Goal: Task Accomplishment & Management: Manage account settings

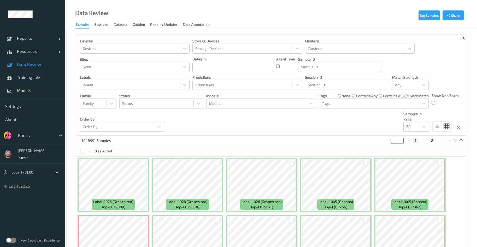
click at [291, 132] on div "Devices Devices Storage Devices Storage Devices Clusters Clusters Sites Sites d…" at bounding box center [271, 85] width 390 height 101
click at [32, 132] on div at bounding box center [35, 135] width 35 height 6
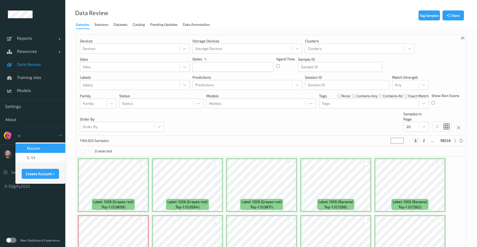
type input "vt"
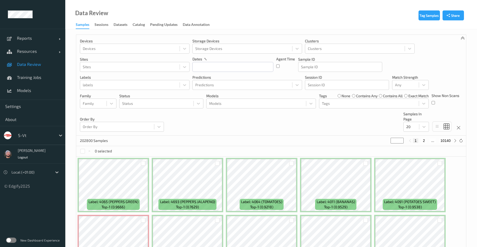
click at [277, 117] on div "Devices Devices Storage Devices Storage Devices Clusters Clusters Sites Sites d…" at bounding box center [271, 85] width 390 height 101
click at [258, 67] on input "text" at bounding box center [232, 67] width 81 height 10
click at [214, 127] on span "23" at bounding box center [216, 127] width 7 height 7
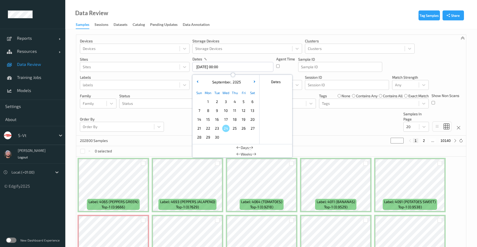
click at [214, 127] on span "23" at bounding box center [216, 127] width 7 height 7
type input "23/09/2025 00:00 -> 23/09/2025 23:59"
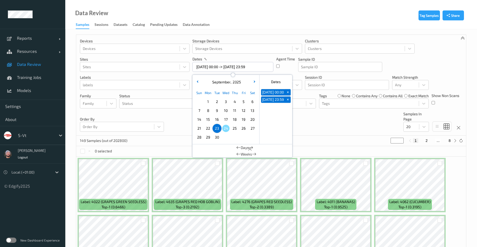
click at [348, 122] on div "Devices Devices Storage Devices Storage Devices Clusters Clusters Sites Sites d…" at bounding box center [271, 85] width 390 height 101
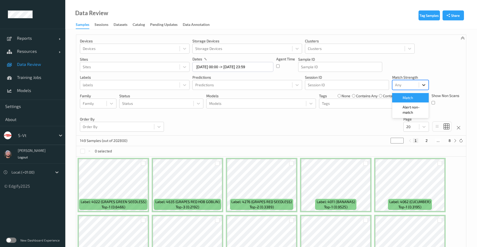
click at [423, 86] on icon at bounding box center [423, 84] width 5 height 5
click at [406, 104] on span "Alert non-match" at bounding box center [413, 109] width 23 height 10
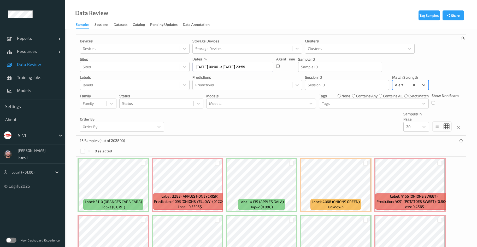
scroll to position [117, 0]
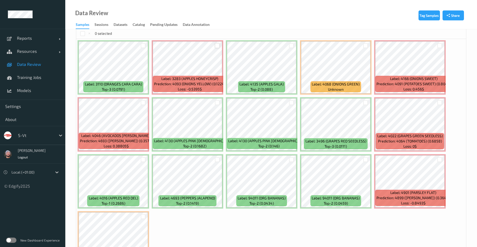
click at [218, 47] on div at bounding box center [217, 45] width 5 height 5
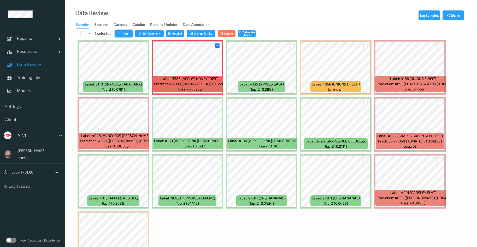
click at [123, 32] on button "Tag" at bounding box center [124, 34] width 18 height 8
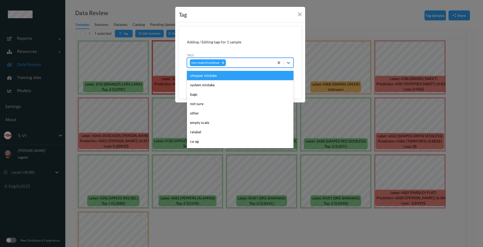
click at [239, 61] on div at bounding box center [249, 62] width 45 height 6
type input "ca"
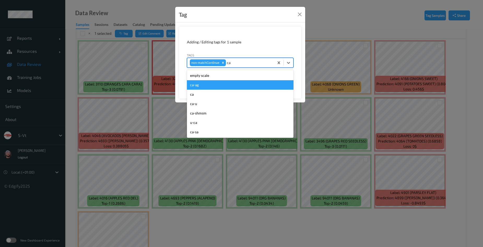
click at [199, 88] on div "ca-ag" at bounding box center [240, 84] width 106 height 9
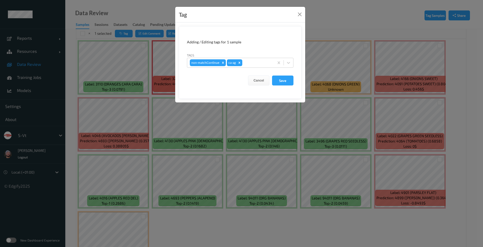
drag, startPoint x: 202, startPoint y: 96, endPoint x: 214, endPoint y: 76, distance: 23.0
click at [211, 79] on form "Adding / Editing tags for 1 sample Tags non-matchContinue ca-ag Cancel Save" at bounding box center [240, 62] width 123 height 73
click at [241, 62] on div "Remove ca-ag" at bounding box center [239, 62] width 6 height 7
type input "ca"
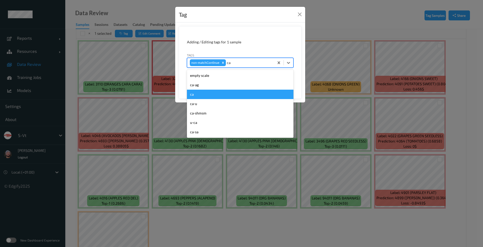
click at [201, 93] on div "ca" at bounding box center [240, 94] width 106 height 9
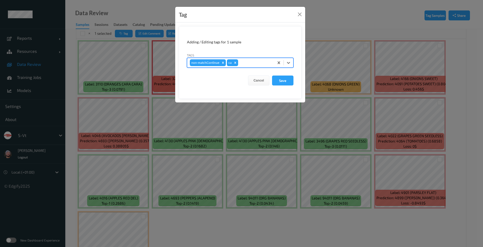
type input "s"
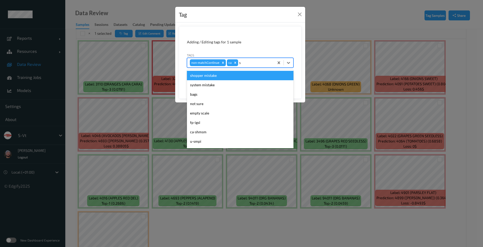
drag, startPoint x: 201, startPoint y: 77, endPoint x: 224, endPoint y: 75, distance: 23.1
click at [202, 74] on div "shopper mistake" at bounding box center [240, 75] width 106 height 9
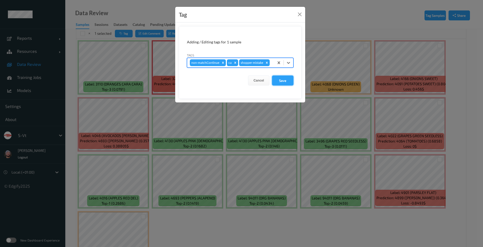
click at [276, 83] on button "Save" at bounding box center [282, 80] width 21 height 10
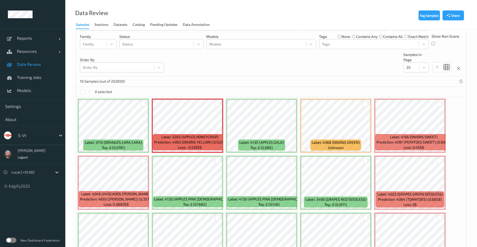
scroll to position [39, 0]
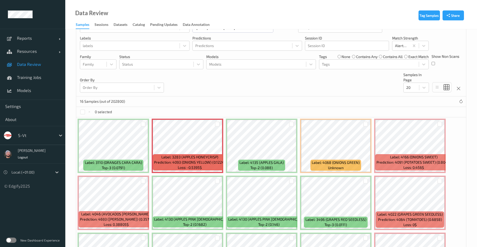
click at [343, 55] on label "none" at bounding box center [345, 56] width 9 height 5
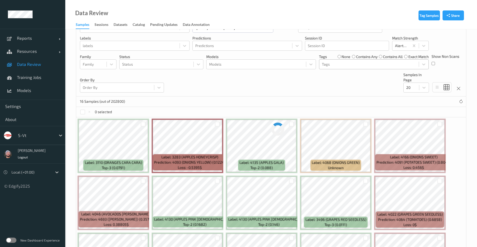
scroll to position [0, 0]
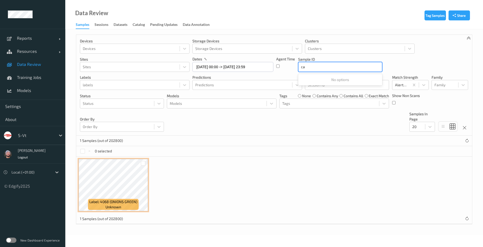
type input "ca"
click at [307, 134] on div "Devices Devices Storage Devices Storage Devices Clusters Clusters Sites Sites d…" at bounding box center [274, 85] width 396 height 101
click at [302, 100] on div "Tags" at bounding box center [328, 103] width 99 height 8
type input "ca"
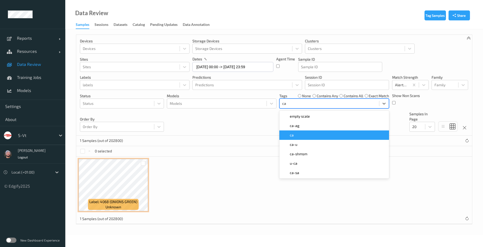
click at [292, 132] on span "ca" at bounding box center [292, 134] width 4 height 5
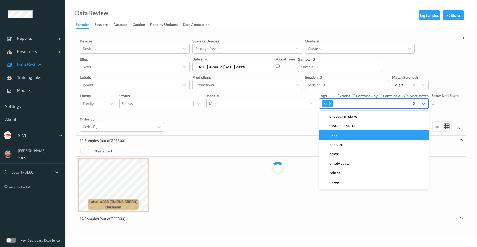
click at [265, 129] on div "Devices Devices Storage Devices Storage Devices Clusters Clusters Sites Sites d…" at bounding box center [271, 85] width 390 height 101
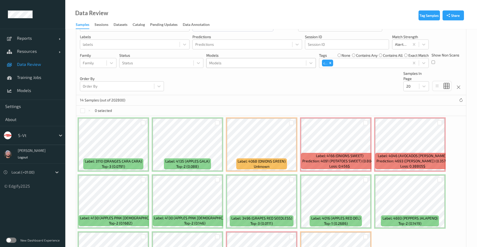
scroll to position [23, 0]
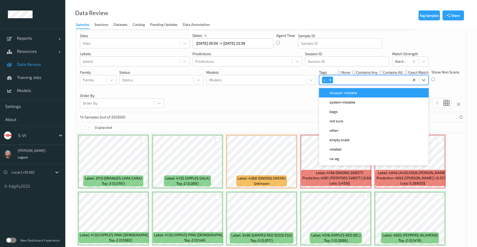
click at [348, 77] on div at bounding box center [370, 80] width 73 height 6
type input "ca"
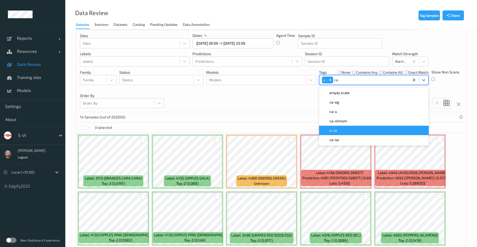
click at [342, 130] on div "u-ca" at bounding box center [373, 130] width 103 height 5
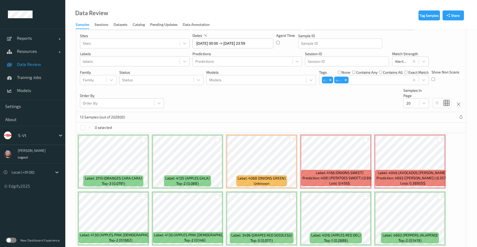
click at [289, 115] on div "13 Samples (out of 202800)" at bounding box center [271, 117] width 390 height 10
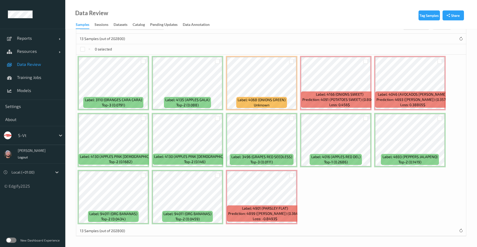
scroll to position [0, 0]
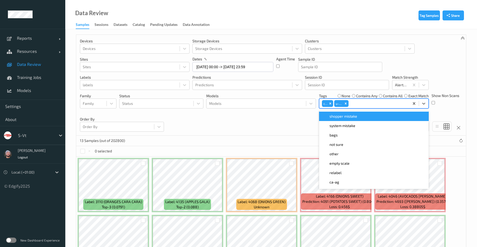
click at [360, 105] on div at bounding box center [377, 103] width 57 height 6
type input "ig"
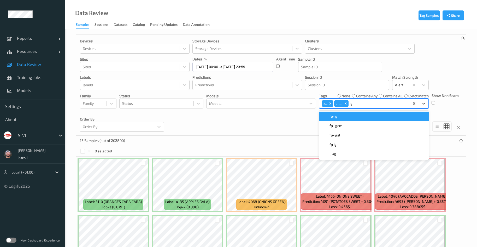
click at [353, 116] on div "fp-ig" at bounding box center [373, 116] width 103 height 5
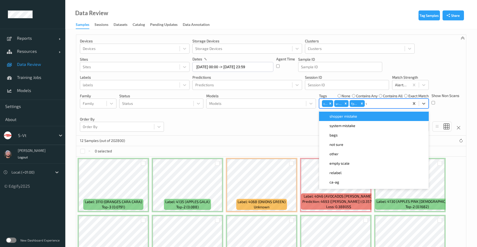
type input "wa"
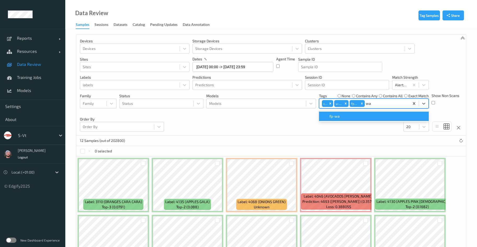
click at [345, 117] on div "fp-wa" at bounding box center [373, 116] width 103 height 5
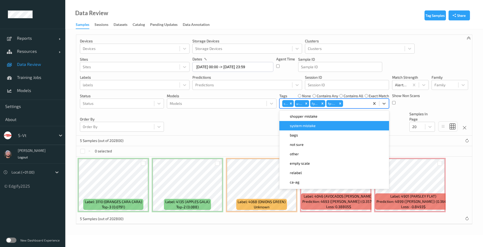
click at [252, 132] on div "Devices Devices Storage Devices Storage Devices Clusters Clusters Sites Sites d…" at bounding box center [274, 85] width 396 height 101
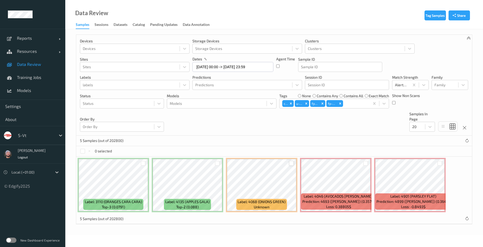
click at [291, 161] on div at bounding box center [291, 162] width 5 height 5
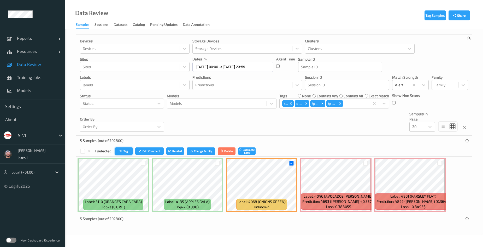
click at [125, 149] on button "Tag" at bounding box center [124, 151] width 18 height 8
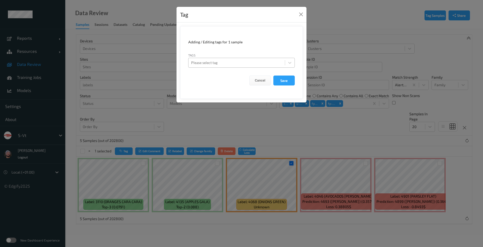
drag, startPoint x: 218, startPoint y: 52, endPoint x: 216, endPoint y: 64, distance: 12.2
click at [217, 60] on div "Tags Please select tag" at bounding box center [241, 59] width 106 height 15
click at [216, 64] on div at bounding box center [236, 62] width 91 height 6
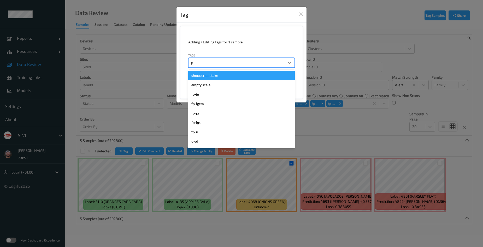
type input "pi"
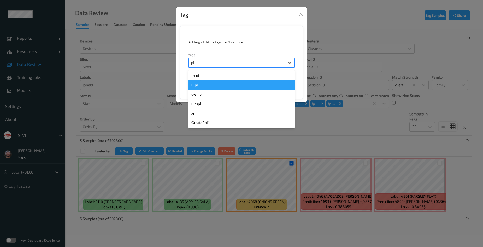
click at [213, 82] on div "u-pi" at bounding box center [241, 84] width 106 height 9
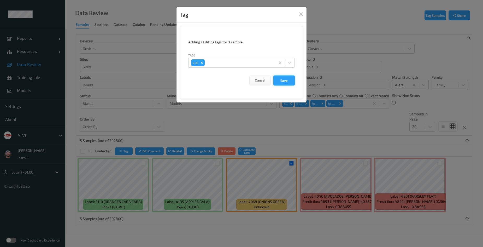
click at [290, 79] on button "Save" at bounding box center [283, 80] width 21 height 10
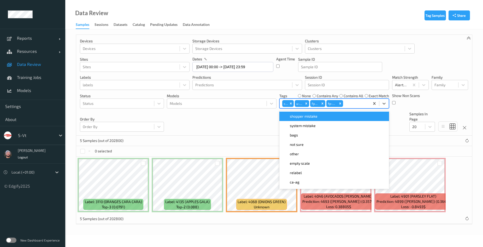
click at [358, 104] on div at bounding box center [355, 103] width 23 height 6
type input "pi"
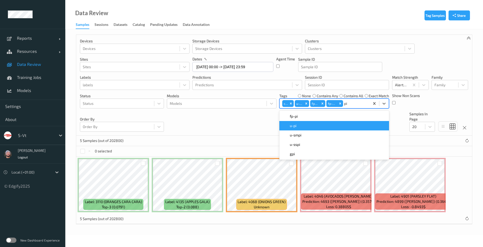
click at [325, 122] on div "u-pi" at bounding box center [334, 125] width 110 height 9
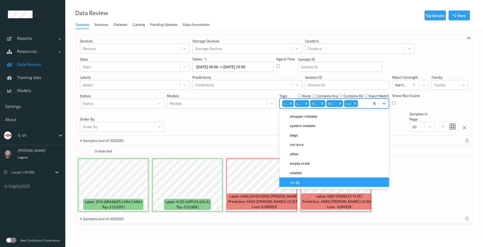
click at [292, 234] on div "Tag Samples Share Devices Devices Storage Devices Storage Devices Clusters Clus…" at bounding box center [274, 131] width 418 height 205
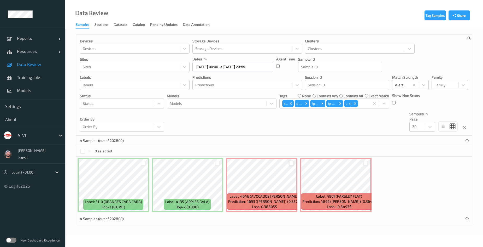
click at [291, 161] on div at bounding box center [291, 162] width 5 height 5
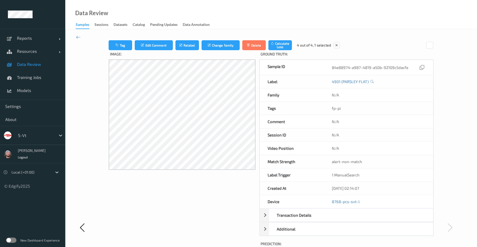
click at [78, 40] on div at bounding box center [92, 227] width 33 height 374
click at [78, 38] on icon at bounding box center [78, 37] width 5 height 6
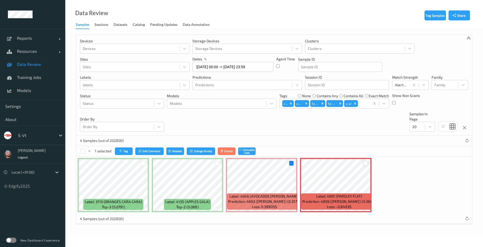
click at [364, 162] on div at bounding box center [365, 162] width 5 height 5
click at [125, 150] on button "Tag" at bounding box center [124, 151] width 18 height 8
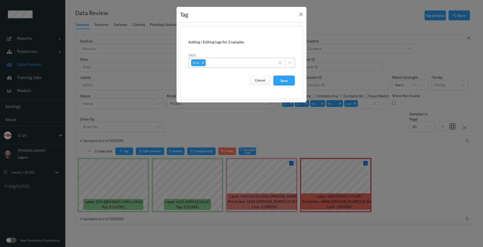
click at [234, 61] on div at bounding box center [240, 62] width 66 height 6
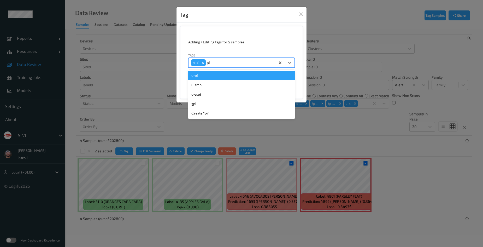
type input "pi"
click at [241, 51] on form "Adding / Editing tags for 2 samples Tags option u-pi focused, 1 of 5. 5 results…" at bounding box center [241, 62] width 123 height 73
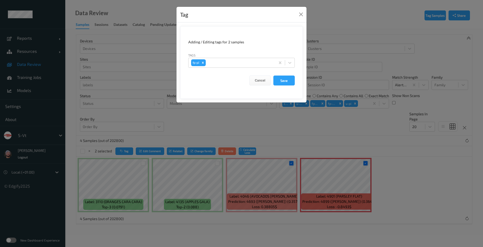
click at [270, 138] on div "Tag Adding / Editing tags for 2 samples Tags fp-pi Cancel Save" at bounding box center [241, 123] width 483 height 247
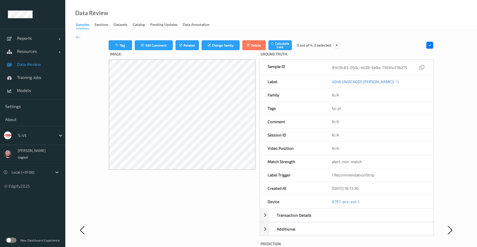
click at [17, 62] on span "Data Review" at bounding box center [38, 64] width 43 height 5
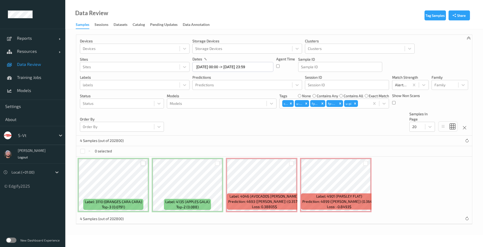
click at [142, 162] on div at bounding box center [143, 162] width 5 height 5
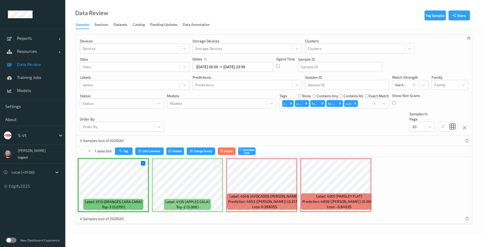
click at [218, 162] on div at bounding box center [217, 162] width 5 height 5
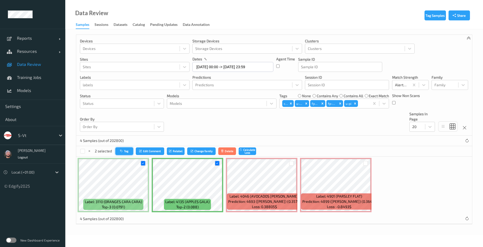
click at [131, 150] on button "Tag" at bounding box center [124, 151] width 18 height 8
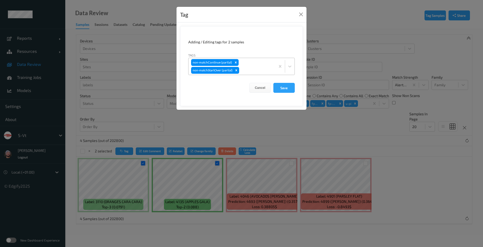
click at [249, 64] on div "non-matchContinue (partial) non-matchStartOver (partial)" at bounding box center [231, 66] width 87 height 17
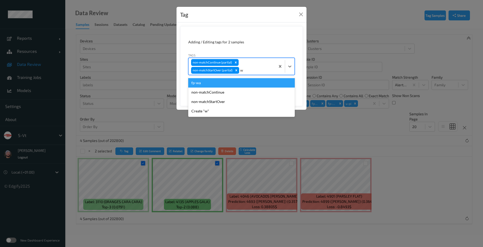
type input "wa"
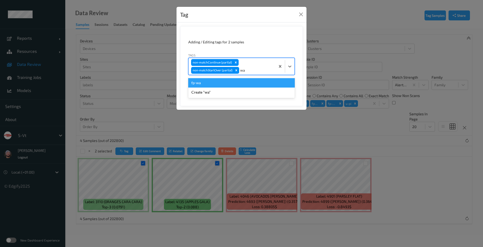
click at [230, 84] on div "fp-wa" at bounding box center [241, 82] width 106 height 9
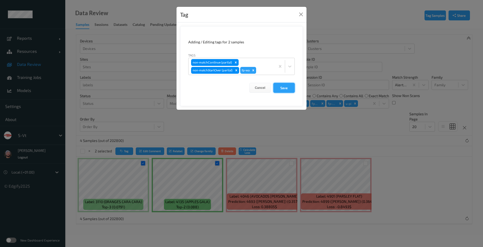
click at [287, 87] on button "Save" at bounding box center [283, 88] width 21 height 10
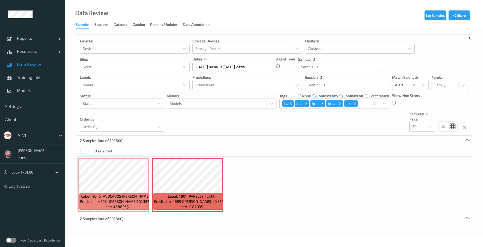
click at [325, 138] on div "2 Samples (out of 202800)" at bounding box center [274, 140] width 396 height 10
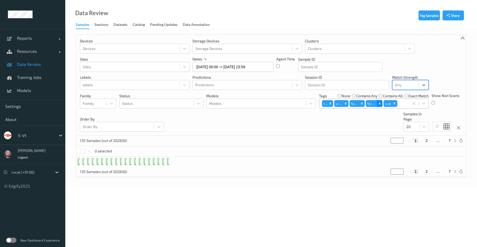
click at [377, 106] on div "Remove fp-wa" at bounding box center [380, 103] width 6 height 7
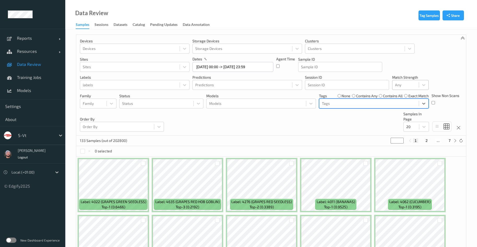
click at [412, 133] on div "Devices Devices Storage Devices Storage Devices Clusters Clusters Sites Sites d…" at bounding box center [271, 85] width 390 height 101
click at [412, 129] on div at bounding box center [411, 126] width 10 height 6
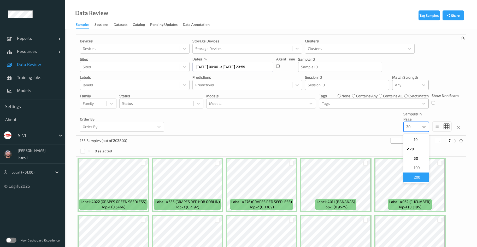
click at [414, 178] on span "200" at bounding box center [417, 176] width 6 height 5
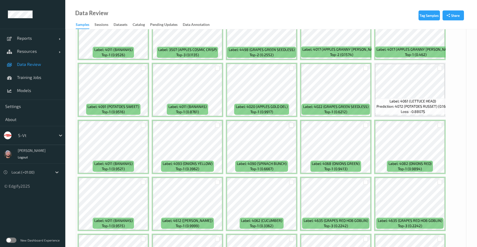
scroll to position [1271, 0]
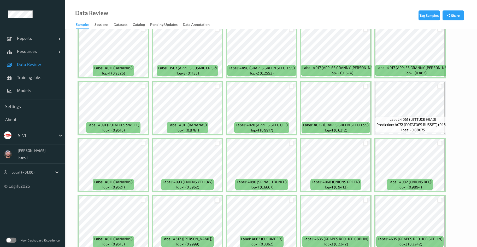
click at [216, 199] on div at bounding box center [217, 200] width 5 height 5
click at [291, 199] on div at bounding box center [291, 200] width 5 height 5
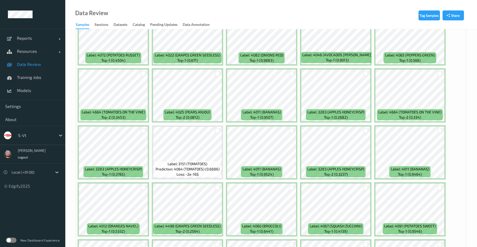
scroll to position [684, 0]
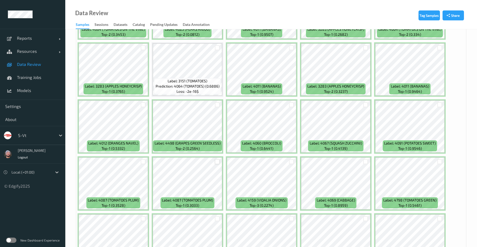
click at [218, 160] on div at bounding box center [217, 161] width 5 height 5
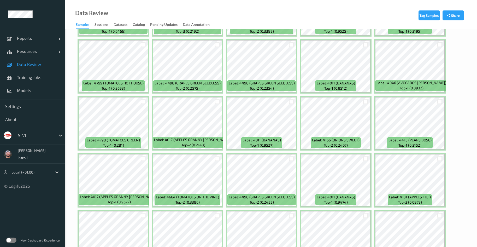
scroll to position [19, 0]
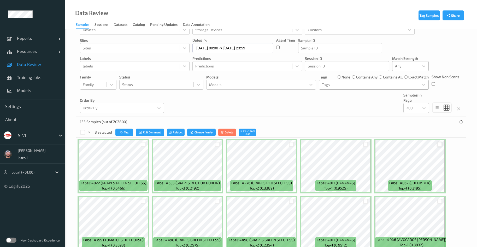
click at [439, 144] on div at bounding box center [439, 144] width 5 height 5
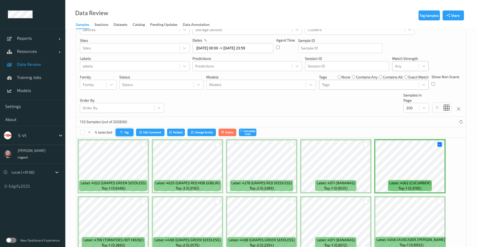
click at [130, 132] on button "Tag" at bounding box center [125, 132] width 18 height 8
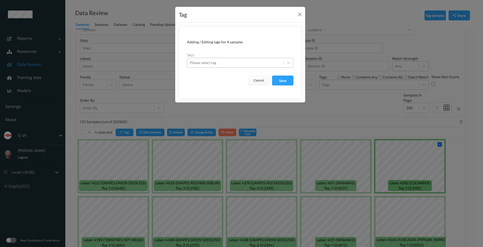
click at [247, 64] on div at bounding box center [235, 62] width 91 height 6
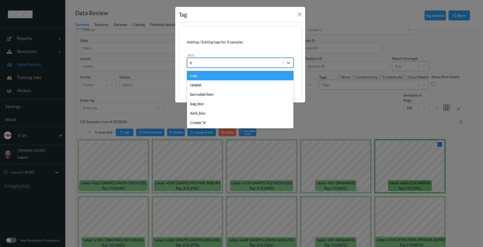
type input "ba"
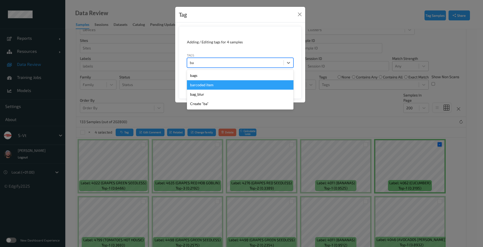
click at [212, 85] on div "barcoded item" at bounding box center [240, 84] width 106 height 9
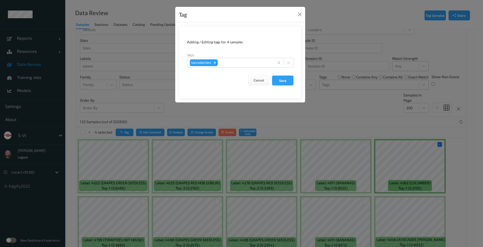
click at [282, 72] on form "Adding / Editing tags for 4 samples Tags barcoded item Cancel Save" at bounding box center [240, 62] width 123 height 73
click at [283, 80] on button "Save" at bounding box center [282, 80] width 21 height 10
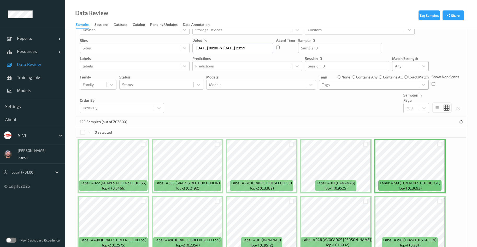
click at [334, 86] on div at bounding box center [369, 84] width 94 height 6
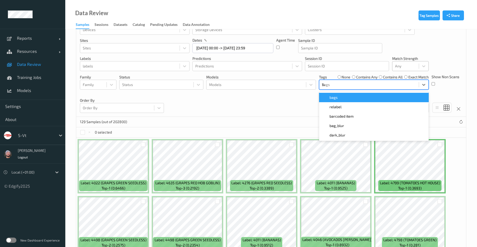
type input "bar"
click at [331, 102] on div "barcoded item" at bounding box center [374, 97] width 110 height 9
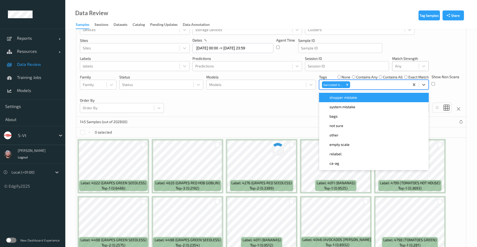
click at [278, 114] on div "Devices Devices Storage Devices Storage Devices Clusters Clusters Sites Sites d…" at bounding box center [271, 66] width 390 height 101
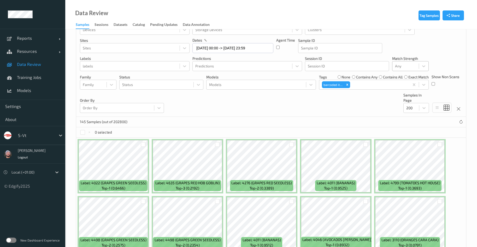
click at [362, 77] on label "contains any" at bounding box center [366, 76] width 21 height 5
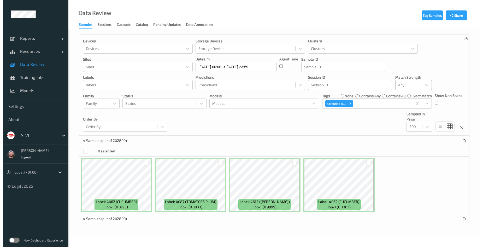
scroll to position [0, 0]
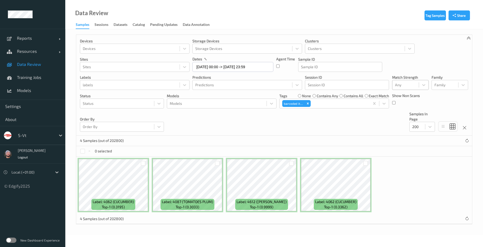
click at [291, 160] on div at bounding box center [291, 163] width 10 height 9
click at [292, 162] on div at bounding box center [291, 162] width 5 height 5
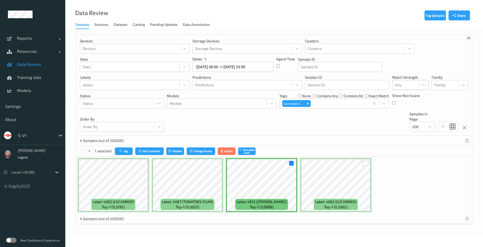
click at [366, 162] on div at bounding box center [365, 162] width 5 height 5
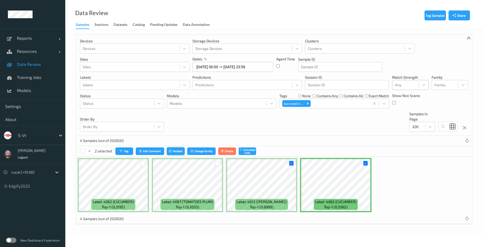
click at [180, 150] on button "Relabel" at bounding box center [176, 151] width 18 height 8
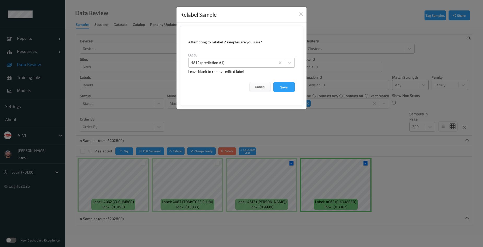
click at [232, 62] on div at bounding box center [232, 62] width 82 height 6
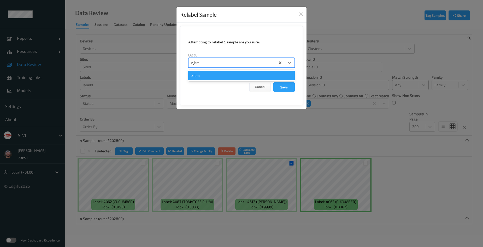
type input "z_bmb"
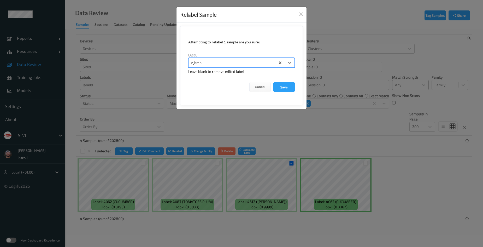
click at [273, 82] on button "Save" at bounding box center [283, 87] width 21 height 10
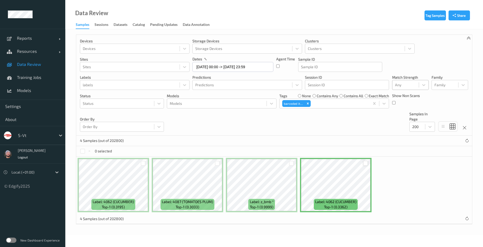
click at [366, 163] on div at bounding box center [365, 162] width 5 height 5
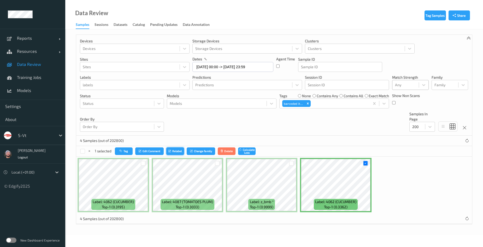
click at [168, 150] on button "Relabel" at bounding box center [175, 151] width 18 height 8
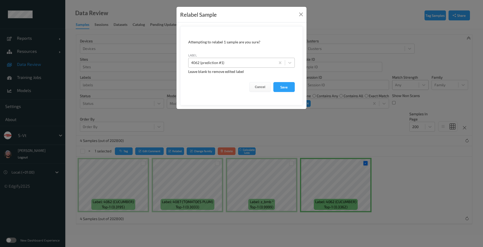
click at [234, 63] on div at bounding box center [232, 62] width 82 height 6
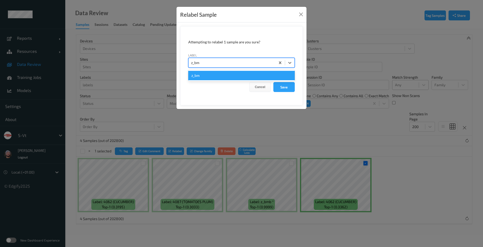
type input "z_bmb"
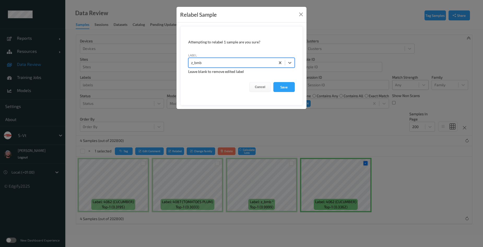
click at [273, 82] on button "Save" at bounding box center [283, 87] width 21 height 10
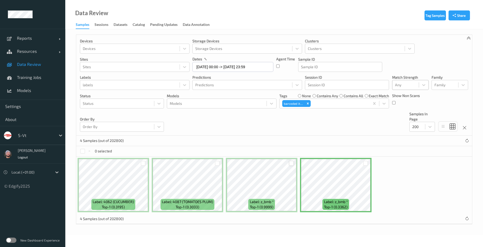
click at [293, 163] on div at bounding box center [291, 162] width 5 height 5
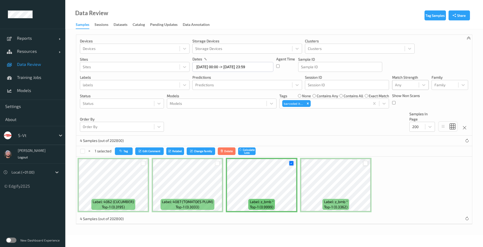
click at [365, 161] on div at bounding box center [365, 162] width 5 height 5
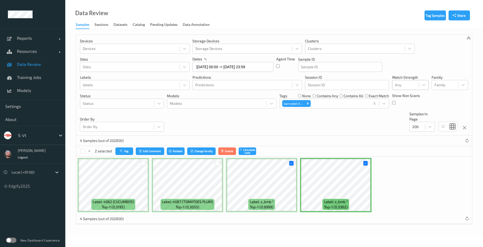
click at [198, 129] on div "Devices Devices Storage Devices Storage Devices Clusters Clusters Sites Sites d…" at bounding box center [274, 85] width 396 height 101
click at [90, 151] on icon at bounding box center [89, 150] width 3 height 3
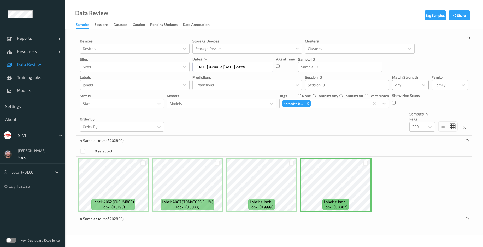
click at [144, 162] on div at bounding box center [143, 162] width 5 height 5
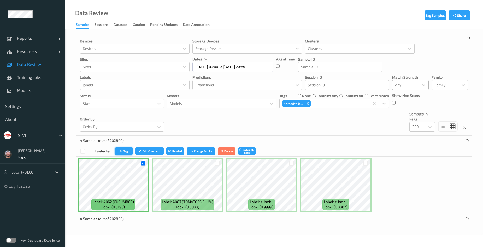
click at [127, 148] on button "Tag" at bounding box center [124, 151] width 18 height 8
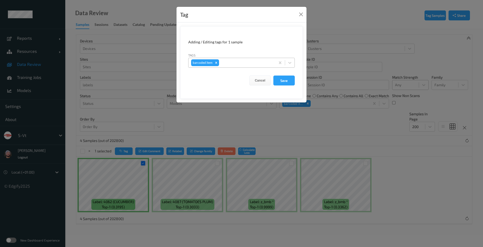
click at [227, 66] on div "barcoded item" at bounding box center [231, 62] width 87 height 9
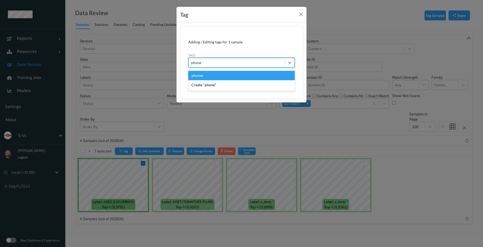
type input "phones"
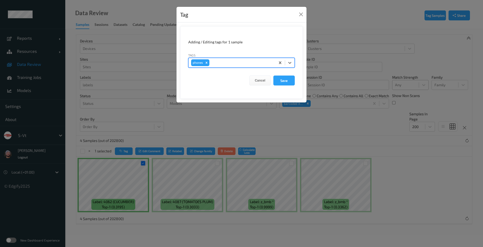
click at [273, 75] on button "Save" at bounding box center [283, 80] width 21 height 10
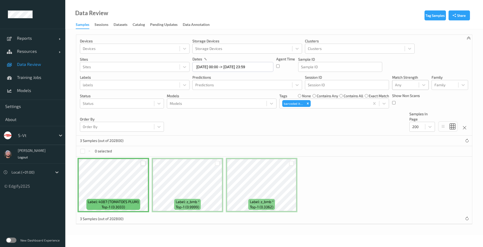
drag, startPoint x: 140, startPoint y: 163, endPoint x: 143, endPoint y: 163, distance: 3.1
click at [140, 163] on div at bounding box center [143, 163] width 10 height 9
click at [144, 163] on div at bounding box center [143, 162] width 5 height 5
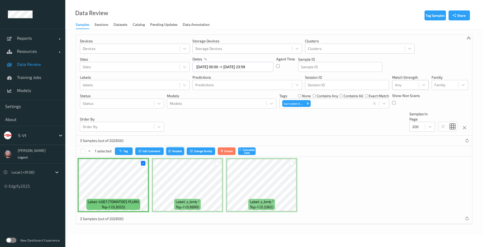
click at [178, 153] on button "Relabel" at bounding box center [175, 151] width 18 height 8
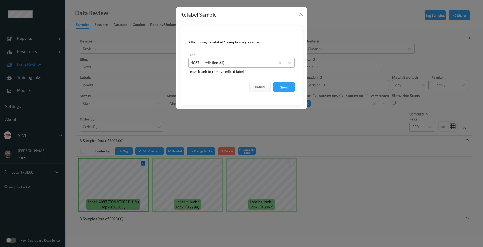
click at [249, 60] on div at bounding box center [232, 62] width 82 height 6
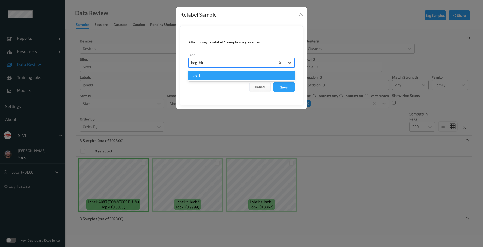
type input "bag+blur"
click at [273, 82] on button "Save" at bounding box center [283, 87] width 21 height 10
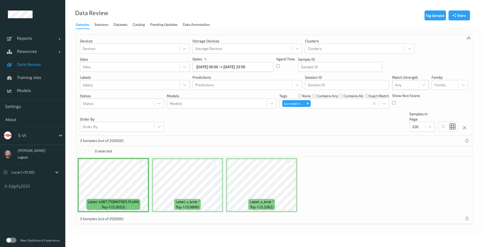
click at [143, 164] on div at bounding box center [143, 162] width 5 height 5
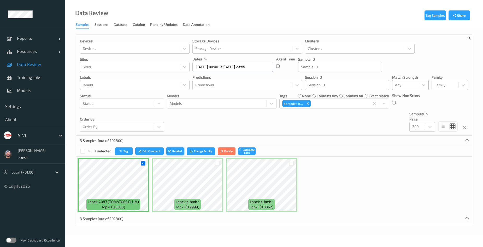
click at [179, 147] on button "Relabel" at bounding box center [175, 151] width 18 height 8
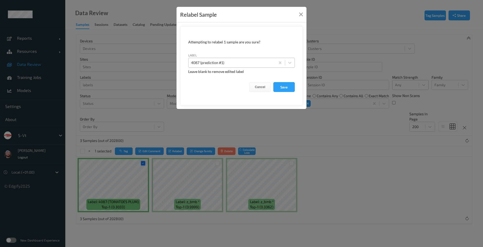
click at [243, 63] on div at bounding box center [232, 62] width 82 height 6
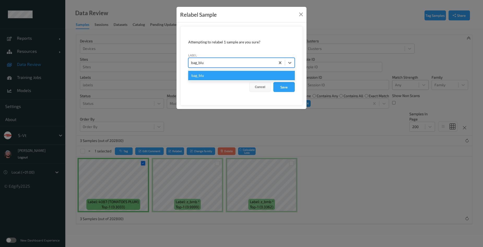
type input "bag_blur"
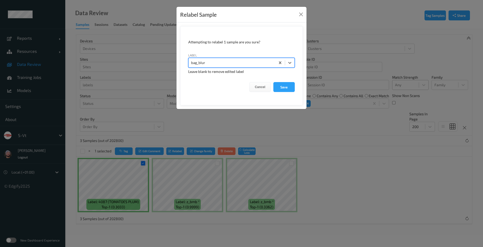
click at [273, 82] on button "Save" at bounding box center [283, 87] width 21 height 10
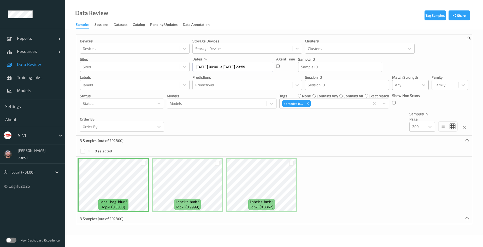
click at [213, 136] on div "3 Samples (out of 202800)" at bounding box center [274, 140] width 396 height 10
click at [336, 159] on div "Label: bag_blur * top-1 (0.3033) Label: z_bmb * top-1 (0.9999) Label: z_bmb * t…" at bounding box center [274, 184] width 396 height 57
click at [231, 130] on div "Devices Devices Storage Devices Storage Devices Clusters Clusters Sites Sites d…" at bounding box center [274, 85] width 396 height 101
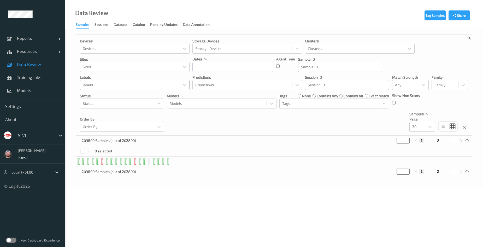
click at [120, 81] on div "labels" at bounding box center [129, 85] width 99 height 8
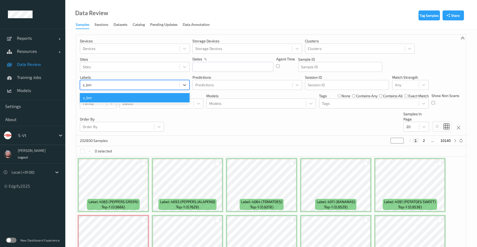
type input "z_bmb"
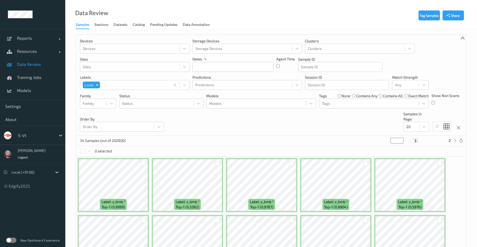
click at [209, 127] on div "Devices Devices Storage Devices Storage Devices Clusters Clusters Sites Sites d…" at bounding box center [271, 85] width 390 height 101
click at [337, 101] on div at bounding box center [369, 103] width 94 height 6
click at [97, 85] on icon "Remove z_bmb" at bounding box center [97, 85] width 2 height 2
type input "z_bmb"
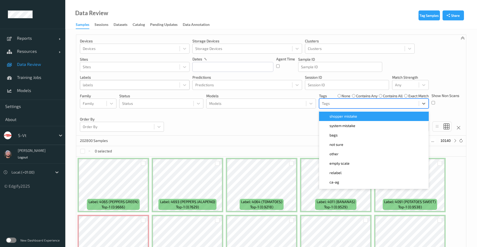
click at [388, 104] on div at bounding box center [369, 103] width 94 height 6
paste input "z_bmb"
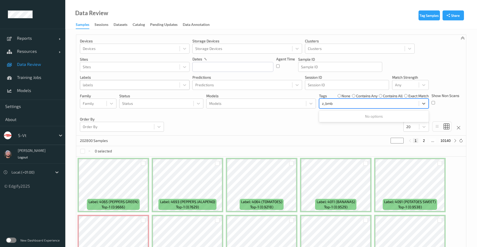
type input "z_bmb"
click at [295, 122] on div "Devices Devices Storage Devices Storage Devices Clusters Clusters Sites Sites d…" at bounding box center [271, 85] width 390 height 101
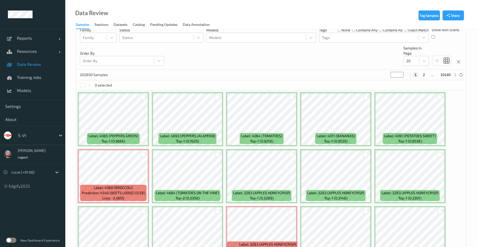
scroll to position [41, 0]
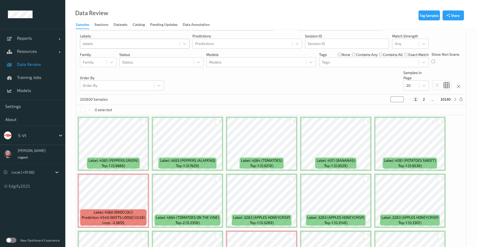
click at [23, 138] on div at bounding box center [35, 135] width 35 height 6
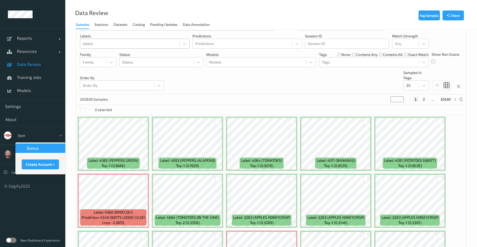
scroll to position [0, 0]
type input "bonus"
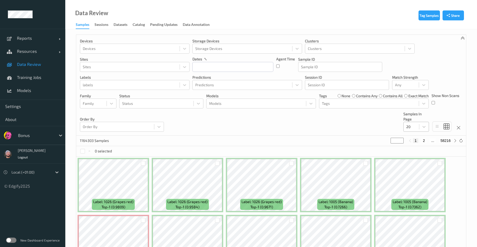
click at [413, 129] on div at bounding box center [411, 126] width 10 height 6
click at [416, 174] on span "200" at bounding box center [417, 176] width 6 height 5
click at [227, 65] on input "text" at bounding box center [232, 67] width 81 height 10
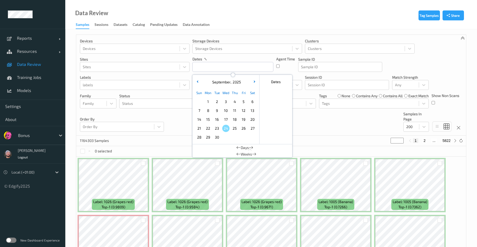
click at [214, 131] on span "23" at bounding box center [216, 127] width 7 height 7
type input "23/09/2025 00:00 -> 23/09/2025 23:59"
click at [315, 136] on div "~1049001 Samples (out of 1164303) * 1 2 ..." at bounding box center [271, 140] width 390 height 10
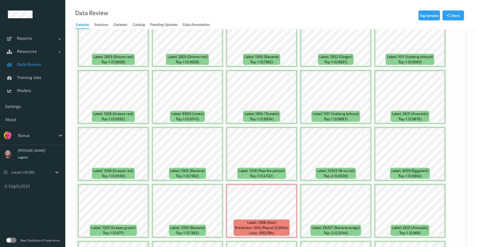
scroll to position [783, 0]
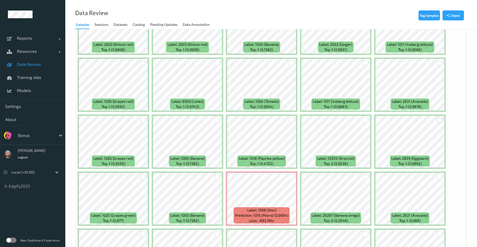
click at [441, 119] on div at bounding box center [439, 119] width 5 height 5
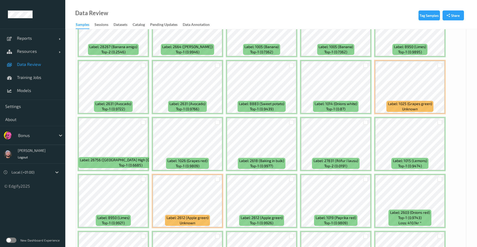
scroll to position [1057, 0]
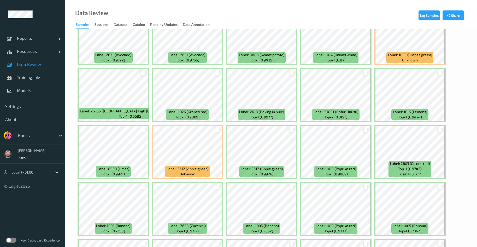
click at [144, 72] on div at bounding box center [143, 73] width 5 height 5
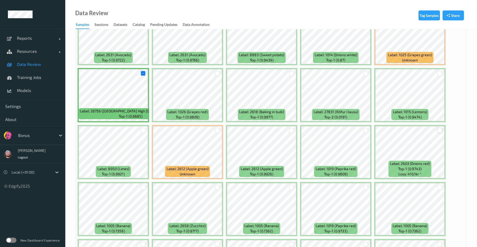
click at [440, 130] on div at bounding box center [439, 130] width 5 height 5
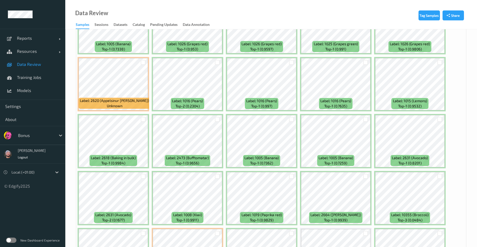
scroll to position [0, 0]
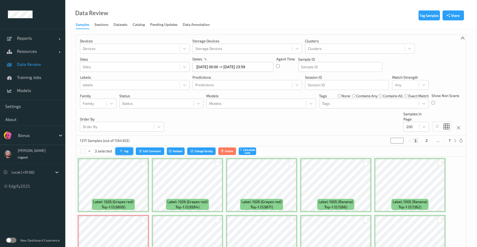
click at [129, 148] on button "Tag" at bounding box center [124, 151] width 18 height 8
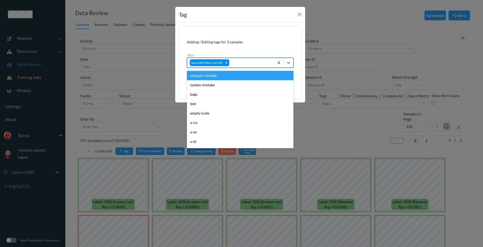
click at [257, 58] on div "barcoded item (partial)" at bounding box center [240, 63] width 106 height 10
type input "b"
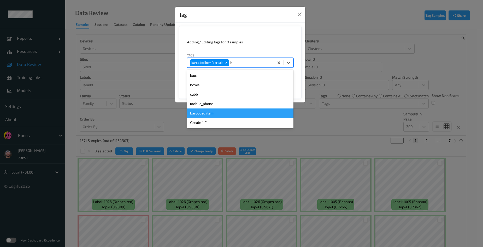
click at [205, 111] on div "barcoded item" at bounding box center [240, 112] width 106 height 9
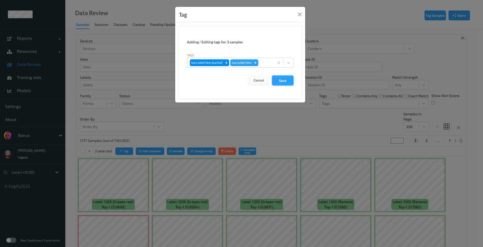
click at [276, 78] on button "Save" at bounding box center [282, 80] width 21 height 10
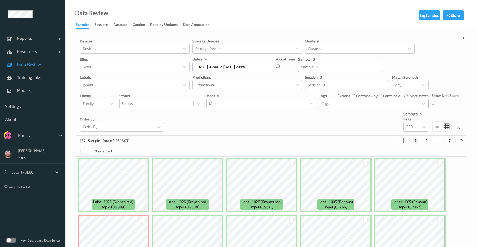
click at [329, 103] on div at bounding box center [369, 103] width 94 height 6
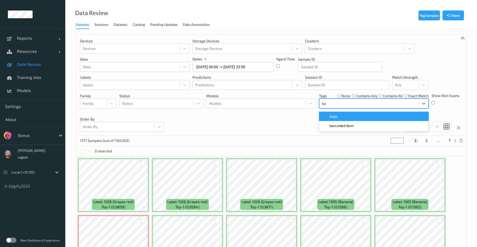
type input "bar"
click at [324, 114] on span at bounding box center [325, 116] width 7 height 5
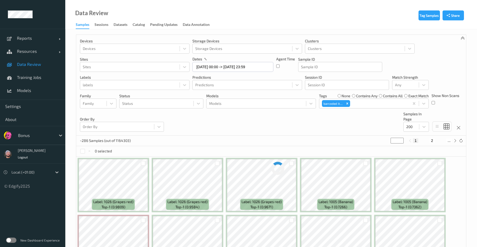
click at [251, 133] on div "Devices Devices Storage Devices Storage Devices Clusters Clusters Sites Sites d…" at bounding box center [271, 85] width 390 height 101
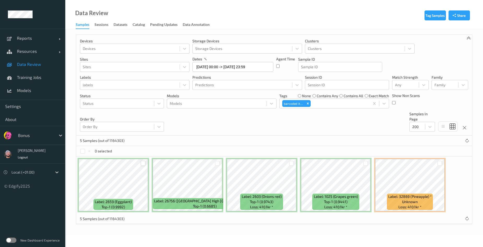
click at [142, 163] on div at bounding box center [143, 162] width 5 height 5
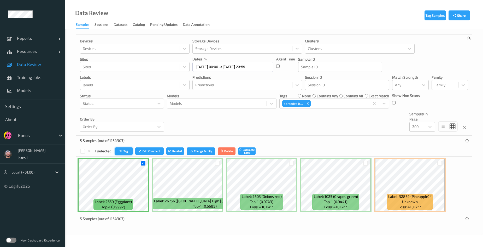
click at [127, 153] on button "Tag" at bounding box center [124, 151] width 18 height 8
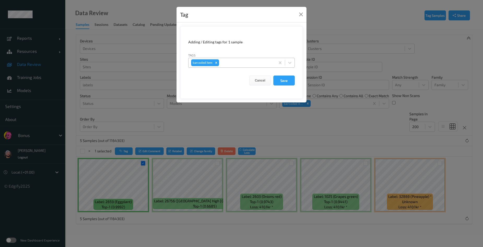
click at [228, 62] on div at bounding box center [246, 62] width 53 height 6
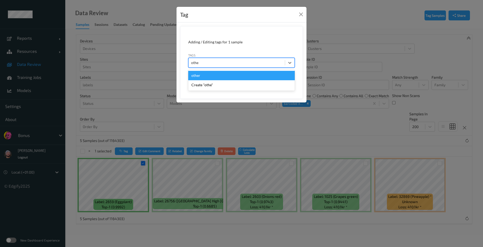
type input "other"
type input "boxes"
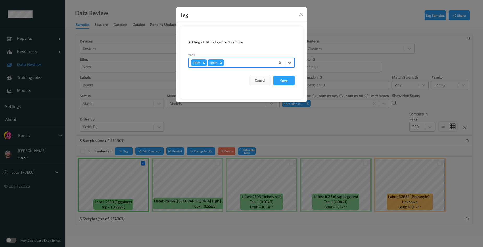
click at [273, 75] on button "Save" at bounding box center [283, 80] width 21 height 10
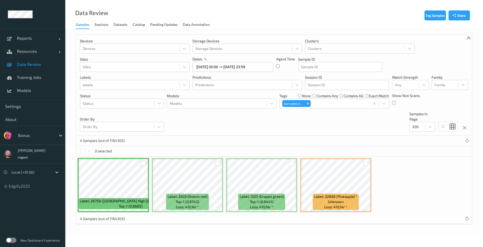
click at [145, 163] on div at bounding box center [143, 162] width 5 height 5
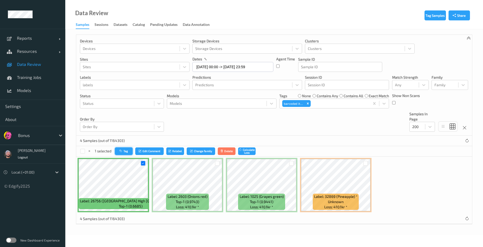
click at [128, 147] on button "Tag" at bounding box center [124, 151] width 18 height 8
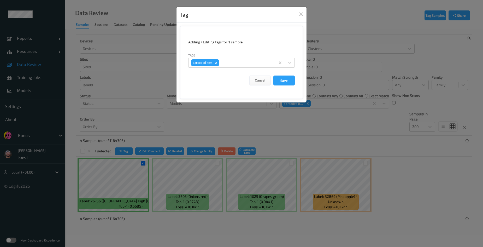
click at [140, 146] on div "Tag Adding / Editing tags for 1 sample Tags barcoded item Cancel Save" at bounding box center [241, 123] width 483 height 247
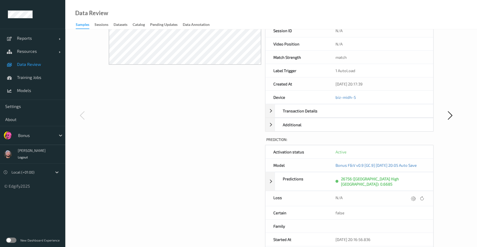
scroll to position [157, 0]
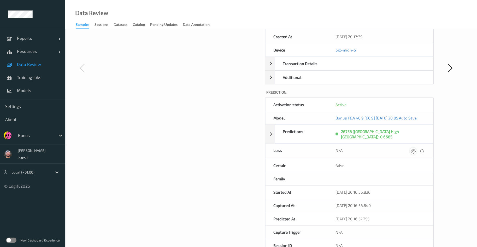
click at [416, 147] on div at bounding box center [412, 150] width 7 height 7
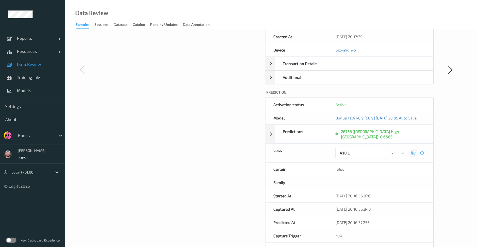
type input "410.1"
click at [399, 149] on button "submit" at bounding box center [402, 152] width 7 height 7
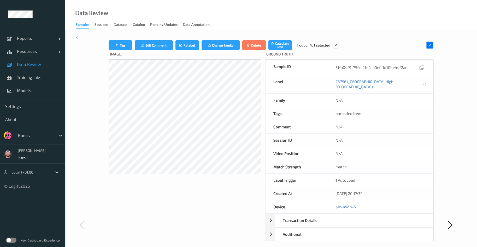
click at [55, 62] on span "Data Review" at bounding box center [38, 64] width 43 height 5
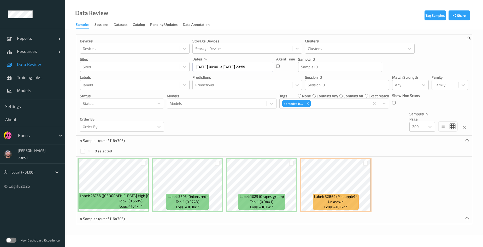
click at [310, 140] on div "4 Samples (out of 1164303)" at bounding box center [274, 140] width 396 height 10
click at [399, 85] on div at bounding box center [405, 85] width 21 height 6
click at [403, 107] on span "Alert non-match" at bounding box center [413, 109] width 23 height 10
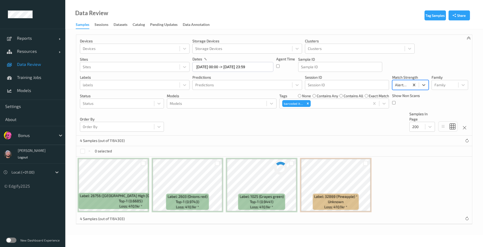
click at [307, 136] on div "4 Samples (out of 1164303)" at bounding box center [274, 140] width 396 height 10
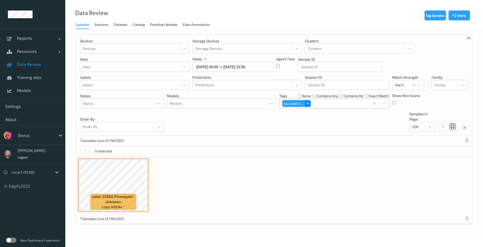
click at [307, 103] on icon "Remove barcoded item" at bounding box center [308, 103] width 2 height 2
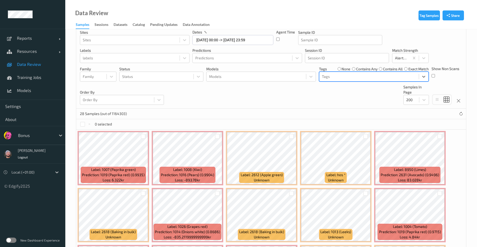
scroll to position [39, 0]
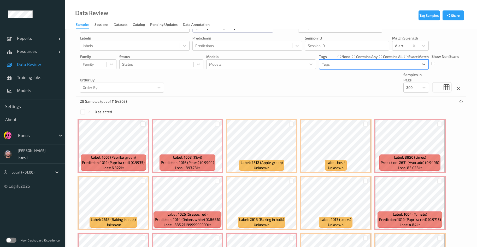
click at [142, 122] on div at bounding box center [143, 123] width 5 height 5
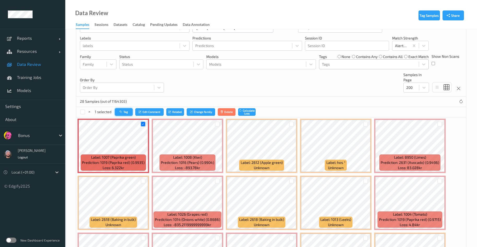
click at [130, 112] on button "Tag" at bounding box center [124, 112] width 18 height 8
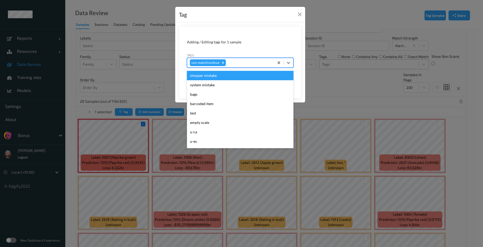
click at [253, 63] on div at bounding box center [249, 62] width 45 height 6
type input "ca"
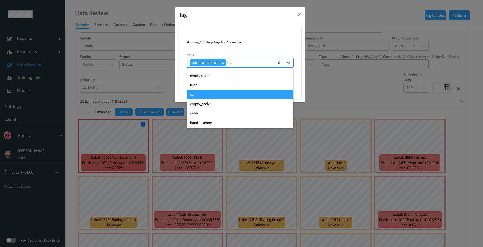
click at [220, 93] on div "ca" at bounding box center [240, 94] width 106 height 9
type input "s"
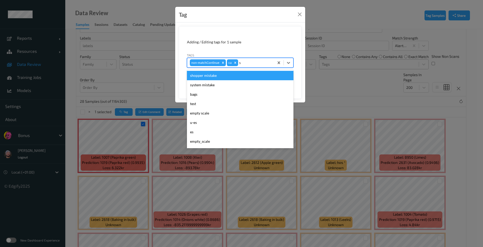
click at [222, 73] on div "shopper mistake" at bounding box center [240, 75] width 106 height 9
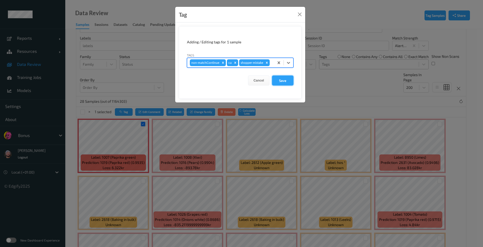
click at [276, 81] on button "Save" at bounding box center [282, 80] width 21 height 10
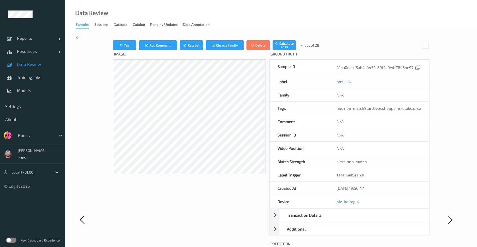
click at [23, 64] on span "Data Review" at bounding box center [38, 64] width 43 height 5
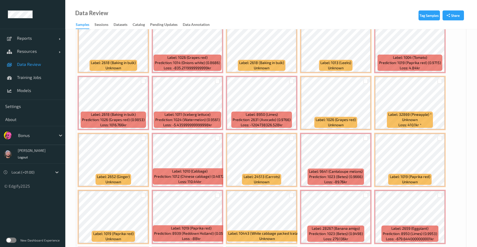
scroll to position [272, 0]
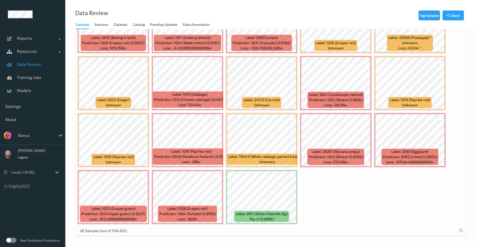
click at [299, 169] on div "Label: 1007 (Paprika green) Prediction: 1019 (Paprika red) (0.9935) Loss: 6.322…" at bounding box center [271, 54] width 390 height 341
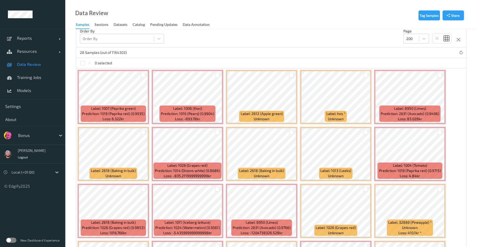
scroll to position [39, 0]
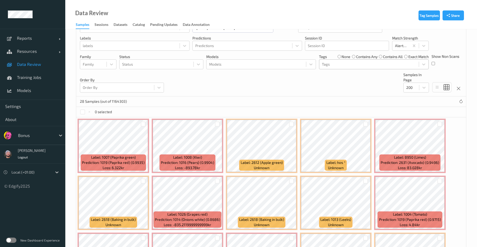
click at [338, 67] on div at bounding box center [369, 64] width 94 height 6
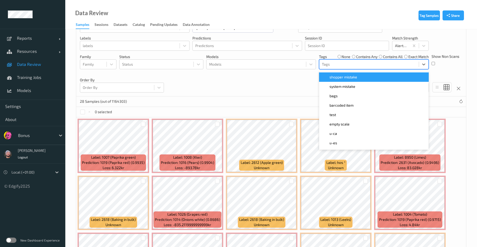
click at [338, 81] on div "shopper mistake" at bounding box center [374, 76] width 110 height 9
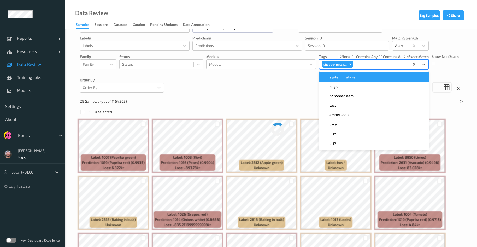
click at [250, 78] on div "Devices Devices Storage Devices Storage Devices Clusters Clusters Sites Sites d…" at bounding box center [271, 46] width 390 height 101
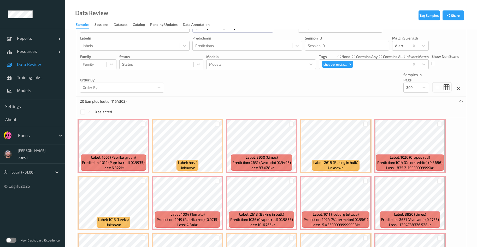
click at [239, 76] on div "Devices Devices Storage Devices Storage Devices Clusters Clusters Sites Sites d…" at bounding box center [271, 46] width 390 height 101
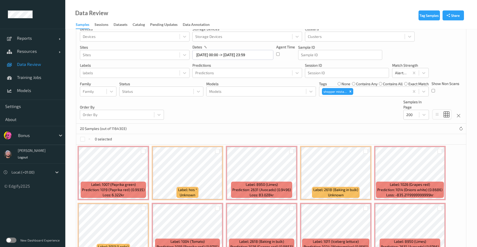
scroll to position [0, 0]
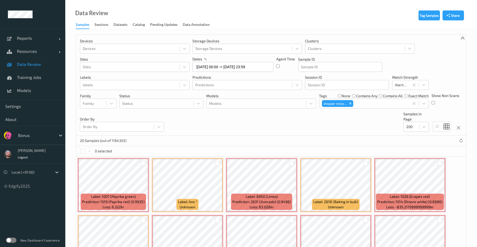
click at [23, 134] on div at bounding box center [35, 135] width 35 height 6
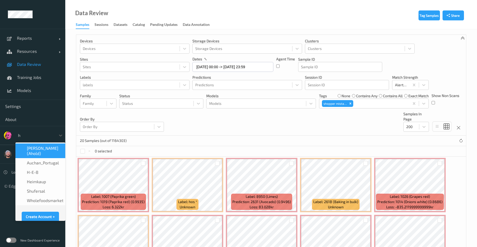
type input "h-"
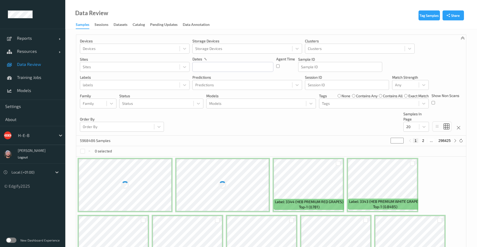
click at [23, 138] on div "H-E-B" at bounding box center [35, 135] width 40 height 8
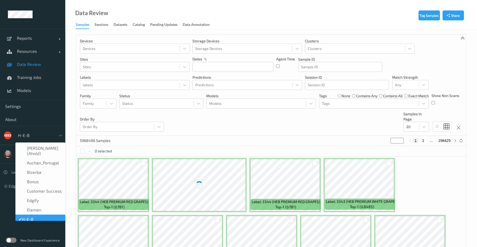
scroll to position [6, 0]
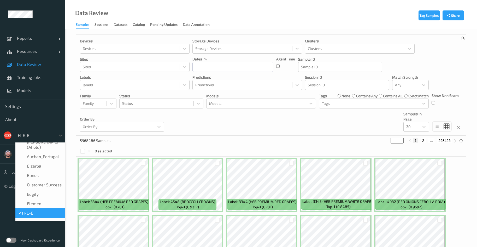
type input "vt"
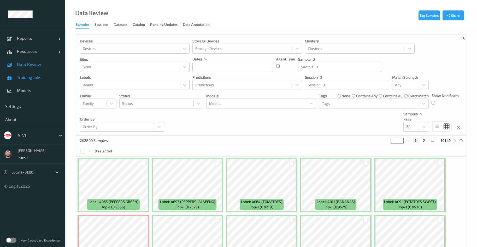
click at [32, 81] on link "Training Jobs" at bounding box center [32, 77] width 65 height 13
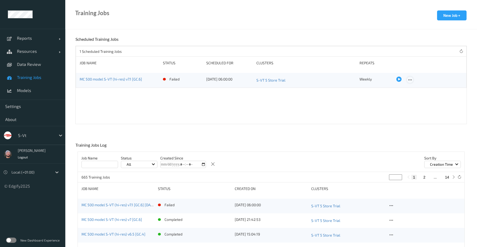
click at [409, 81] on icon at bounding box center [410, 79] width 4 height 5
click at [412, 90] on link "Edit Job" at bounding box center [420, 89] width 27 height 10
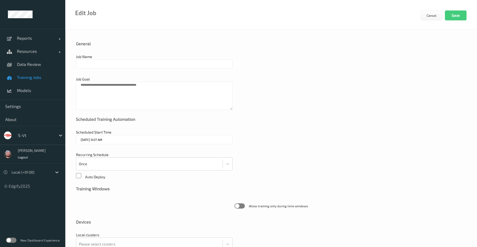
type input "MC 500 model S-VT (hi-res) v7.1 [GC.6]"
type textarea "**********"
type input "[DATE] 6:00 AM"
type input "edgify/edgify-worker-cuda:[DATE]"
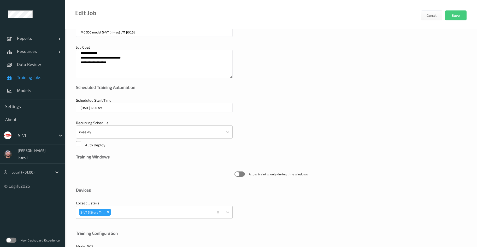
scroll to position [113, 0]
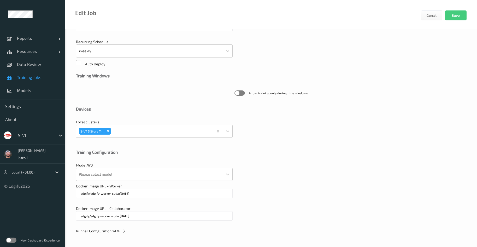
click at [99, 226] on div "**********" at bounding box center [271, 81] width 412 height 330
click at [102, 226] on div "**********" at bounding box center [271, 81] width 412 height 330
drag, startPoint x: 102, startPoint y: 226, endPoint x: 102, endPoint y: 229, distance: 2.7
click at [103, 229] on div "**********" at bounding box center [271, 81] width 412 height 330
click at [102, 228] on span "Runner Configuration YAML" at bounding box center [101, 230] width 50 height 4
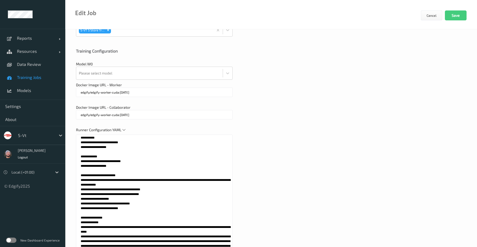
scroll to position [251, 0]
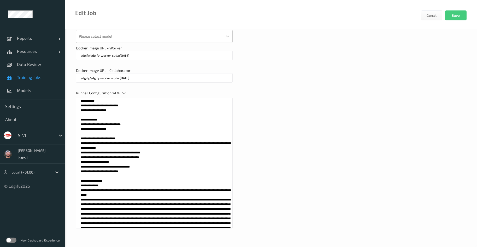
click at [150, 188] on textarea at bounding box center [154, 163] width 157 height 130
paste textarea "**********"
drag, startPoint x: 122, startPoint y: 125, endPoint x: 71, endPoint y: 84, distance: 65.6
click at [71, 84] on div "**********" at bounding box center [271, 13] width 412 height 468
click at [123, 151] on textarea at bounding box center [154, 163] width 157 height 130
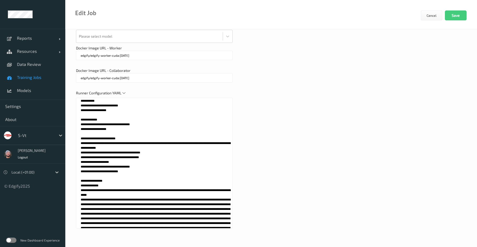
paste textarea
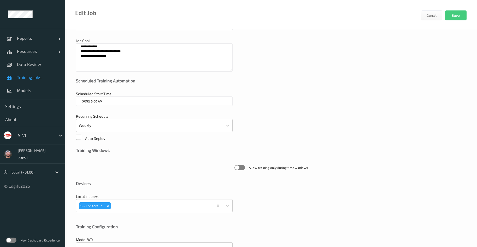
scroll to position [16, 0]
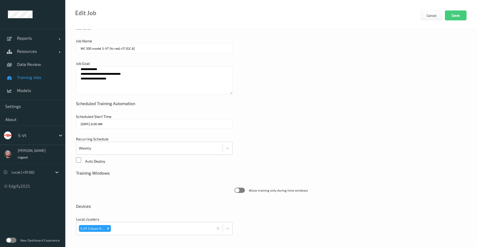
type textarea "**********"
click at [95, 81] on textarea "**********" at bounding box center [154, 80] width 157 height 28
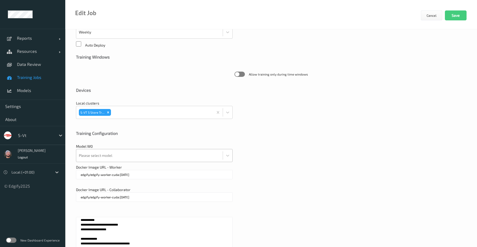
scroll to position [133, 0]
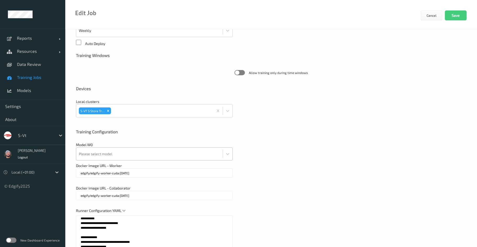
click at [131, 153] on div at bounding box center [149, 153] width 141 height 10
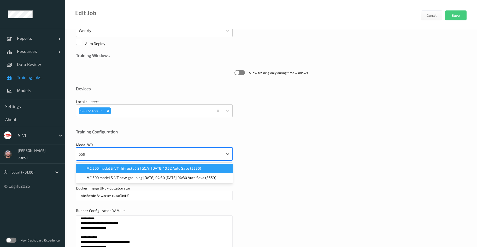
type input "5590"
click at [135, 165] on div "MC 500 model S-VT (hi-res) v6.2 [GC.4] [DATE] 10:52 Auto Save (5590)" at bounding box center [154, 167] width 157 height 9
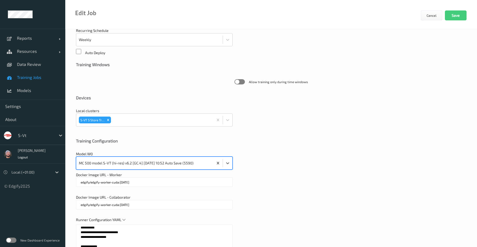
scroll to position [0, 0]
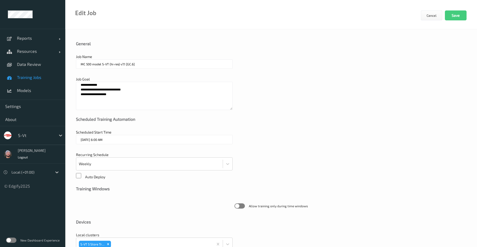
click at [137, 64] on input "MC 500 model S-VT (hi-res) v7.1 [GC.6]" at bounding box center [154, 63] width 157 height 9
click at [450, 14] on button "Save" at bounding box center [456, 15] width 22 height 10
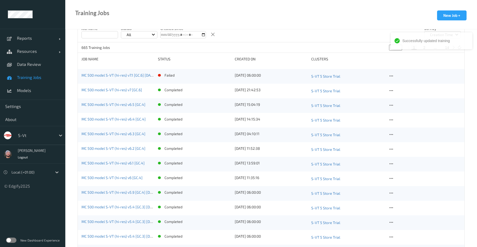
scroll to position [117, 0]
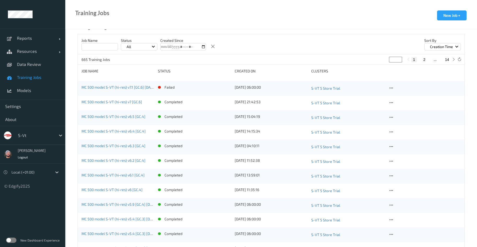
click at [393, 87] on icon at bounding box center [391, 88] width 4 height 5
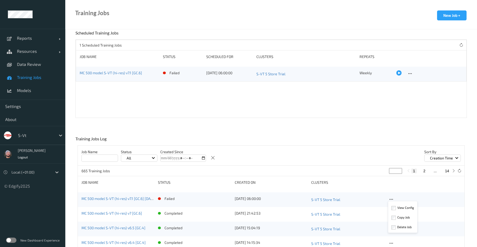
scroll to position [0, 0]
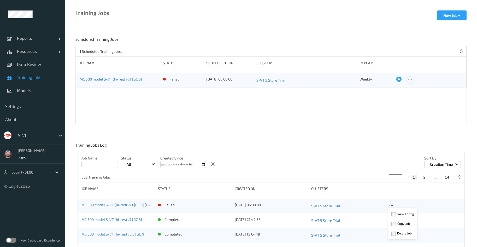
click at [409, 79] on icon at bounding box center [410, 79] width 4 height 5
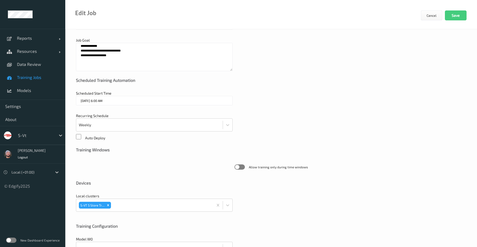
scroll to position [78, 0]
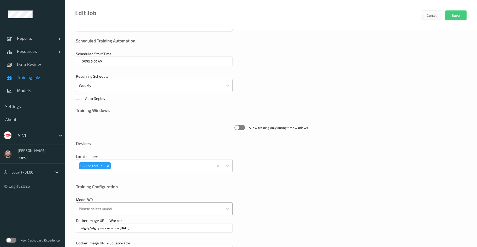
click at [122, 209] on div at bounding box center [149, 208] width 141 height 10
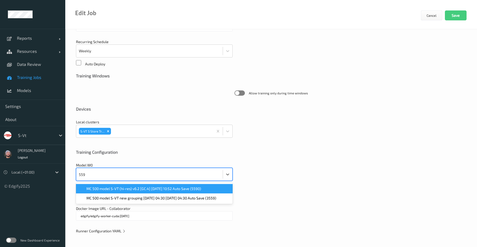
scroll to position [113, 0]
type input "5590"
click at [114, 188] on span "MC 500 model S-VT (hi-res) v6.2 [GC.4] [DATE] 10:52 Auto Save (5590)" at bounding box center [143, 188] width 115 height 5
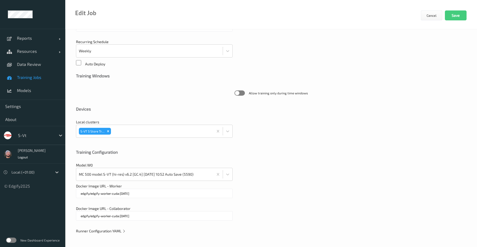
click at [135, 214] on input "edgify/edgify-worker-cuda:[DATE]" at bounding box center [154, 215] width 157 height 9
type input "edgify/edgify-worker-cuda:[DATE]"
click at [458, 17] on button "Save" at bounding box center [456, 15] width 22 height 10
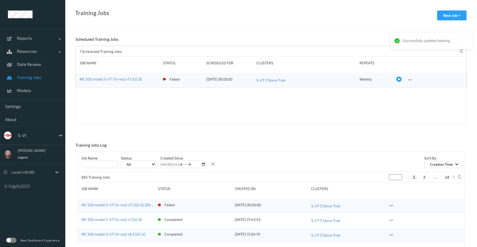
click at [25, 82] on link "Training Jobs" at bounding box center [32, 77] width 65 height 13
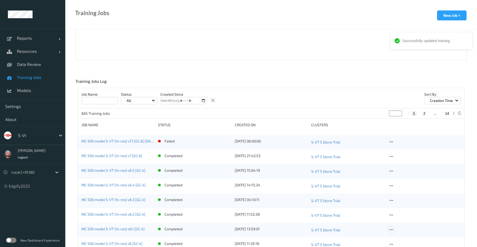
scroll to position [117, 0]
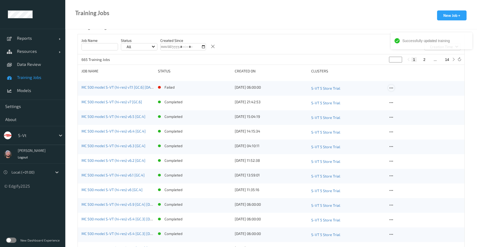
click at [388, 87] on div at bounding box center [391, 88] width 7 height 7
click at [401, 118] on div "Delete Job" at bounding box center [402, 116] width 29 height 10
click at [391, 88] on icon at bounding box center [391, 88] width 4 height 5
click at [397, 103] on div "Copy Job" at bounding box center [403, 105] width 13 height 5
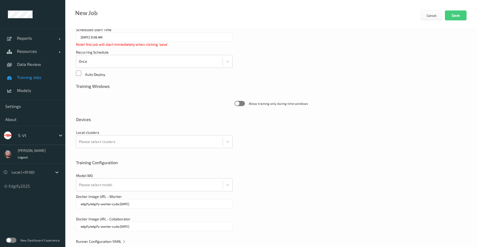
scroll to position [113, 0]
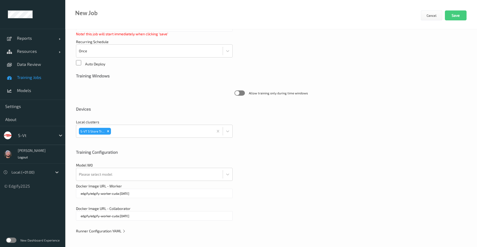
click at [119, 231] on span "Runner Configuration YAML" at bounding box center [101, 230] width 50 height 4
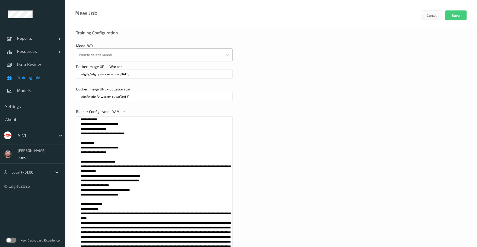
scroll to position [251, 0]
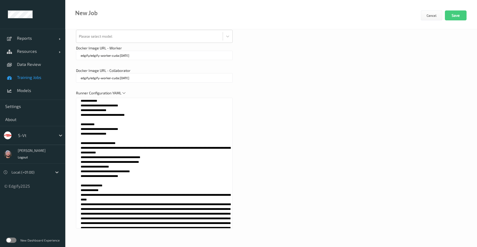
click at [155, 192] on textarea at bounding box center [154, 163] width 157 height 130
paste textarea "**********"
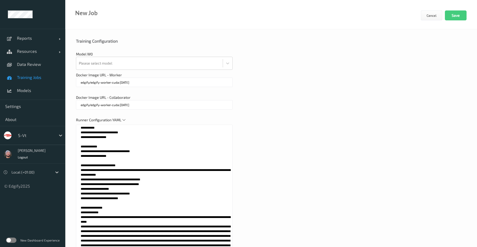
scroll to position [211, 0]
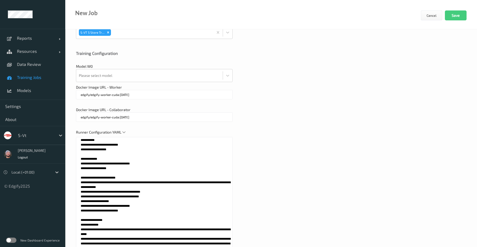
drag, startPoint x: 114, startPoint y: 170, endPoint x: 61, endPoint y: 157, distance: 54.6
click at [61, 157] on div "**********" at bounding box center [238, 23] width 477 height 468
type textarea "**********"
click at [287, 202] on div "Runner Configuration YAML" at bounding box center [271, 200] width 390 height 143
click at [151, 162] on textarea at bounding box center [154, 202] width 157 height 130
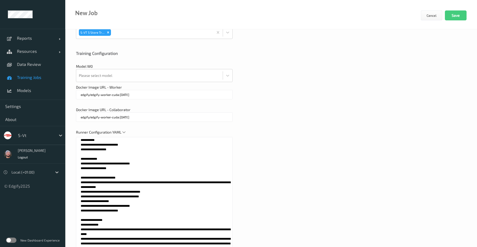
scroll to position [0, 0]
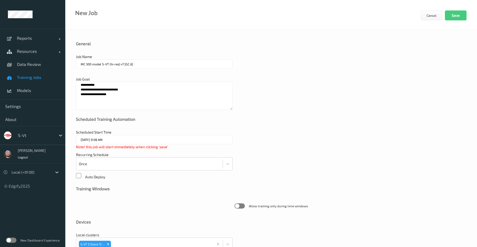
click at [123, 96] on textarea "**********" at bounding box center [154, 96] width 157 height 28
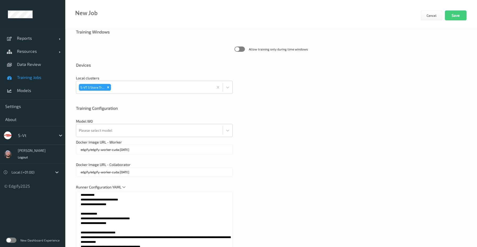
click at [125, 176] on input "edgify/edgify-worker-cuda:[DATE]" at bounding box center [154, 171] width 157 height 9
drag, startPoint x: 111, startPoint y: 224, endPoint x: 79, endPoint y: 214, distance: 33.3
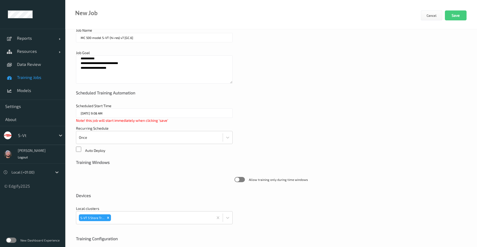
scroll to position [0, 0]
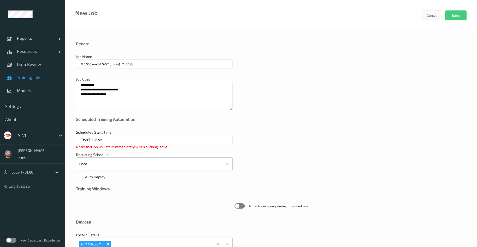
click at [111, 95] on textarea "**********" at bounding box center [154, 96] width 157 height 28
paste textarea "** *********"
type textarea "**********"
click at [124, 63] on input "MC 500 model S-VT (hi-res) v7 [GC.6]" at bounding box center [154, 63] width 157 height 9
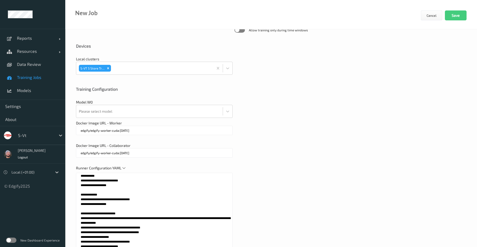
scroll to position [196, 0]
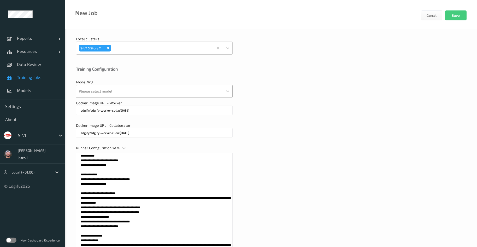
type input "MC 500 model S-VT (hi-res) v7.1 [GC.6]"
click at [120, 94] on div at bounding box center [149, 91] width 141 height 10
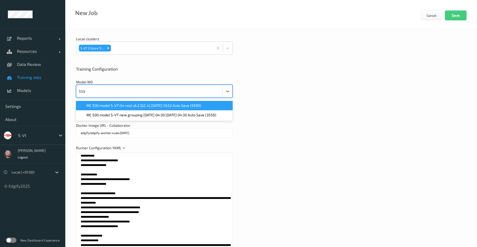
type input "5590"
click at [139, 107] on span "MC 500 model S-VT (hi-res) v6.2 [GC.4] [DATE] 10:52 Auto Save (5590)" at bounding box center [143, 105] width 115 height 5
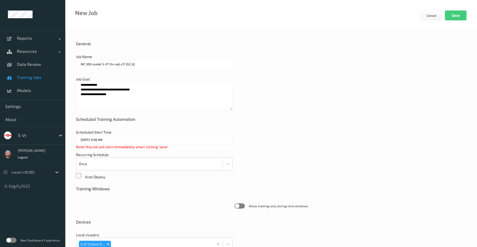
scroll to position [235, 0]
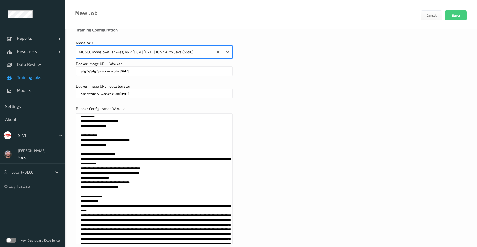
click at [164, 158] on textarea at bounding box center [154, 178] width 157 height 130
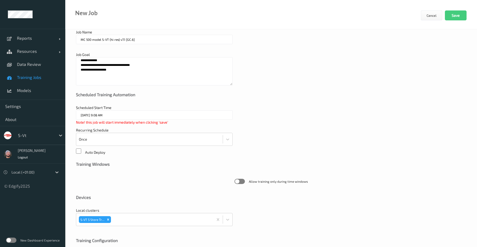
scroll to position [0, 0]
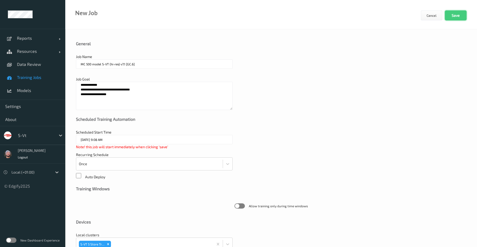
click at [459, 13] on button "Save" at bounding box center [456, 15] width 22 height 10
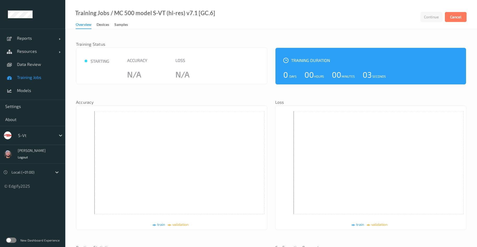
click at [47, 137] on div at bounding box center [35, 135] width 35 height 6
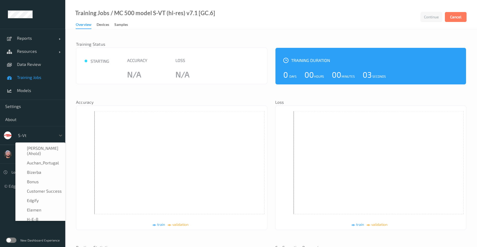
scroll to position [91, 0]
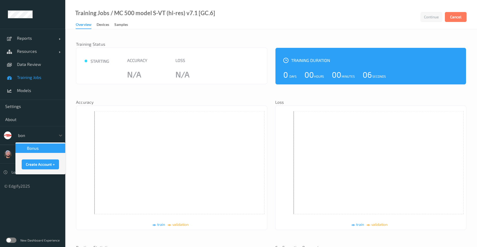
type input "bonu"
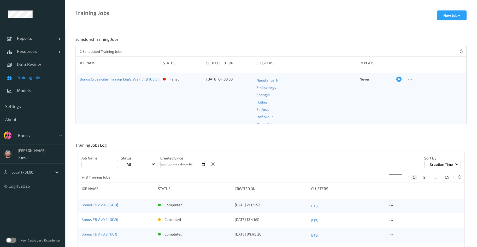
click at [29, 140] on div "option Bonus, selected. Select is focused ,type to refine list, press Down to o…" at bounding box center [32, 135] width 65 height 19
click at [28, 133] on div at bounding box center [35, 135] width 35 height 6
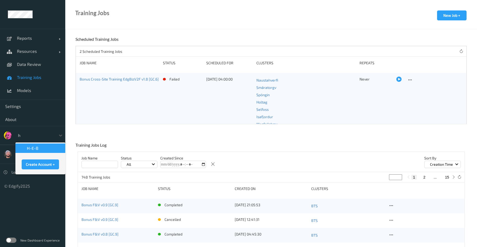
type input "h-"
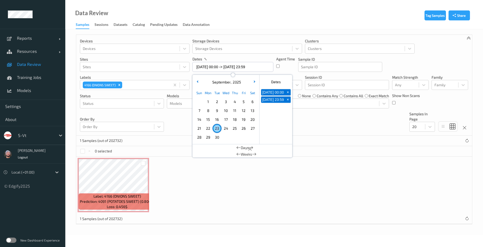
click at [35, 66] on span "Data Review" at bounding box center [38, 64] width 43 height 5
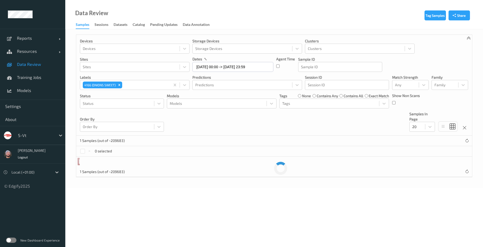
click at [44, 135] on div at bounding box center [35, 135] width 35 height 6
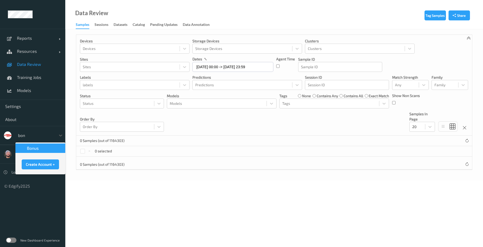
type input "bonu"
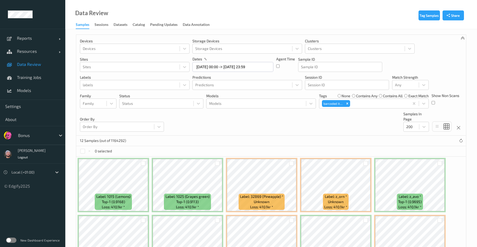
scroll to position [102, 0]
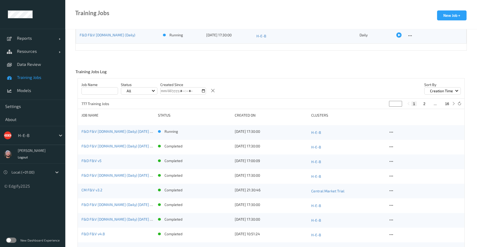
scroll to position [157, 0]
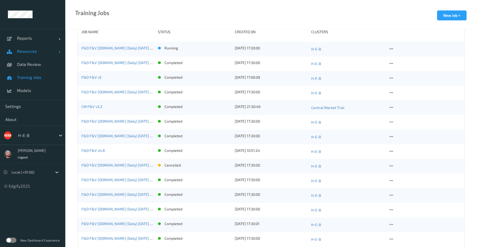
click at [35, 55] on link "Resources" at bounding box center [32, 51] width 65 height 13
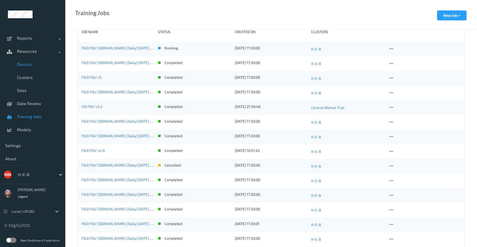
click at [35, 63] on span "Devices" at bounding box center [38, 64] width 43 height 5
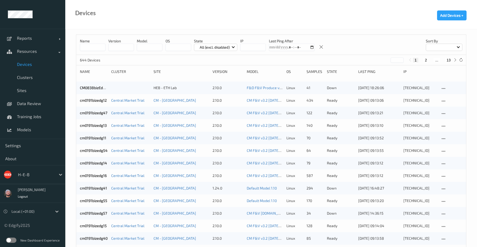
click at [446, 58] on button "13" at bounding box center [448, 60] width 7 height 5
type input "**"
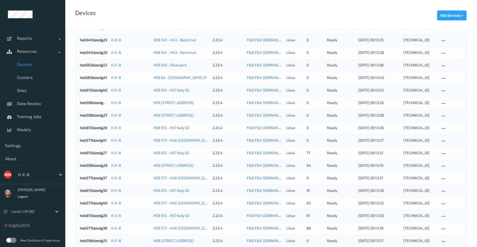
scroll to position [397, 0]
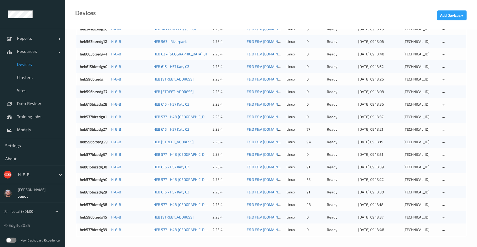
click at [39, 177] on div at bounding box center [35, 174] width 35 height 6
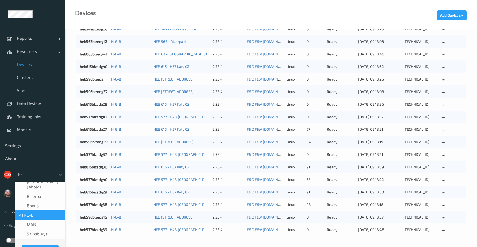
scroll to position [0, 0]
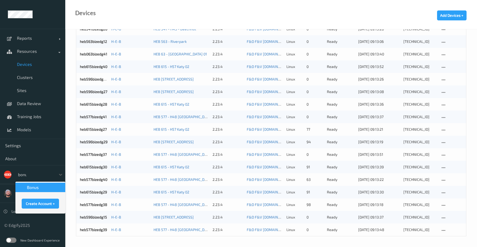
type input "bonus"
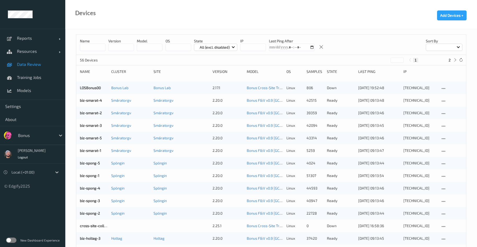
click at [57, 62] on span "Data Review" at bounding box center [38, 64] width 43 height 5
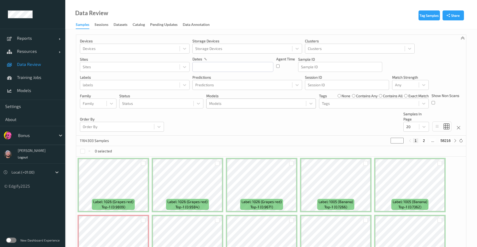
click at [229, 103] on div at bounding box center [256, 103] width 94 height 6
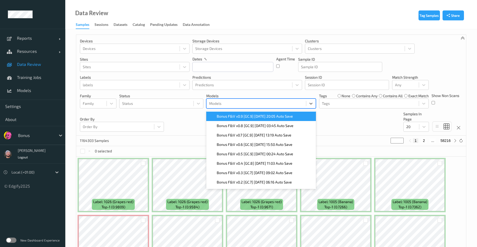
click at [230, 117] on span "Bonus F&V v0.9 [GC.9] 2025-09-14 20:05 Auto Save" at bounding box center [255, 116] width 76 height 5
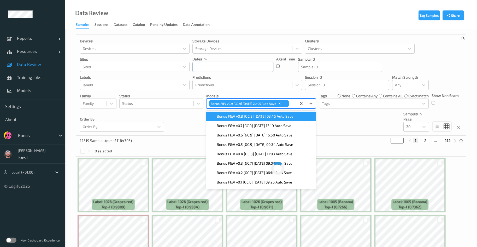
click at [210, 67] on input "text" at bounding box center [232, 67] width 81 height 10
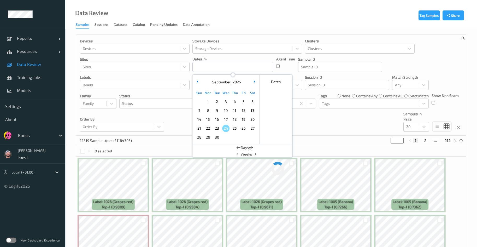
click at [224, 127] on span "24" at bounding box center [225, 127] width 7 height 7
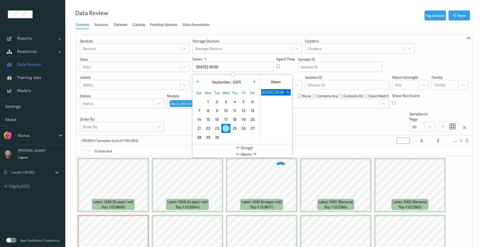
click at [200, 83] on div "September , 2025" at bounding box center [225, 81] width 65 height 5
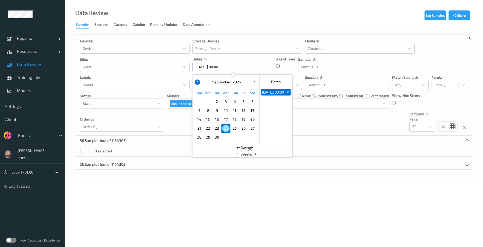
click at [199, 82] on button "button" at bounding box center [197, 81] width 5 height 5
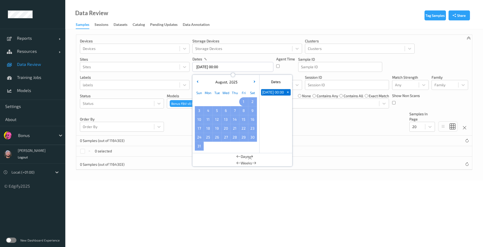
click at [247, 99] on span "1" at bounding box center [243, 101] width 7 height 7
type input "01/08/2025 00:00 -> 24/09/2025 23:59"
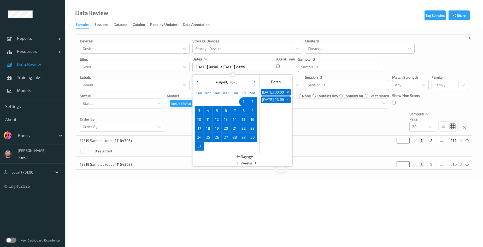
click at [177, 78] on p "labels" at bounding box center [135, 77] width 110 height 5
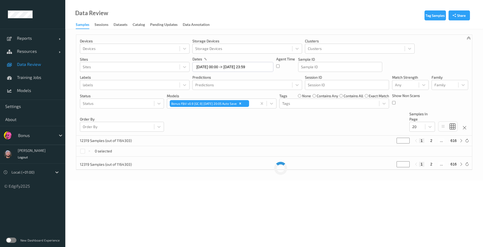
click at [237, 114] on div "Devices Devices Storage Devices Storage Devices Clusters Clusters Sites Sites d…" at bounding box center [274, 85] width 396 height 101
click at [232, 67] on input "01/08/2025 00:00 -> 24/09/2025 23:59" at bounding box center [232, 67] width 81 height 10
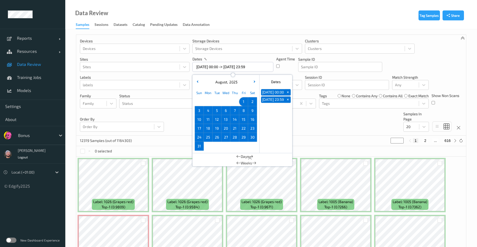
click at [319, 133] on div "Devices Devices Storage Devices Storage Devices Clusters Clusters Sites Sites d…" at bounding box center [271, 85] width 390 height 101
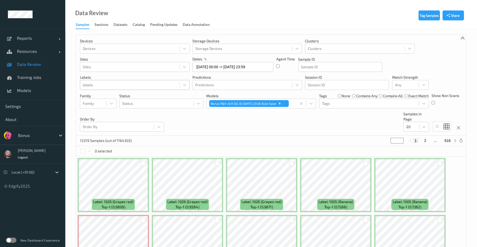
click at [108, 87] on div at bounding box center [130, 85] width 94 height 6
click at [153, 1] on div "Data Review Samples Sessions Datasets Catalog Pending Updates Data Annotation" at bounding box center [271, 14] width 412 height 29
click at [101, 84] on div at bounding box center [130, 85] width 94 height 6
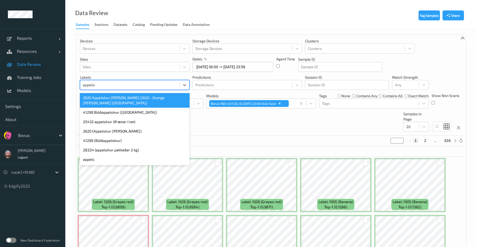
type input "appelsin"
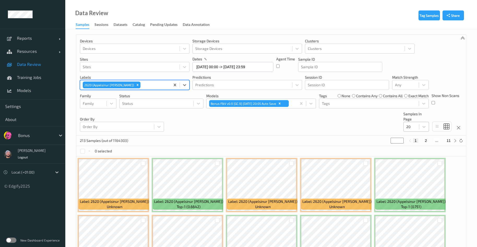
drag, startPoint x: 416, startPoint y: 128, endPoint x: 416, endPoint y: 131, distance: 3.2
click at [416, 128] on div "20" at bounding box center [410, 126] width 15 height 8
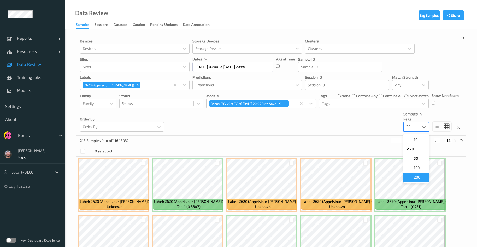
click at [416, 175] on span "200" at bounding box center [417, 176] width 6 height 5
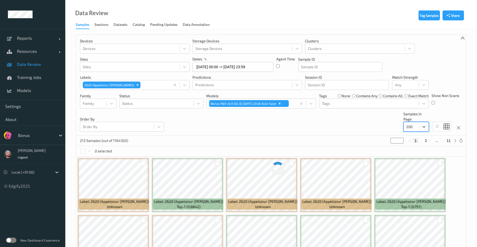
click at [346, 127] on div "Devices Devices Storage Devices Storage Devices Clusters Clusters Sites Sites d…" at bounding box center [271, 85] width 390 height 101
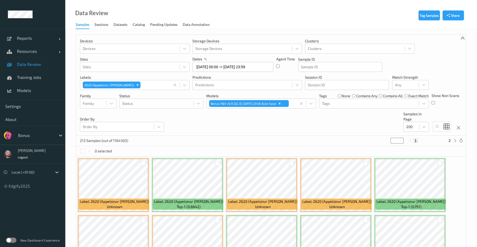
scroll to position [2, 0]
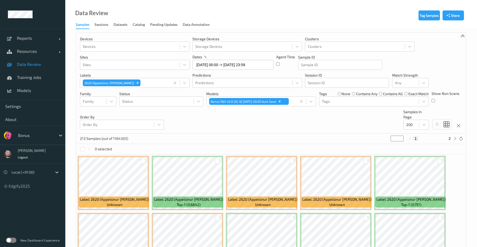
click at [450, 139] on button "2" at bounding box center [449, 138] width 5 height 5
type input "*"
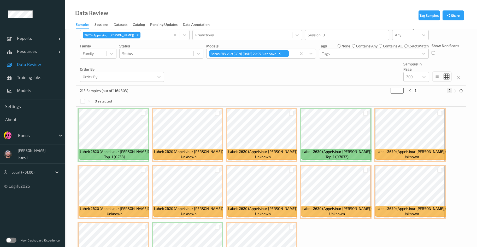
scroll to position [23, 0]
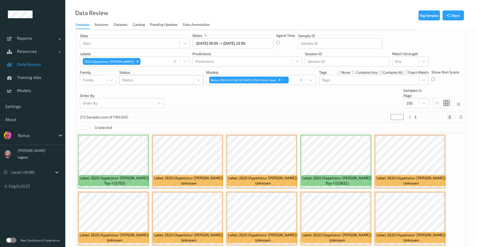
click at [139, 79] on div at bounding box center [156, 80] width 69 height 6
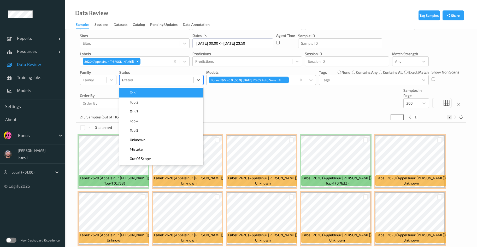
type input "un"
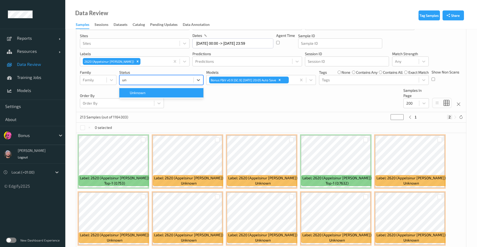
click at [144, 92] on span "Unknown" at bounding box center [138, 92] width 16 height 5
type input "*"
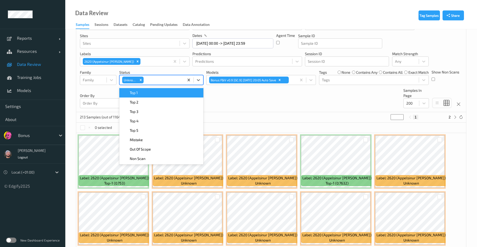
scroll to position [0, 0]
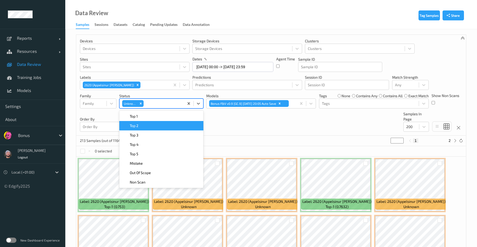
click at [240, 130] on div "Devices Devices Storage Devices Storage Devices Clusters Clusters Sites Sites d…" at bounding box center [271, 85] width 390 height 101
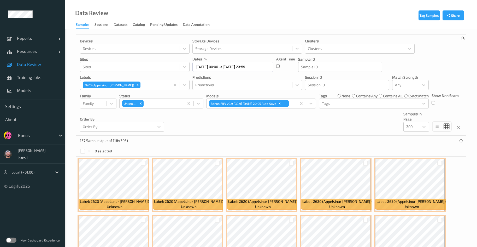
click at [403, 127] on div "Devices Devices Storage Devices Storage Devices Clusters Clusters Sites Sites d…" at bounding box center [271, 85] width 390 height 101
click at [409, 133] on div "Devices Devices Storage Devices Storage Devices Clusters Clusters Sites Sites d…" at bounding box center [271, 85] width 390 height 101
click at [410, 129] on div at bounding box center [411, 126] width 10 height 6
click at [404, 148] on div "20" at bounding box center [416, 148] width 26 height 9
click at [141, 84] on div at bounding box center [154, 85] width 26 height 6
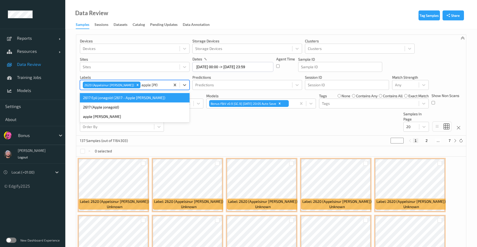
type input "apple jona"
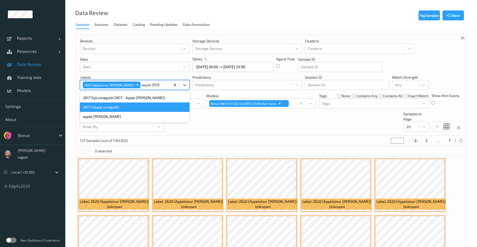
click at [117, 108] on div "2617 (Apple jonagold)" at bounding box center [135, 106] width 110 height 9
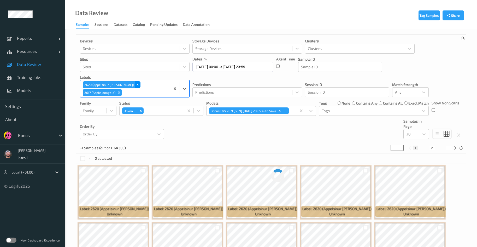
click at [136, 84] on icon "Remove 2620 (Appelsinur robin)" at bounding box center [138, 85] width 4 height 4
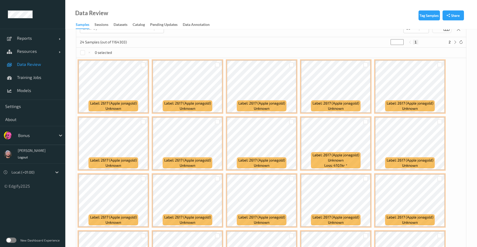
scroll to position [2, 0]
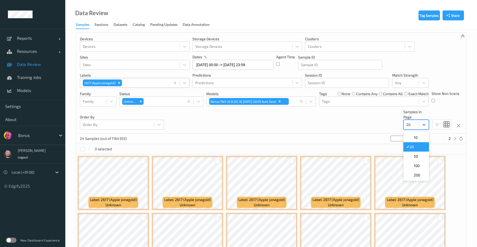
click at [408, 123] on div at bounding box center [411, 124] width 10 height 6
click at [412, 175] on span at bounding box center [409, 174] width 7 height 5
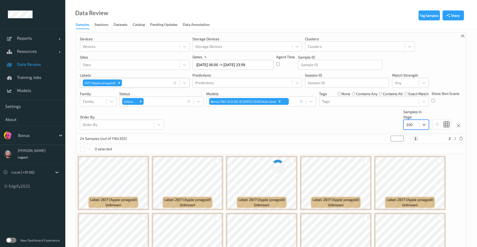
click at [325, 129] on div "Devices Devices Storage Devices Storage Devices Clusters Clusters Sites Sites d…" at bounding box center [271, 83] width 390 height 101
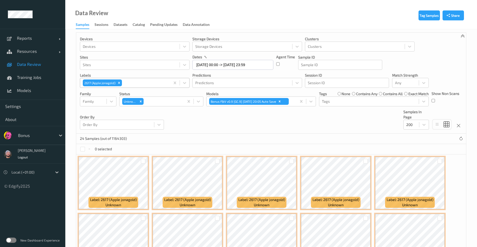
click at [460, 67] on div "Devices Devices Storage Devices Storage Devices Clusters Clusters Sites Sites d…" at bounding box center [271, 83] width 390 height 101
click at [141, 99] on div "Remove Unknown" at bounding box center [141, 101] width 6 height 7
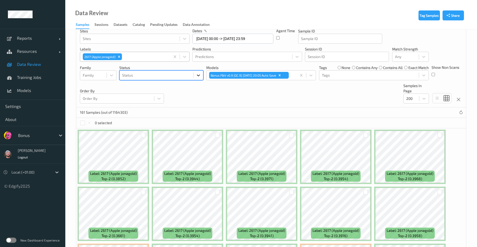
scroll to position [0, 0]
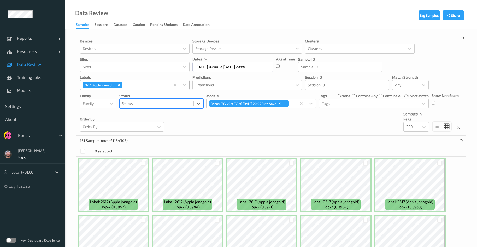
click at [154, 104] on div at bounding box center [156, 103] width 69 height 6
type input "un"
click at [151, 114] on div "Unknown" at bounding box center [161, 116] width 78 height 5
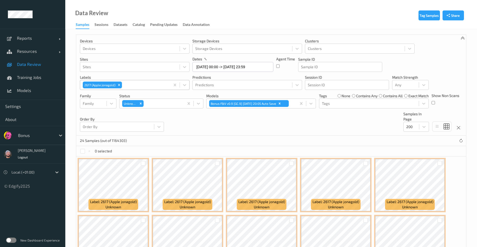
click at [227, 118] on div "Devices Devices Storage Devices Storage Devices Clusters Clusters Sites Sites d…" at bounding box center [271, 85] width 390 height 101
click at [132, 88] on div "2617 (Apple jonagold)" at bounding box center [125, 84] width 90 height 9
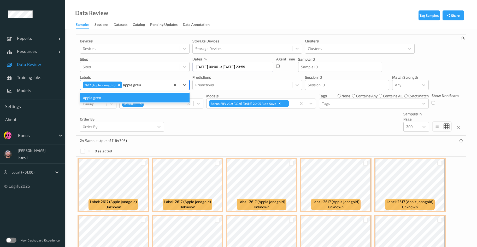
type input "apple gre"
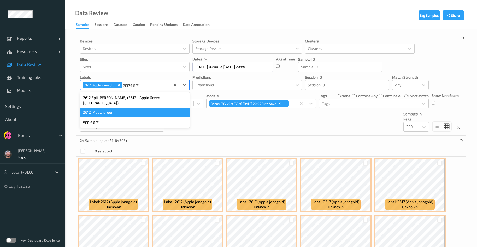
click at [122, 108] on div "2612 (Apple green)" at bounding box center [135, 112] width 110 height 9
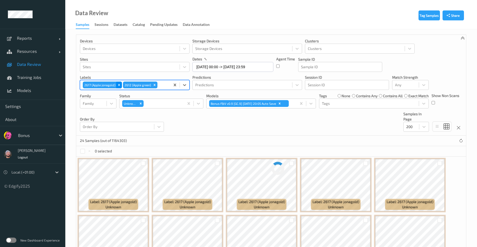
click at [117, 85] on icon "Remove 2617 (Apple jonagold)" at bounding box center [119, 85] width 4 height 4
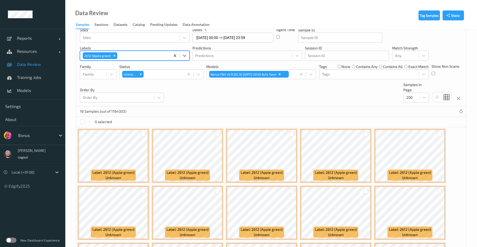
scroll to position [2, 0]
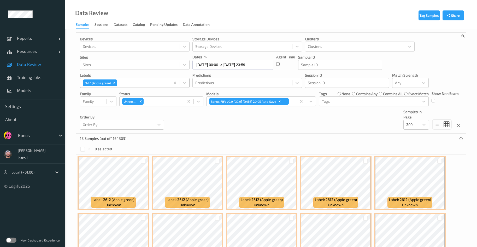
click at [238, 125] on div "Devices Devices Storage Devices Storage Devices Clusters Clusters Sites Sites d…" at bounding box center [271, 83] width 390 height 101
click at [237, 120] on div "Devices Devices Storage Devices Storage Devices Clusters Clusters Sites Sites d…" at bounding box center [271, 83] width 390 height 101
click at [235, 122] on div "Devices Devices Storage Devices Storage Devices Clusters Clusters Sites Sites d…" at bounding box center [271, 83] width 390 height 101
click at [124, 84] on div at bounding box center [142, 83] width 49 height 6
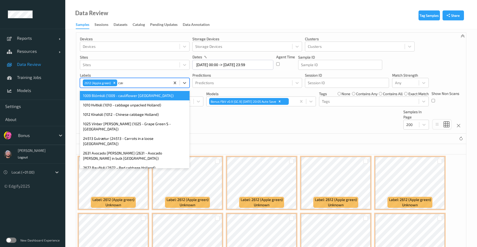
type input "carr"
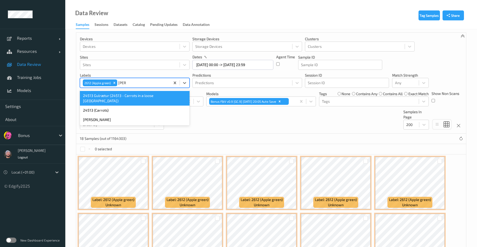
click at [122, 92] on div "24513 Gulrætur (24513 - Carrots in a loose Netherlands)" at bounding box center [135, 98] width 110 height 15
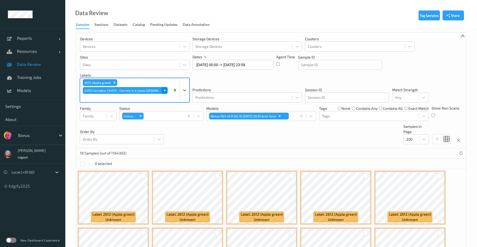
click at [164, 90] on icon "Remove 24513 Gulrætur (24513 - Carrots in a loose Netherlands)" at bounding box center [165, 90] width 4 height 4
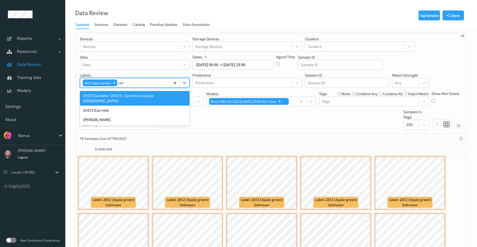
type input "carr"
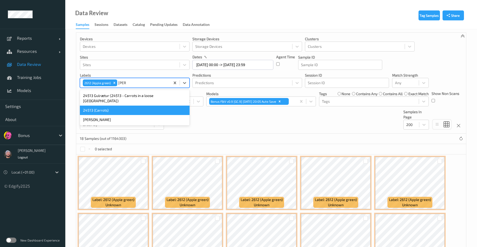
click at [111, 108] on div "24513 (Carrots)" at bounding box center [135, 109] width 110 height 9
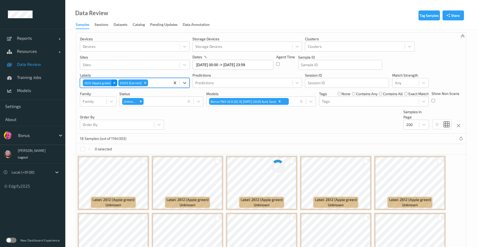
click at [113, 83] on icon "Remove 2612 (Apple green)" at bounding box center [114, 83] width 4 height 4
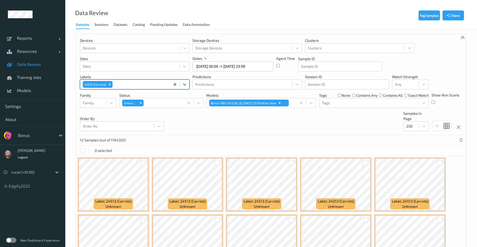
scroll to position [0, 0]
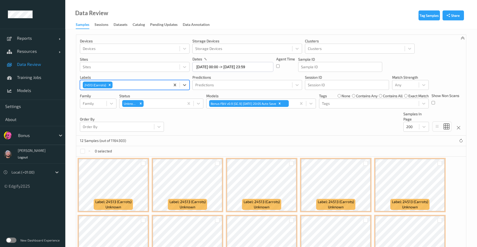
click at [122, 84] on div at bounding box center [141, 85] width 54 height 6
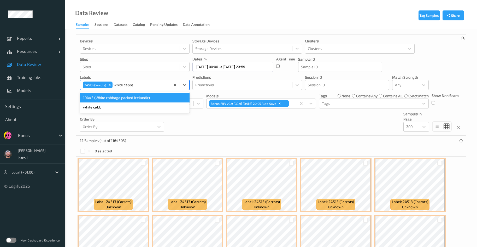
type input "white cabbag"
click at [122, 95] on div "10443 (White cabbage packed Icelandic)" at bounding box center [135, 97] width 110 height 9
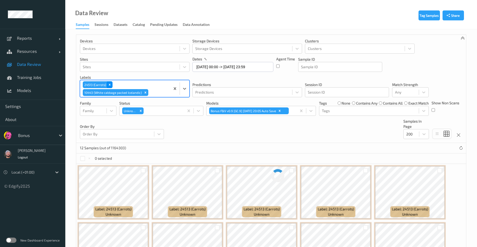
click at [108, 84] on icon "Remove 24513 (Carrots)" at bounding box center [110, 85] width 4 height 4
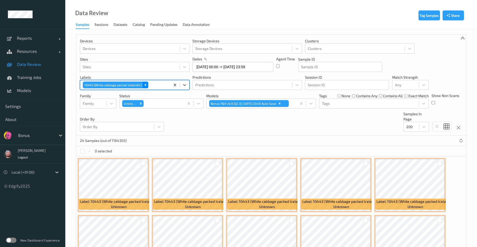
click at [143, 87] on div "Remove 10443 (White cabbage packed Icelandic)" at bounding box center [145, 84] width 6 height 7
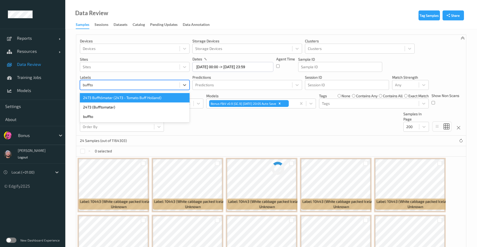
type input "bufftom"
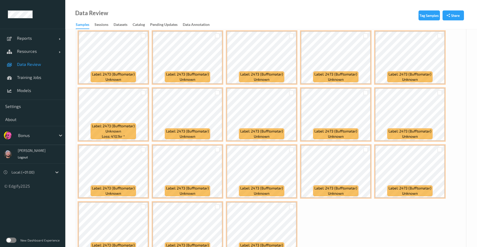
scroll to position [216, 0]
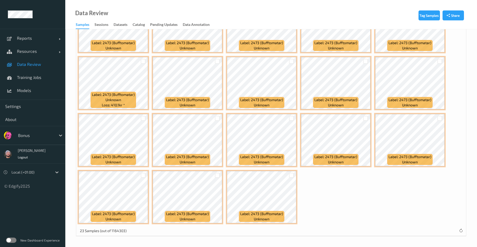
click at [343, 4] on div "Data Review Samples Sessions Datasets Catalog Pending Updates Data Annotation" at bounding box center [271, 14] width 412 height 29
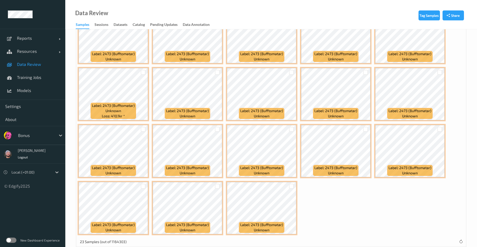
scroll to position [0, 0]
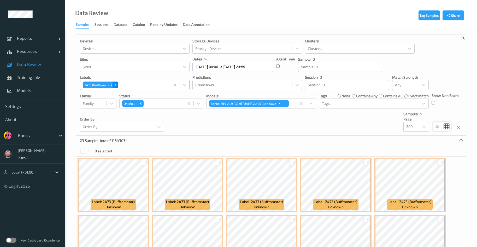
click at [114, 84] on icon "Remove 2473 (Bufftomatar)" at bounding box center [116, 85] width 4 height 4
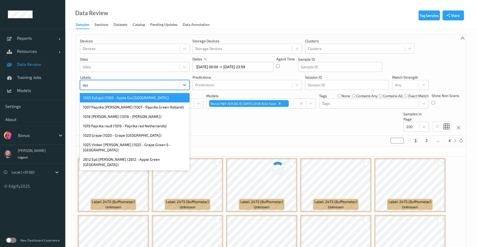
type input "apple red"
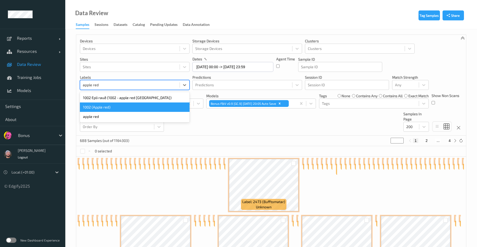
click at [104, 108] on div "1002 (Apple red)" at bounding box center [135, 106] width 110 height 9
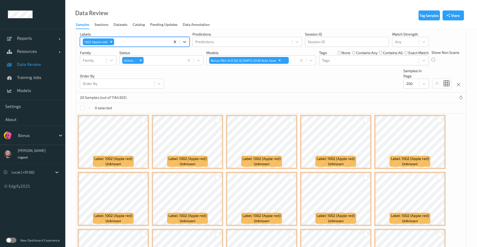
scroll to position [41, 0]
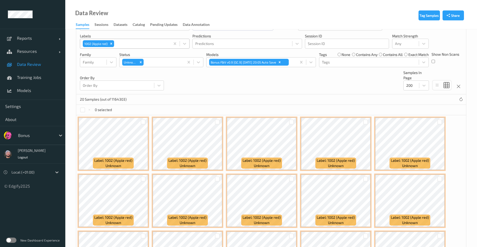
click at [299, 7] on div "Data Review Samples Sessions Datasets Catalog Pending Updates Data Annotation" at bounding box center [271, 14] width 412 height 29
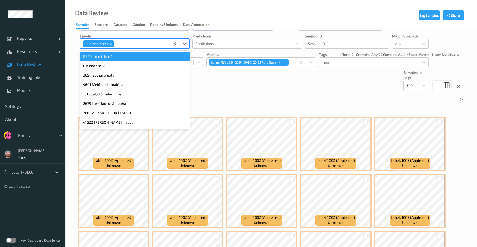
click at [133, 45] on div at bounding box center [141, 43] width 52 height 6
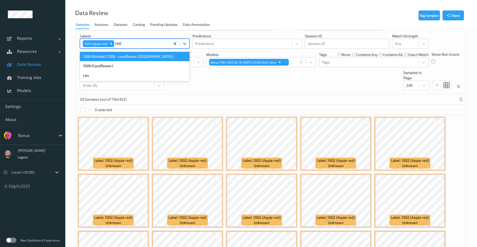
type input "cauli"
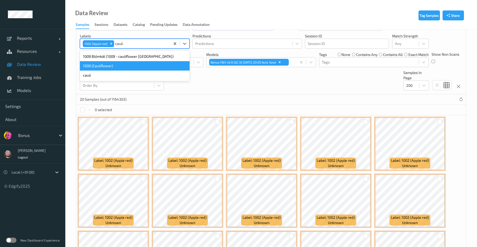
click at [131, 64] on div "1009 (Cauliflower)" at bounding box center [135, 65] width 110 height 9
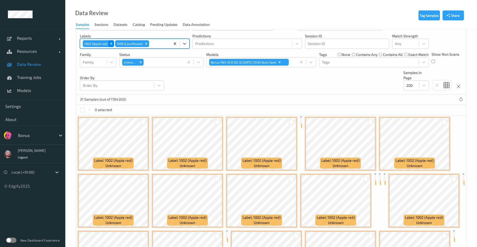
click at [111, 41] on div "Remove 1002 (Apple red)" at bounding box center [111, 43] width 6 height 7
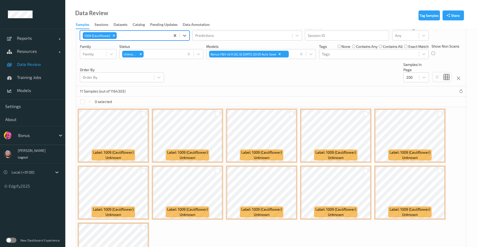
scroll to position [23, 0]
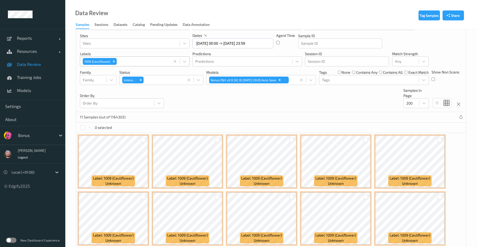
click at [177, 8] on div "Data Review Samples Sessions Datasets Catalog Pending Updates Data Annotation" at bounding box center [271, 14] width 412 height 29
click at [133, 61] on div at bounding box center [143, 61] width 50 height 6
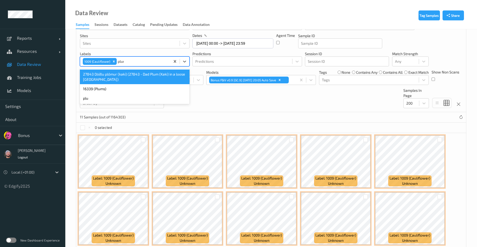
type input "plums"
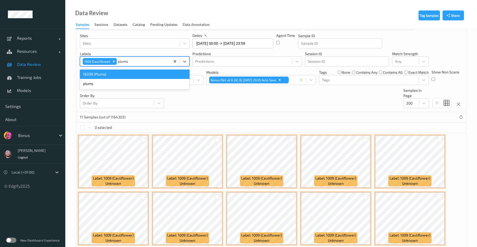
drag, startPoint x: 112, startPoint y: 80, endPoint x: 112, endPoint y: 75, distance: 4.7
click at [112, 75] on div "16339 (Plums) plums" at bounding box center [135, 78] width 110 height 21
click at [111, 75] on div "16339 (Plums)" at bounding box center [135, 73] width 110 height 9
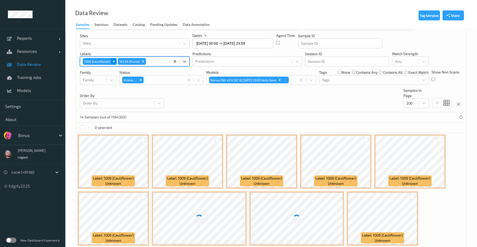
click at [114, 59] on div "Remove 1009 (Cauliflower)" at bounding box center [114, 61] width 6 height 7
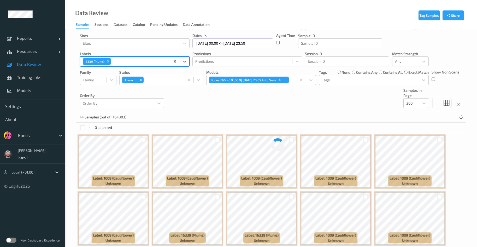
scroll to position [0, 0]
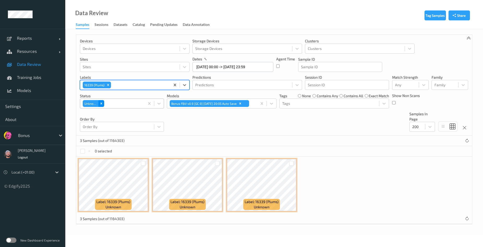
click at [103, 104] on icon "Remove Unknown" at bounding box center [101, 104] width 4 height 4
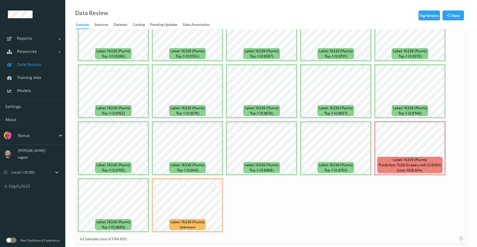
scroll to position [443, 0]
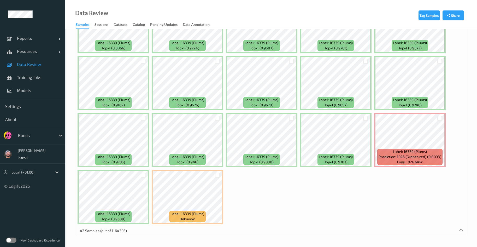
drag, startPoint x: 255, startPoint y: 9, endPoint x: 247, endPoint y: 3, distance: 10.2
click at [255, 9] on div "Data Review Samples Sessions Datasets Catalog Pending Updates Data Annotation" at bounding box center [271, 14] width 412 height 29
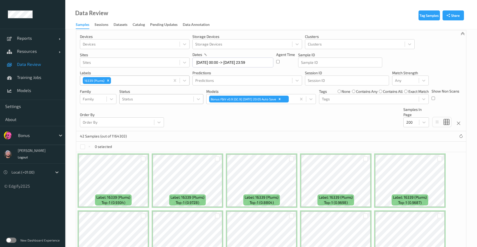
scroll to position [0, 0]
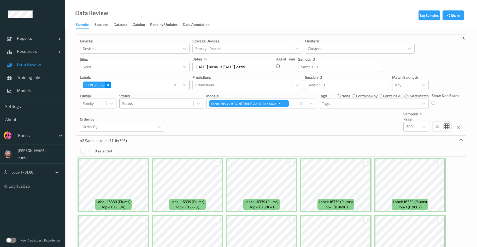
click at [109, 83] on icon "Remove 16339 (Plums)" at bounding box center [108, 85] width 4 height 4
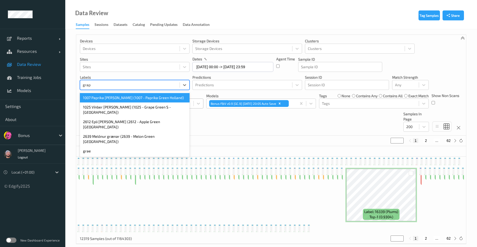
type input "grape"
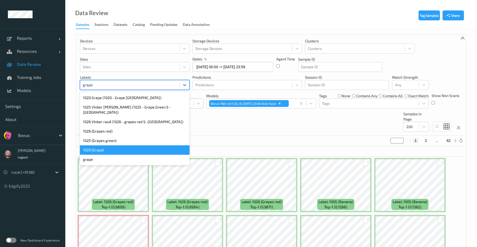
click at [106, 147] on div "1020 (Grape)" at bounding box center [135, 149] width 110 height 9
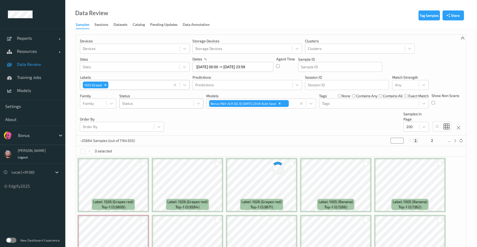
click at [239, 125] on div "Devices Devices Storage Devices Storage Devices Clusters Clusters Sites Sites d…" at bounding box center [271, 85] width 390 height 101
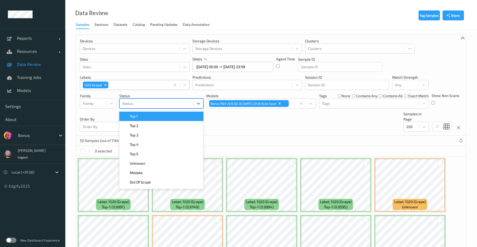
click at [134, 105] on div at bounding box center [156, 103] width 69 height 6
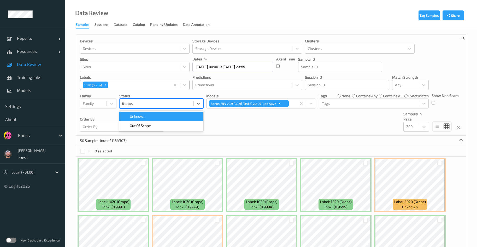
type input "un"
click at [139, 114] on span "Unknown" at bounding box center [138, 116] width 16 height 5
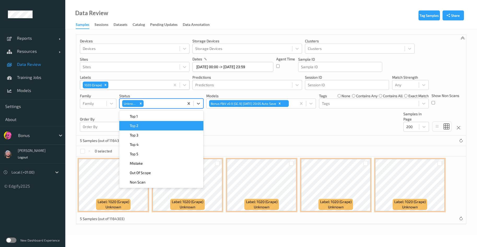
click at [249, 121] on div "Devices Devices Storage Devices Storage Devices Clusters Clusters Sites Sites d…" at bounding box center [271, 85] width 390 height 101
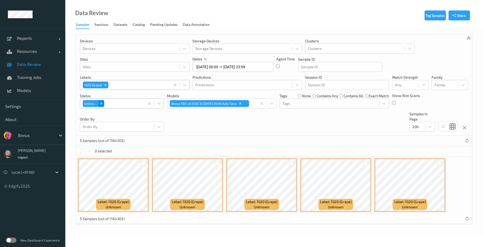
click at [101, 105] on div "Remove Unknown" at bounding box center [101, 103] width 6 height 7
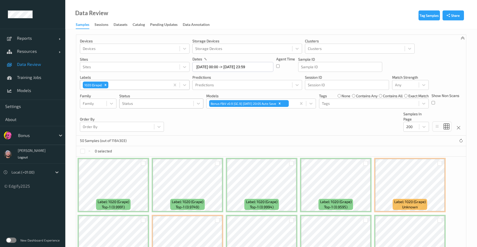
click at [218, 9] on div "Data Review Samples Sessions Datasets Catalog Pending Updates Data Annotation" at bounding box center [271, 14] width 412 height 29
click at [126, 86] on div at bounding box center [138, 85] width 58 height 6
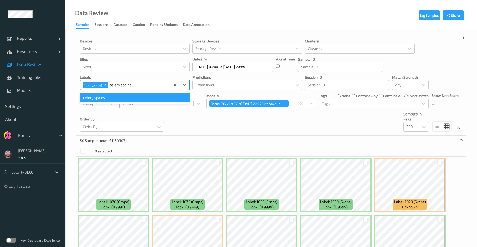
type input "celery spain"
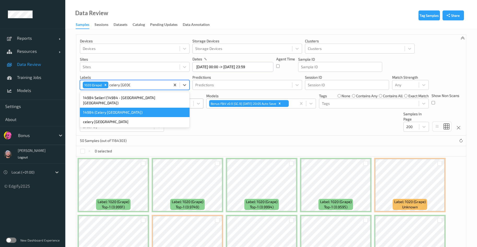
click at [126, 108] on div "14984 (Celery Spain)" at bounding box center [135, 112] width 110 height 9
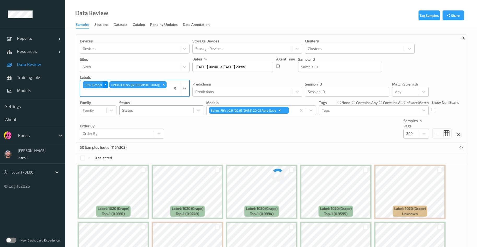
click at [106, 84] on icon "Remove 1020 (Grape)" at bounding box center [106, 85] width 4 height 4
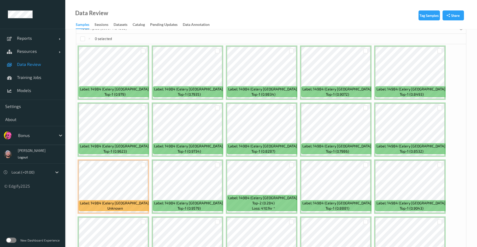
scroll to position [34, 0]
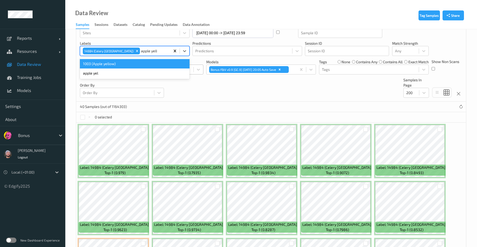
type input "apple yellow"
drag, startPoint x: 158, startPoint y: 62, endPoint x: 111, endPoint y: 50, distance: 47.9
click at [157, 62] on div "1003 (Apple yellow)" at bounding box center [135, 63] width 110 height 9
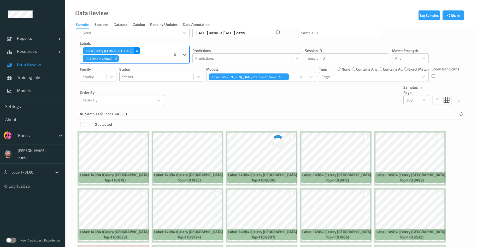
click at [135, 52] on icon "Remove 14984 (Celery Spain)" at bounding box center [137, 51] width 4 height 4
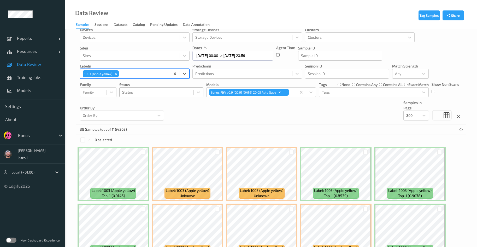
scroll to position [0, 0]
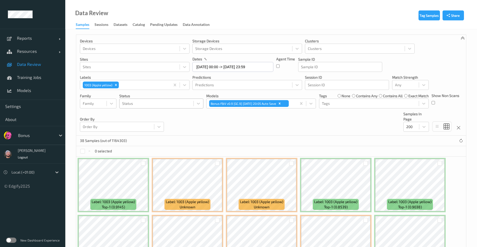
click at [243, 7] on div "Data Review Samples Sessions Datasets Catalog Pending Updates Data Annotation" at bounding box center [271, 14] width 412 height 29
click at [294, 15] on div "Data Review Samples Sessions Datasets Catalog Pending Updates Data Annotation" at bounding box center [271, 14] width 412 height 29
click at [115, 84] on icon "Remove 1003 (Apple yellow)" at bounding box center [116, 85] width 4 height 4
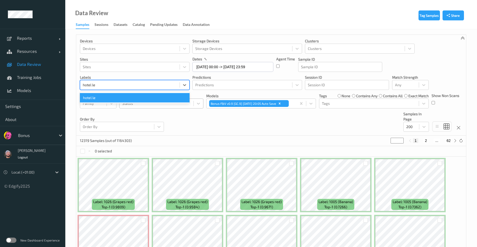
type input "hotel l"
click at [111, 93] on div "16321 (Hótel laukur)" at bounding box center [135, 97] width 110 height 9
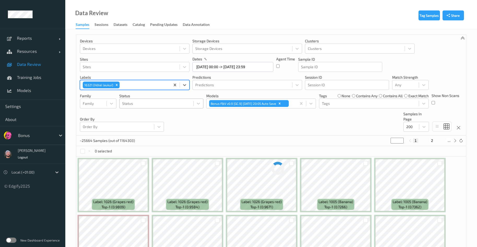
click at [229, 129] on div "Devices Devices Storage Devices Storage Devices Clusters Clusters Sites Sites d…" at bounding box center [271, 85] width 390 height 101
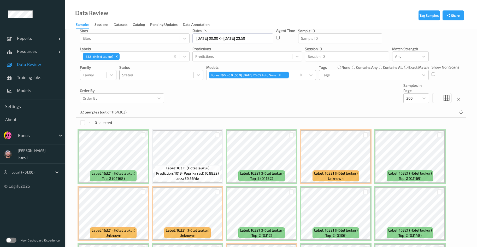
scroll to position [16, 0]
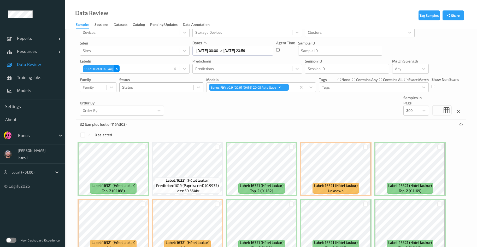
click at [118, 70] on div "Remove 16321 (Hótel laukur)" at bounding box center [117, 68] width 6 height 7
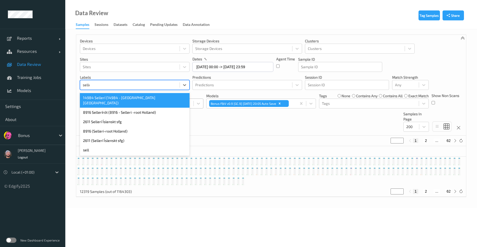
type input "seller"
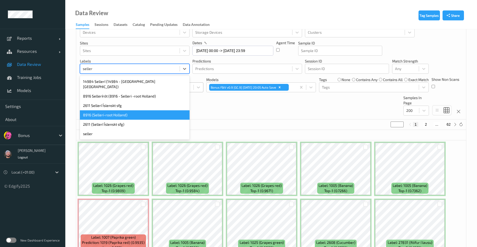
click at [122, 110] on div "8916 (Selleri-root Holland)" at bounding box center [135, 114] width 110 height 9
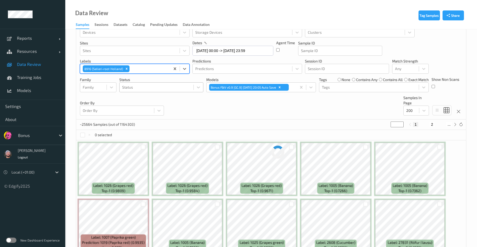
click at [269, 108] on div "Devices Devices Storage Devices Storage Devices Clusters Clusters Sites Sites d…" at bounding box center [271, 69] width 390 height 101
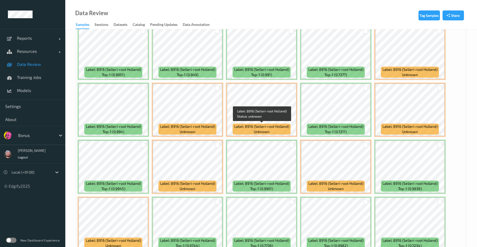
scroll to position [0, 0]
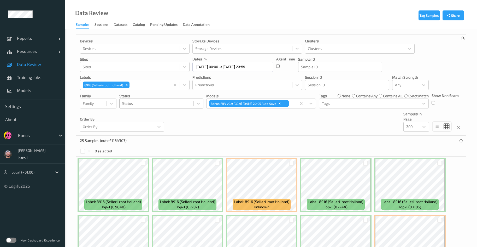
click at [272, 120] on div "Devices Devices Storage Devices Storage Devices Clusters Clusters Sites Sites d…" at bounding box center [271, 85] width 390 height 101
click at [271, 115] on div "Devices Devices Storage Devices Storage Devices Clusters Clusters Sites Sites d…" at bounding box center [271, 85] width 390 height 101
click at [271, 117] on div "Devices Devices Storage Devices Storage Devices Clusters Clusters Sites Sites d…" at bounding box center [271, 85] width 390 height 101
click at [268, 116] on div "Devices Devices Storage Devices Storage Devices Clusters Clusters Sites Sites d…" at bounding box center [271, 85] width 390 height 101
click at [272, 116] on div "Devices Devices Storage Devices Storage Devices Clusters Clusters Sites Sites d…" at bounding box center [271, 85] width 390 height 101
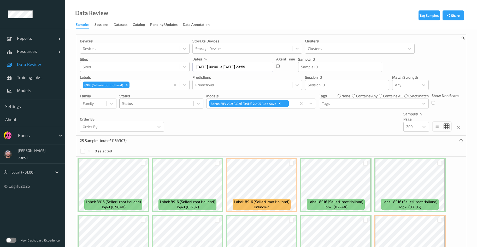
click at [269, 113] on div "Devices Devices Storage Devices Storage Devices Clusters Clusters Sites Sites d…" at bounding box center [271, 85] width 390 height 101
click at [272, 115] on div "Devices Devices Storage Devices Storage Devices Clusters Clusters Sites Sites d…" at bounding box center [271, 85] width 390 height 101
click at [263, 118] on div "Devices Devices Storage Devices Storage Devices Clusters Clusters Sites Sites d…" at bounding box center [271, 85] width 390 height 101
click at [269, 115] on div "Devices Devices Storage Devices Storage Devices Clusters Clusters Sites Sites d…" at bounding box center [271, 85] width 390 height 101
click at [267, 117] on div "Devices Devices Storage Devices Storage Devices Clusters Clusters Sites Sites d…" at bounding box center [271, 85] width 390 height 101
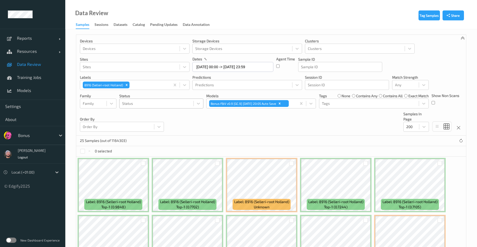
click at [266, 116] on div "Devices Devices Storage Devices Storage Devices Clusters Clusters Sites Sites d…" at bounding box center [271, 85] width 390 height 101
click at [265, 116] on div "Devices Devices Storage Devices Storage Devices Clusters Clusters Sites Sites d…" at bounding box center [271, 85] width 390 height 101
click at [265, 117] on div "Devices Devices Storage Devices Storage Devices Clusters Clusters Sites Sites d…" at bounding box center [271, 85] width 390 height 101
click at [264, 114] on div "Devices Devices Storage Devices Storage Devices Clusters Clusters Sites Sites d…" at bounding box center [271, 85] width 390 height 101
click at [264, 116] on div "Devices Devices Storage Devices Storage Devices Clusters Clusters Sites Sites d…" at bounding box center [271, 85] width 390 height 101
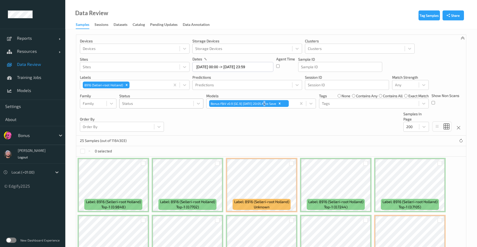
click at [265, 118] on div "Devices Devices Storage Devices Storage Devices Clusters Clusters Sites Sites d…" at bounding box center [271, 85] width 390 height 101
click at [264, 116] on div "Devices Devices Storage Devices Storage Devices Clusters Clusters Sites Sites d…" at bounding box center [271, 85] width 390 height 101
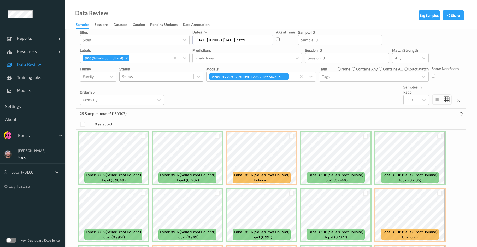
scroll to position [39, 0]
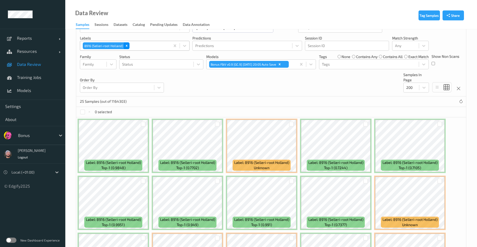
click at [127, 43] on div "Remove 8916 (Selleri-root Holland)" at bounding box center [127, 45] width 6 height 7
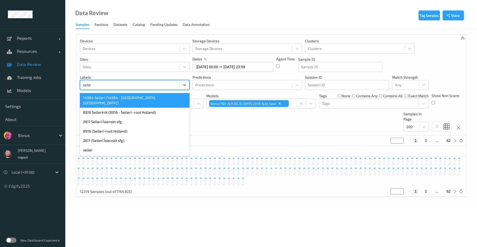
type input "seller"
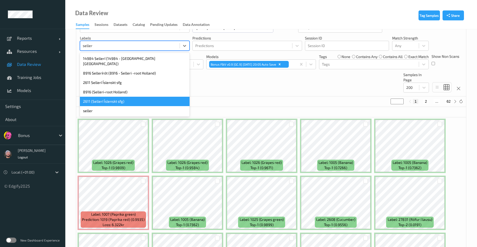
click at [117, 97] on div "2611 (Sellerí Íslenskt sfg)" at bounding box center [135, 101] width 110 height 9
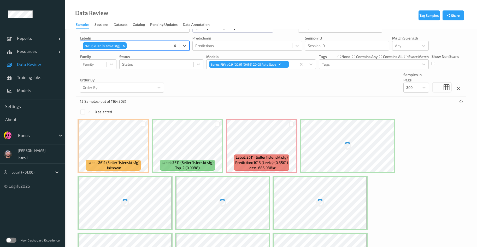
click at [210, 82] on div "Devices Devices Storage Devices Storage Devices Clusters Clusters Sites Sites d…" at bounding box center [271, 46] width 390 height 101
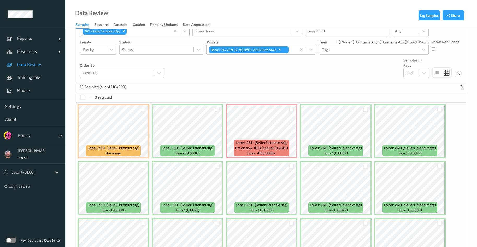
scroll to position [102, 0]
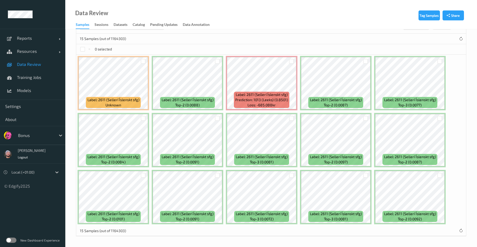
drag, startPoint x: 23, startPoint y: 78, endPoint x: 23, endPoint y: 67, distance: 11.0
click at [23, 78] on span "Training Jobs" at bounding box center [38, 77] width 43 height 5
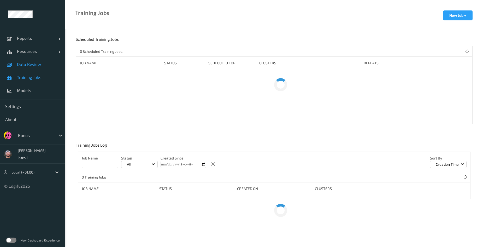
click at [24, 64] on span "Data Review" at bounding box center [38, 64] width 43 height 5
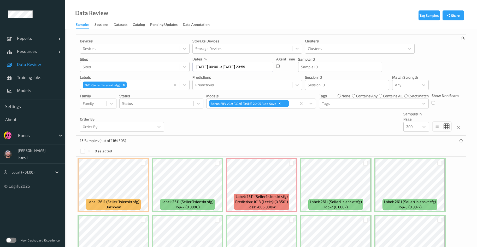
drag, startPoint x: 464, startPoint y: 66, endPoint x: 450, endPoint y: 81, distance: 20.9
click at [464, 65] on div "Devices Devices Storage Devices Storage Devices Clusters Clusters Sites Sites d…" at bounding box center [271, 85] width 390 height 101
click at [214, 126] on div "Devices Devices Storage Devices Storage Devices Clusters Clusters Sites Sites d…" at bounding box center [271, 85] width 390 height 101
click at [122, 85] on icon "Remove 2611 (Sellerí Íslenskt sfg)" at bounding box center [124, 85] width 4 height 4
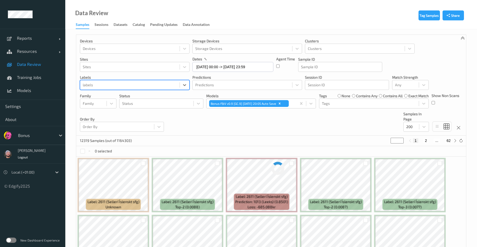
type input "n"
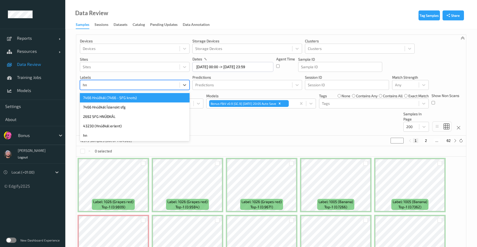
type input "h"
type input "nudkal"
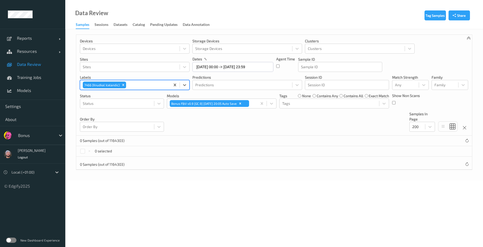
click at [119, 85] on div "7466 (Knudkal Icelandic)" at bounding box center [102, 84] width 38 height 7
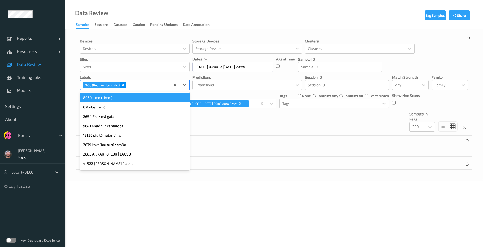
click at [121, 84] on icon "Remove 7466 (Knudkal Icelandic)" at bounding box center [123, 85] width 4 height 4
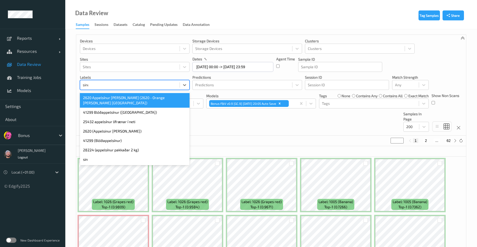
type input "sinur"
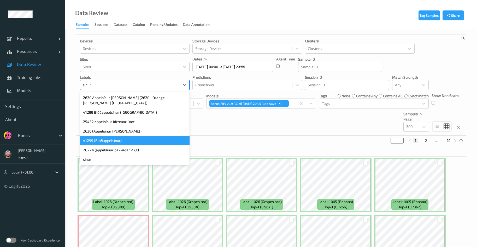
click at [118, 136] on div "41299 (Blóðappelsínur)" at bounding box center [135, 140] width 110 height 9
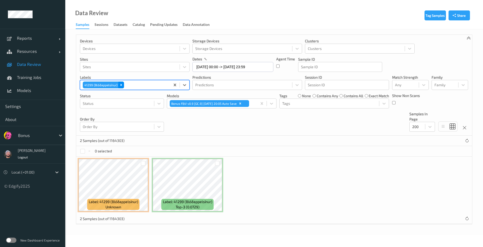
click at [119, 84] on icon "Remove 41299 (Blóðappelsínur)" at bounding box center [121, 85] width 4 height 4
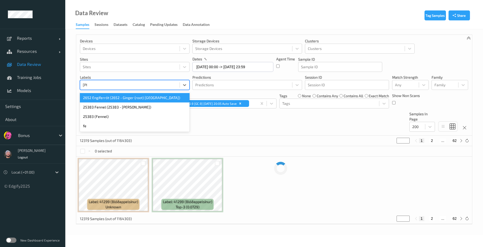
type input "fenne"
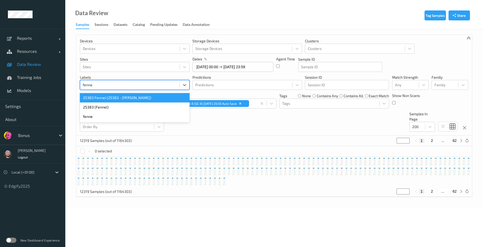
click at [98, 107] on div "25383 (Fennel)" at bounding box center [135, 106] width 110 height 9
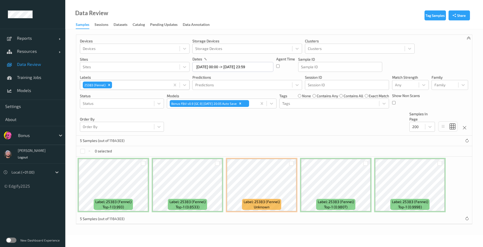
click at [151, 9] on div "Data Review Samples Sessions Datasets Catalog Pending Updates Data Annotation" at bounding box center [274, 14] width 418 height 29
click at [246, 128] on div "Devices Devices Storage Devices Storage Devices Clusters Clusters Sites Sites d…" at bounding box center [274, 85] width 396 height 101
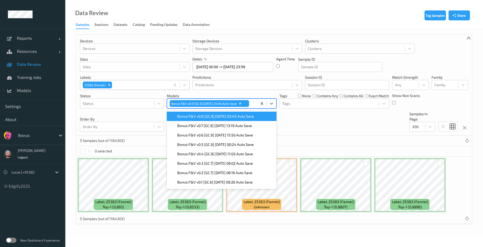
drag, startPoint x: 247, startPoint y: 107, endPoint x: 352, endPoint y: 136, distance: 109.1
click at [352, 136] on div "Devices Devices Storage Devices Storage Devices Clusters Clusters Sites Sites d…" at bounding box center [274, 128] width 396 height 189
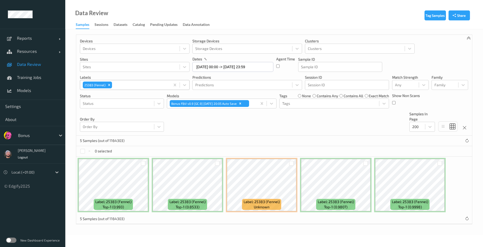
click at [352, 136] on div "5 Samples (out of 1164303)" at bounding box center [274, 140] width 396 height 10
click at [285, 126] on div "Devices Devices Storage Devices Storage Devices Clusters Clusters Sites Sites d…" at bounding box center [274, 85] width 396 height 101
click at [105, 83] on div "25383 (Fennel)" at bounding box center [94, 84] width 23 height 7
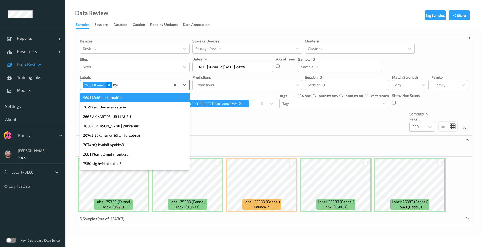
type input "kaki"
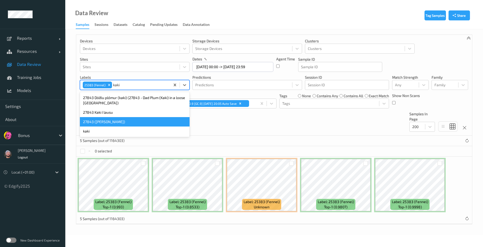
click at [115, 121] on div "27843 (Kaki í lausu)" at bounding box center [135, 121] width 110 height 9
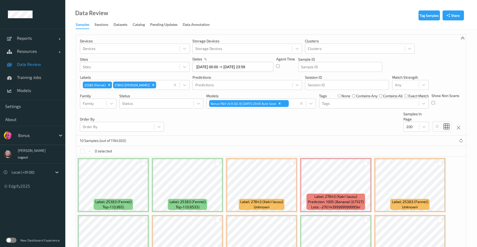
click at [252, 118] on div "Devices Devices Storage Devices Storage Devices Clusters Clusters Sites Sites d…" at bounding box center [271, 85] width 390 height 101
click at [106, 83] on div "Remove 25383 (Fennel)" at bounding box center [109, 84] width 6 height 7
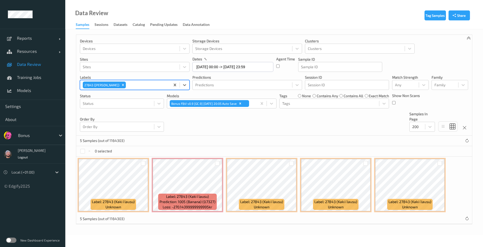
click at [228, 118] on div "Devices Devices Storage Devices Storage Devices Clusters Clusters Sites Sites d…" at bounding box center [274, 85] width 396 height 101
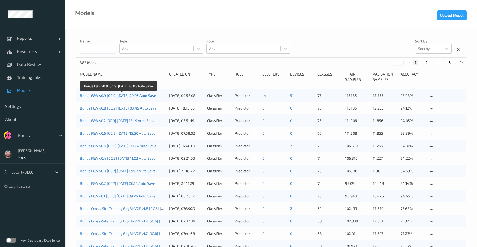
click at [114, 94] on link "Bonus F&V v0.9 [GC.9] [DATE] 20:05 Auto Save" at bounding box center [118, 95] width 76 height 4
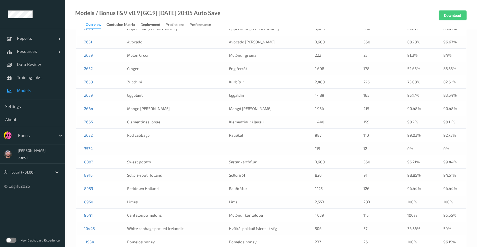
scroll to position [501, 0]
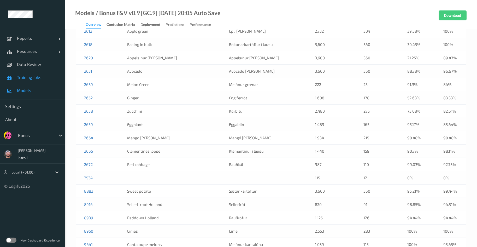
click at [42, 80] on link "Training Jobs" at bounding box center [32, 77] width 65 height 13
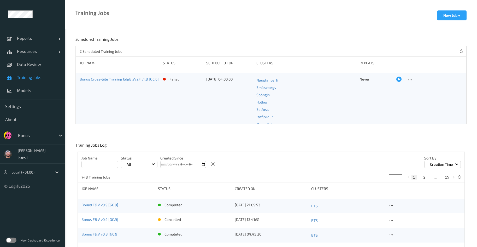
scroll to position [117, 0]
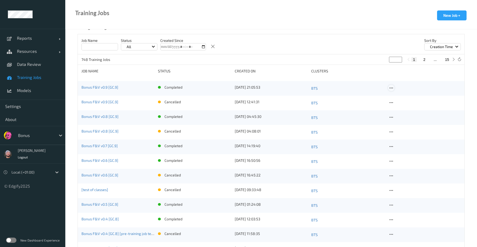
click at [391, 87] on icon at bounding box center [391, 88] width 4 height 5
click at [400, 103] on div "Copy Job" at bounding box center [403, 105] width 13 height 5
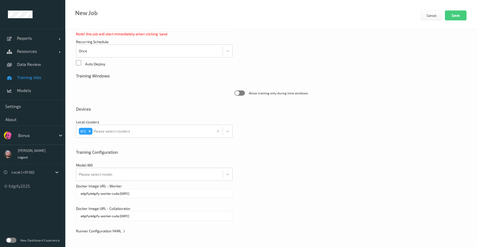
scroll to position [113, 0]
click at [124, 228] on icon at bounding box center [124, 230] width 4 height 4
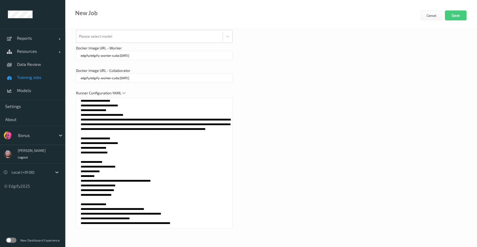
click at [188, 168] on textarea at bounding box center [154, 163] width 157 height 130
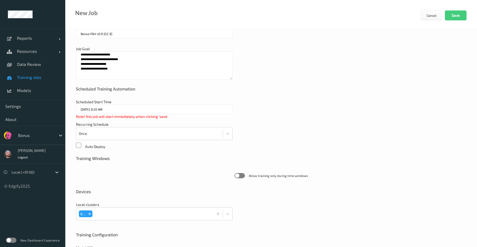
scroll to position [0, 0]
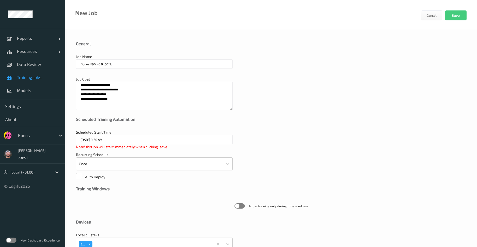
click at [114, 67] on input "Bonus F&V v0.9 [GC.9]" at bounding box center [154, 63] width 157 height 9
click at [45, 62] on span "Data Review" at bounding box center [38, 64] width 43 height 5
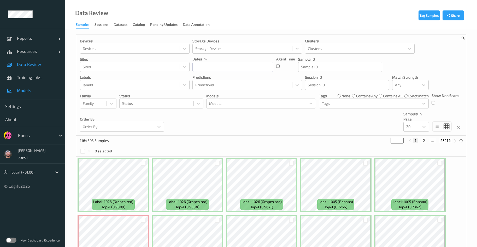
click at [40, 91] on span "Models" at bounding box center [38, 90] width 43 height 5
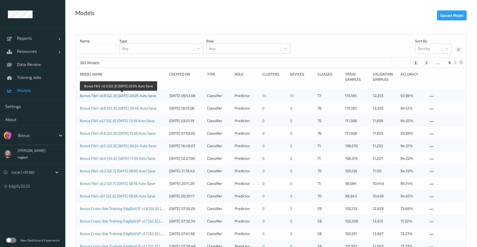
click at [122, 96] on link "Bonus F&V v0.9 [GC.9] [DATE] 20:05 Auto Save" at bounding box center [118, 95] width 76 height 4
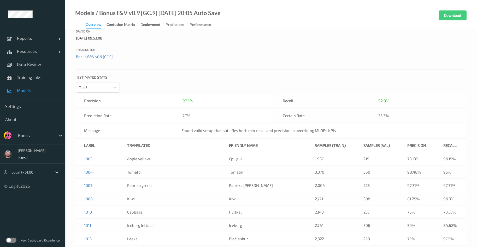
scroll to position [235, 0]
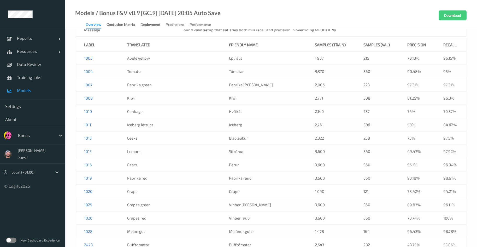
click at [246, 18] on div "Models / Bonus F&V v0.9 [GC.9] 2025-09-14 20:05 Auto Save Overview Confusion ma…" at bounding box center [271, 14] width 412 height 29
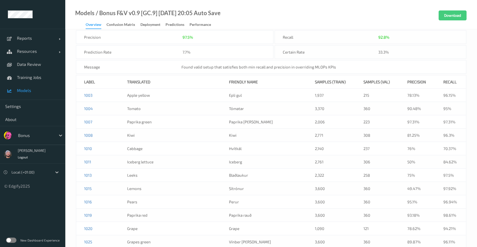
scroll to position [569, 0]
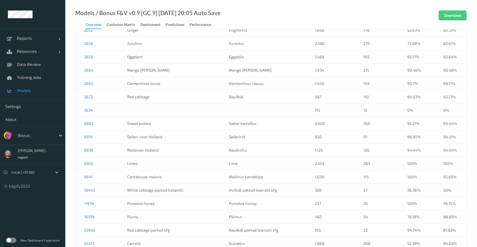
click at [38, 131] on div "Bonus" at bounding box center [35, 135] width 40 height 8
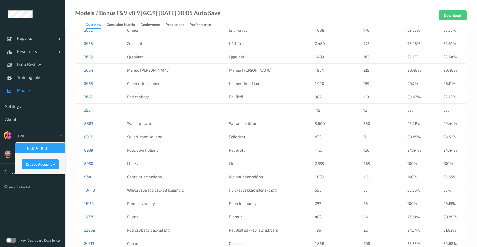
type input "rema"
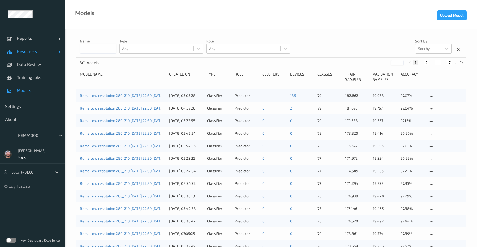
click at [38, 48] on link "Resources" at bounding box center [32, 51] width 65 height 13
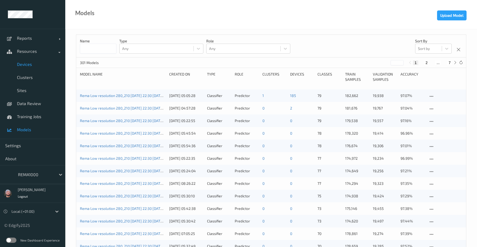
click at [38, 64] on span "Devices" at bounding box center [38, 64] width 43 height 5
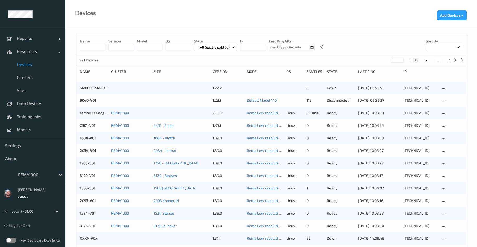
click at [450, 59] on button "4" at bounding box center [449, 60] width 5 height 5
type input "*"
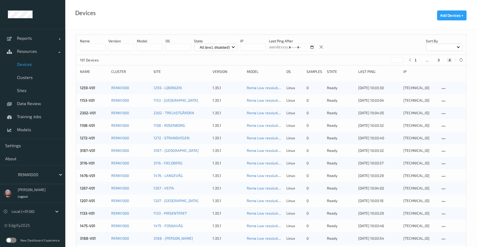
click at [28, 171] on div at bounding box center [35, 174] width 35 height 6
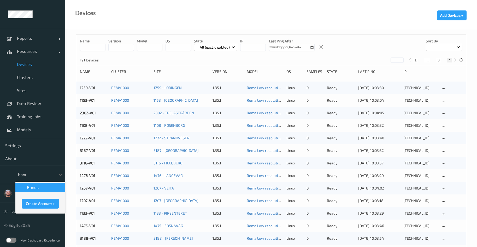
type input "bonus"
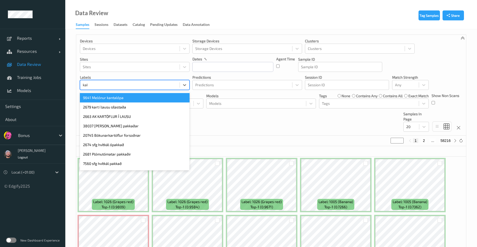
type input "kaki"
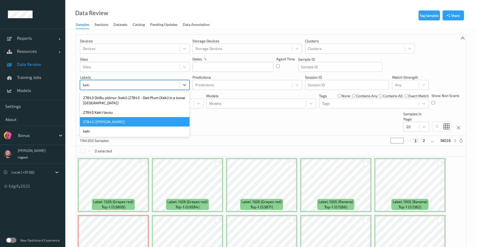
click at [101, 122] on div "27843 ([PERSON_NAME])" at bounding box center [135, 121] width 110 height 9
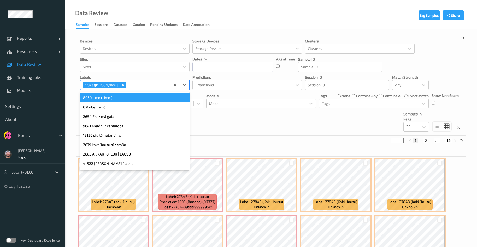
click at [138, 87] on div at bounding box center [147, 85] width 41 height 6
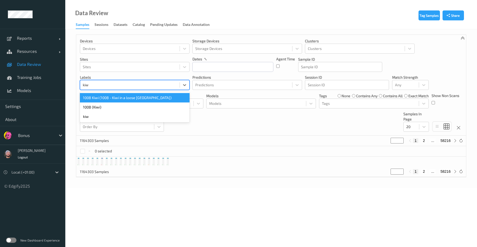
type input "kiwi"
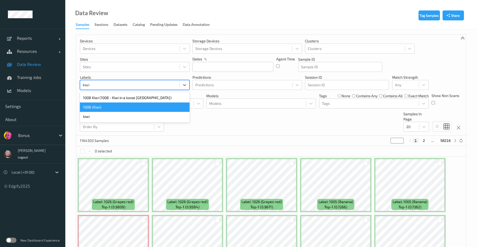
click at [139, 105] on div "1008 (Kiwi)" at bounding box center [135, 106] width 110 height 9
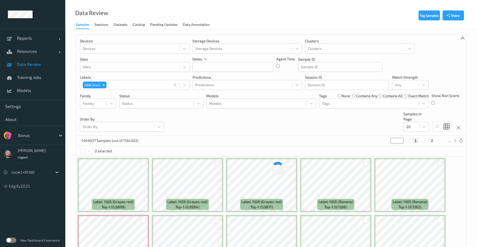
click at [243, 124] on div "Devices Devices Storage Devices Storage Devices Clusters Clusters Sites Sites d…" at bounding box center [271, 85] width 390 height 101
click at [224, 105] on div at bounding box center [256, 103] width 94 height 6
click at [208, 142] on div "8871 Samples (out of 1164303) * 1 2 ... 444" at bounding box center [271, 140] width 390 height 10
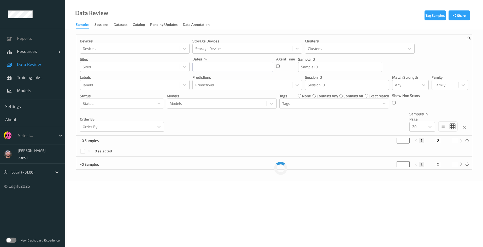
click at [226, 106] on div "Models" at bounding box center [216, 103] width 99 height 8
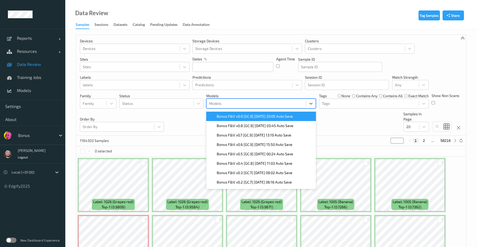
click at [234, 115] on span "Bonus F&V v0.9 [GC.9] [DATE] 20:05 Auto Save" at bounding box center [255, 116] width 76 height 5
click at [210, 66] on input "text" at bounding box center [232, 67] width 81 height 10
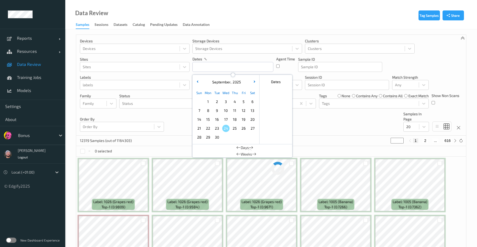
click at [222, 127] on div "24" at bounding box center [225, 128] width 9 height 9
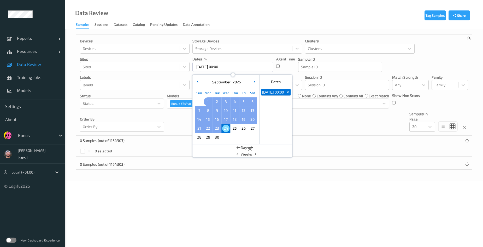
click at [208, 100] on span "1" at bounding box center [207, 101] width 7 height 7
type input "[DATE] 00:00 -> [DATE] 23:59"
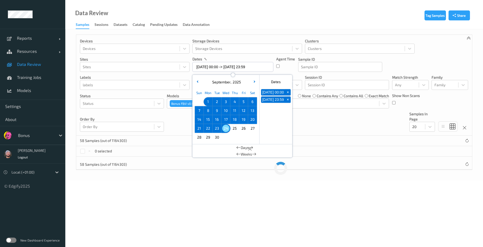
click at [375, 126] on div "Devices Devices Storage Devices Storage Devices Clusters Clusters Sites Sites d…" at bounding box center [274, 85] width 396 height 101
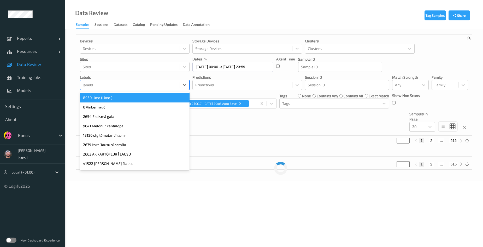
click at [130, 83] on div at bounding box center [130, 85] width 94 height 6
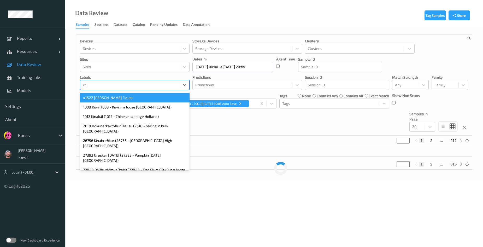
type input "kiwi"
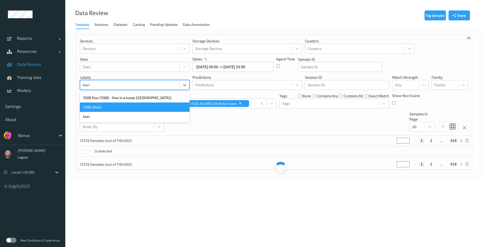
click at [139, 105] on div "1008 (Kiwi)" at bounding box center [135, 106] width 110 height 9
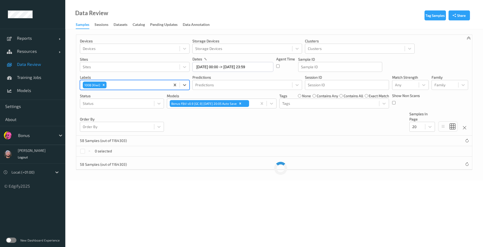
click at [193, 123] on div "Devices Devices Storage Devices Storage Devices Clusters Clusters Sites Sites d…" at bounding box center [274, 85] width 396 height 101
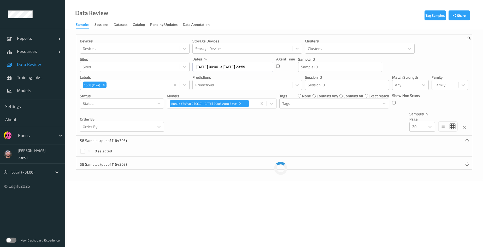
click at [114, 103] on div at bounding box center [117, 103] width 69 height 6
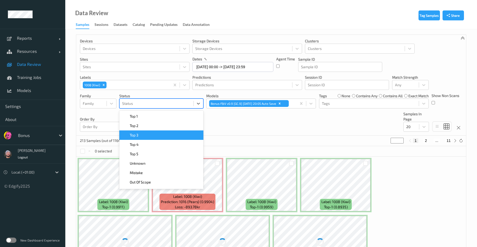
click at [204, 118] on div "Devices Devices Storage Devices Storage Devices Clusters Clusters Sites Sites d…" at bounding box center [271, 85] width 390 height 101
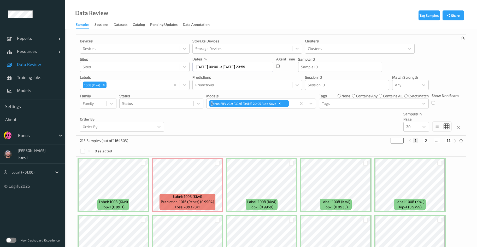
click at [212, 119] on div "Devices Devices Storage Devices Storage Devices Clusters Clusters Sites Sites d…" at bounding box center [271, 85] width 390 height 101
click at [130, 105] on div at bounding box center [156, 103] width 69 height 6
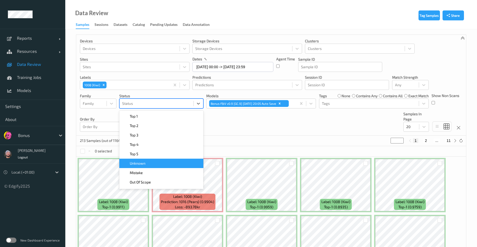
click at [144, 161] on span "Unknown" at bounding box center [138, 162] width 16 height 5
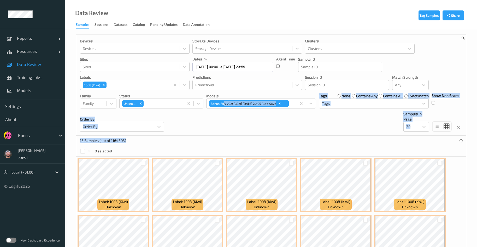
click at [225, 135] on div "Devices Devices Storage Devices Storage Devices Clusters Clusters Sites Sites d…" at bounding box center [271, 185] width 390 height 303
click at [309, 123] on div "Devices Devices Storage Devices Storage Devices Clusters Clusters Sites Sites d…" at bounding box center [271, 85] width 390 height 101
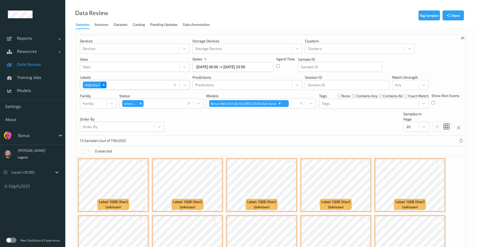
click at [105, 85] on icon "Remove 1008 (Kiwi)" at bounding box center [104, 85] width 4 height 4
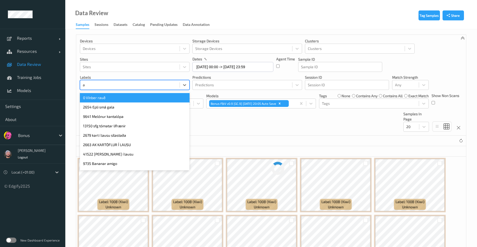
type input "av"
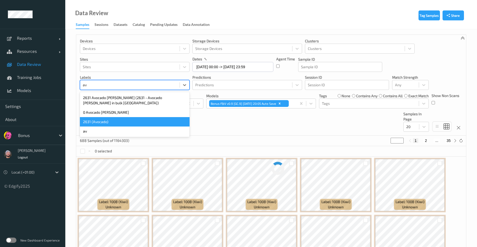
click at [93, 119] on div "2631 (Avocado)" at bounding box center [135, 121] width 110 height 9
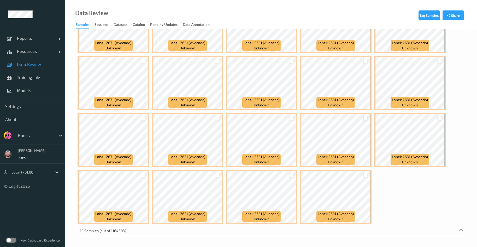
scroll to position [2, 0]
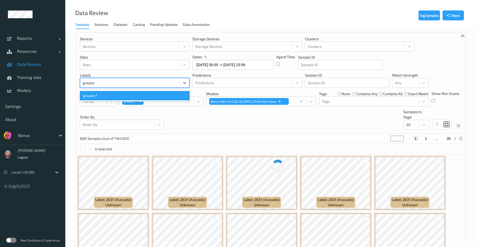
type input "grapes g"
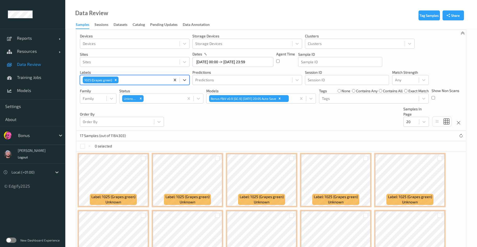
scroll to position [0, 0]
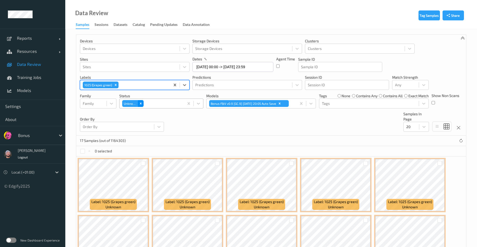
click at [141, 105] on icon "Remove Unknown" at bounding box center [141, 104] width 4 height 4
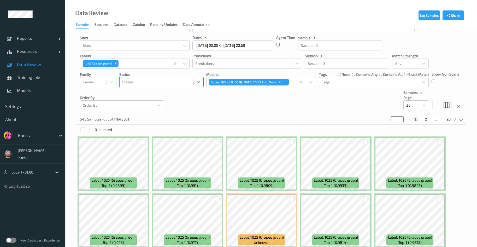
scroll to position [12, 0]
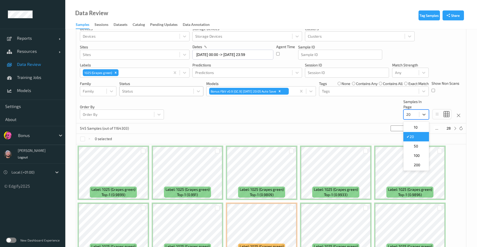
click at [416, 117] on div at bounding box center [411, 114] width 10 height 6
click at [417, 162] on span "200" at bounding box center [417, 164] width 6 height 5
click at [337, 8] on div "Data Review Samples Sessions Datasets Catalog Pending Updates Data Annotation" at bounding box center [271, 14] width 412 height 29
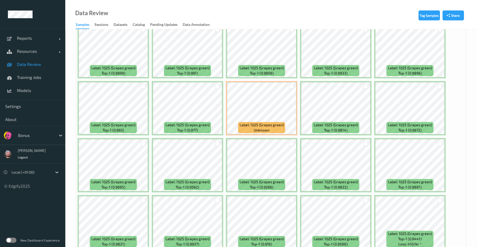
scroll to position [0, 0]
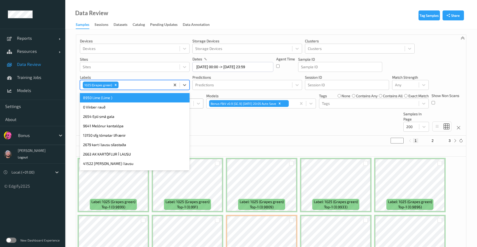
click at [118, 89] on div "1025 (Grapes green)" at bounding box center [135, 85] width 110 height 10
click at [114, 81] on div "1025 (Grapes green)" at bounding box center [125, 84] width 90 height 9
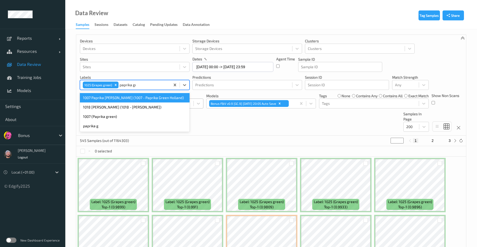
type input "paprika gre"
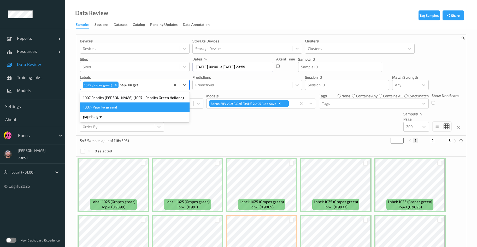
click at [117, 107] on div "1007 (Paprika green)" at bounding box center [135, 106] width 110 height 9
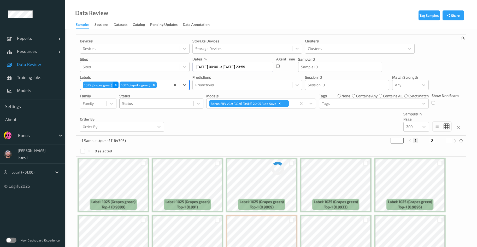
click at [115, 85] on icon "Remove 1025 (Grapes green)" at bounding box center [116, 85] width 4 height 4
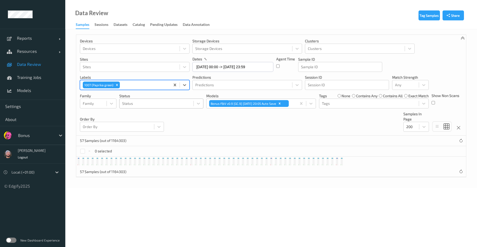
click at [198, 120] on div "Devices Devices Storage Devices Storage Devices Clusters Clusters Sites Sites d…" at bounding box center [271, 85] width 390 height 101
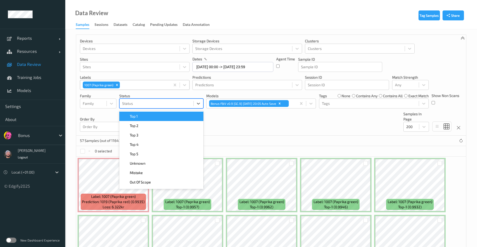
click at [149, 104] on div at bounding box center [156, 103] width 69 height 6
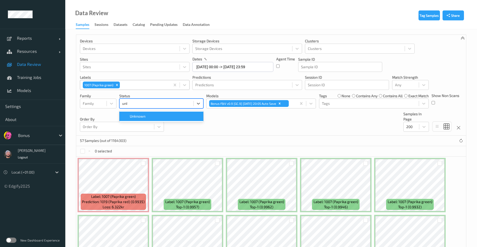
type input "unkn"
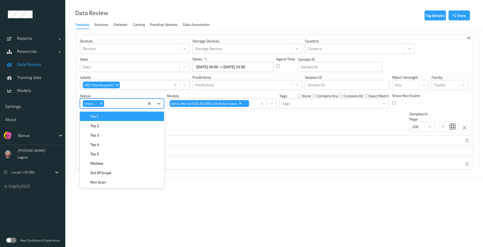
click at [225, 119] on div "Devices Devices Storage Devices Storage Devices Clusters Clusters Sites Sites d…" at bounding box center [274, 85] width 396 height 101
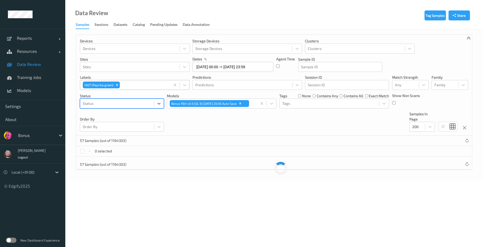
type input "p"
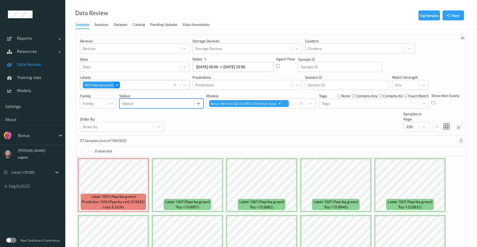
click at [117, 84] on icon "Remove 1007 (Paprika green)" at bounding box center [117, 85] width 4 height 4
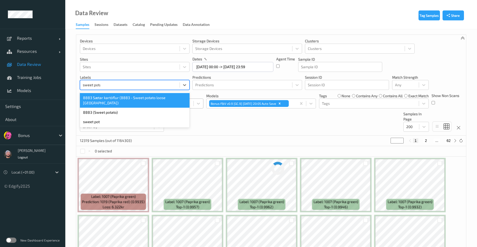
type input "sweet potato"
click at [117, 108] on div "8883 (Sweet potato)" at bounding box center [135, 112] width 110 height 9
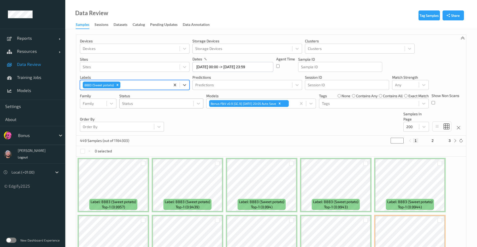
click at [128, 105] on div at bounding box center [156, 103] width 69 height 6
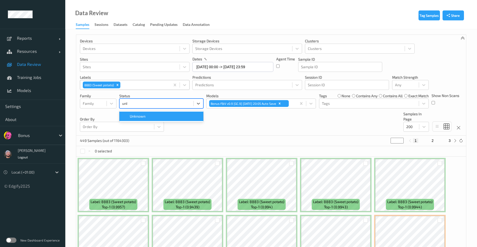
type input "unkn"
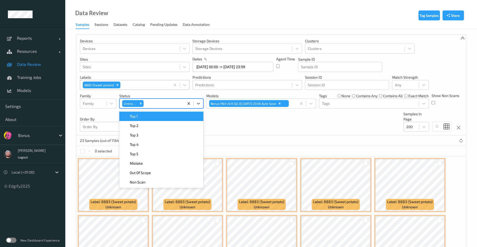
click at [268, 133] on div "Devices Devices Storage Devices Storage Devices Clusters Clusters Sites Sites d…" at bounding box center [271, 85] width 390 height 101
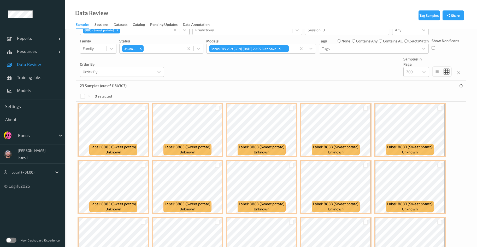
scroll to position [13, 0]
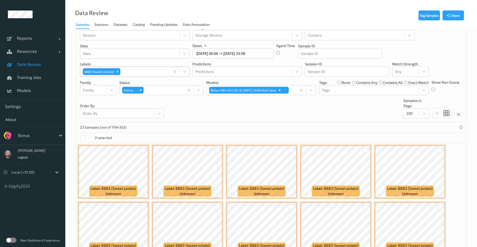
click at [132, 73] on div at bounding box center [144, 71] width 46 height 6
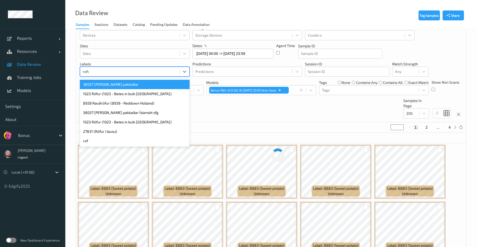
type input "rofur"
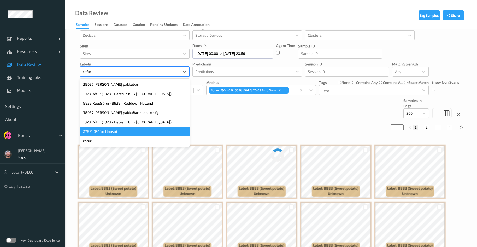
click at [121, 130] on div "27831 (Rófur í lausu)" at bounding box center [135, 131] width 110 height 9
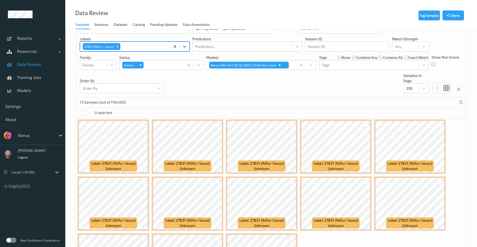
scroll to position [38, 0]
click at [139, 64] on icon "Remove Unknown" at bounding box center [141, 65] width 4 height 4
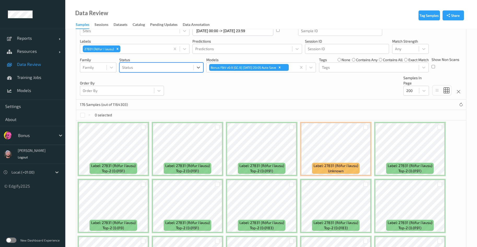
scroll to position [2, 0]
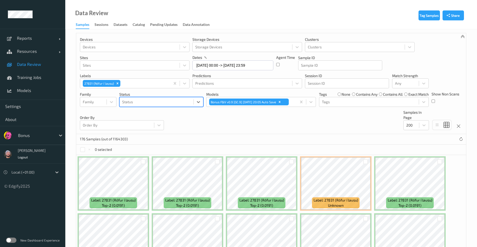
click at [164, 102] on div at bounding box center [156, 102] width 69 height 6
type input "unkn"
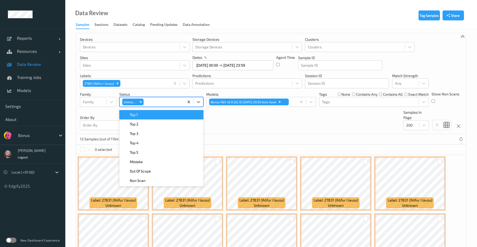
click at [261, 134] on div "Devices Devices Storage Devices Storage Devices Clusters Clusters Sites Sites d…" at bounding box center [271, 83] width 390 height 101
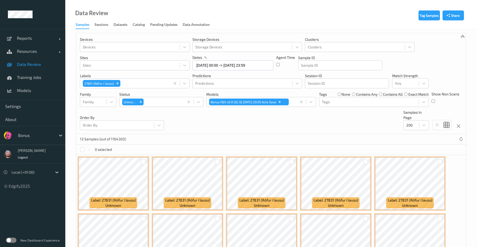
click at [24, 64] on span "Data Review" at bounding box center [38, 64] width 43 height 5
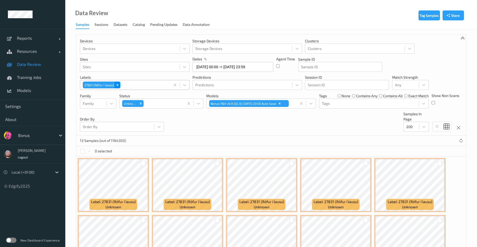
click at [117, 87] on div "Remove 27831 (Rófur í lausu)" at bounding box center [118, 84] width 6 height 7
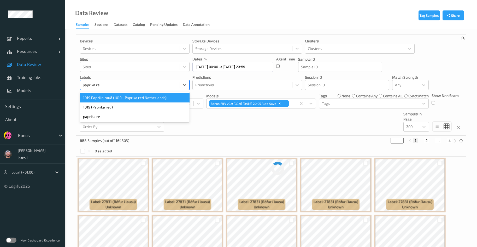
type input "paprika red"
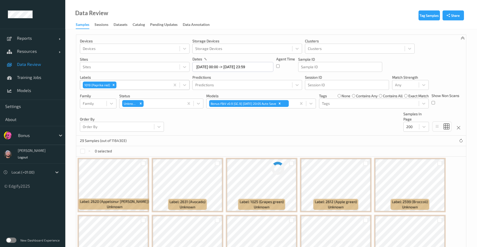
click at [192, 122] on div "Devices Devices Storage Devices Storage Devices Clusters Clusters Sites Sites d…" at bounding box center [271, 85] width 390 height 101
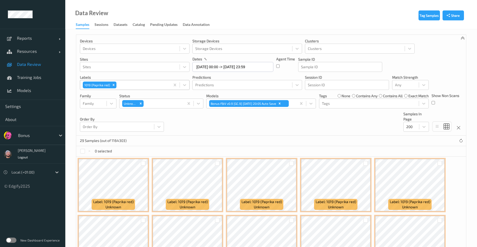
click at [250, 121] on div "Devices Devices Storage Devices Storage Devices Clusters Clusters Sites Sites d…" at bounding box center [271, 85] width 390 height 101
click at [114, 84] on icon "Remove 1019 (Paprika red)" at bounding box center [114, 85] width 4 height 4
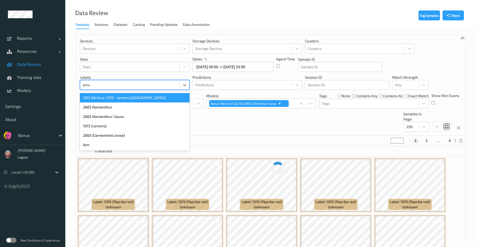
type input "lemons"
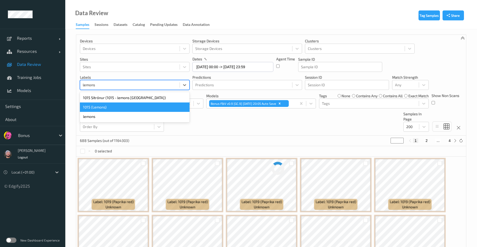
click at [119, 102] on div "1015 (Lemons)" at bounding box center [135, 106] width 110 height 9
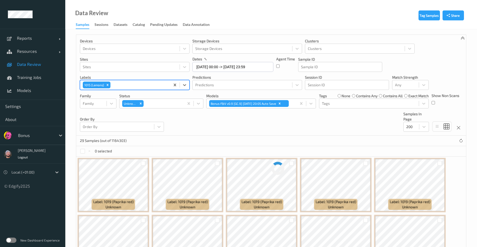
click at [217, 131] on div "Devices Devices Storage Devices Storage Devices Clusters Clusters Sites Sites d…" at bounding box center [271, 85] width 390 height 101
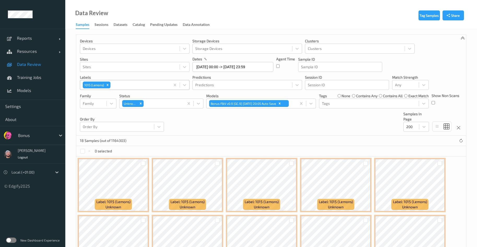
click at [447, 70] on div "Devices Devices Storage Devices Storage Devices Clusters Clusters Sites Sites d…" at bounding box center [271, 85] width 390 height 101
click at [106, 86] on icon "Remove 1015 (Lemons)" at bounding box center [108, 85] width 4 height 4
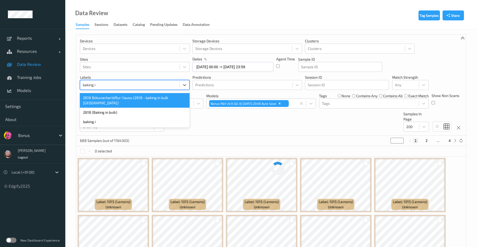
type input "baking in"
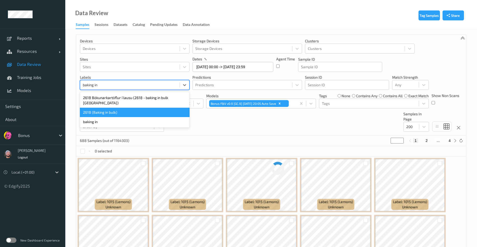
click at [118, 108] on div "2618 (Baking in bulk)" at bounding box center [135, 112] width 110 height 9
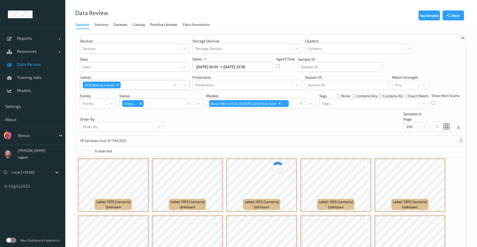
click at [232, 129] on div "Devices Devices Storage Devices Storage Devices Clusters Clusters Sites Sites d…" at bounding box center [271, 85] width 390 height 101
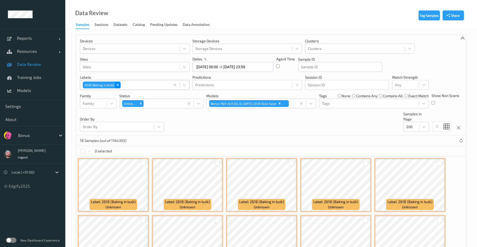
click at [117, 85] on icon "Remove 2618 (Baking in bulk)" at bounding box center [118, 85] width 2 height 2
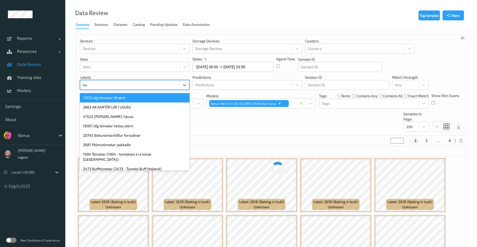
type input "tomato"
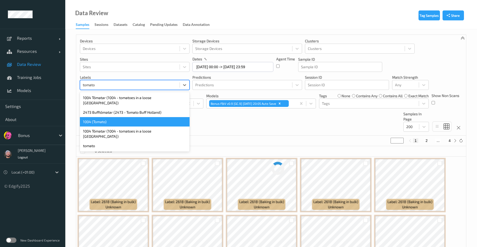
click at [110, 117] on div "1004 (Tomato)" at bounding box center [135, 121] width 110 height 9
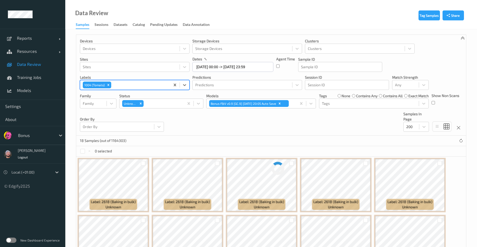
click at [260, 128] on div "Devices Devices Storage Devices Storage Devices Clusters Clusters Sites Sites d…" at bounding box center [271, 85] width 390 height 101
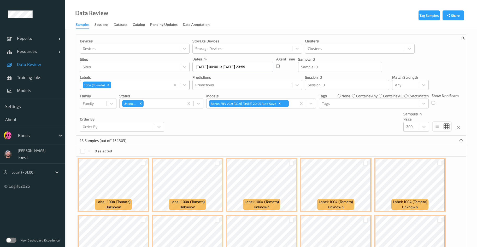
click at [139, 81] on div "1004 (Tomato)" at bounding box center [125, 84] width 90 height 9
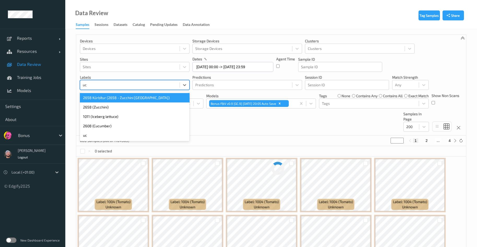
type input "u"
type input "zucch"
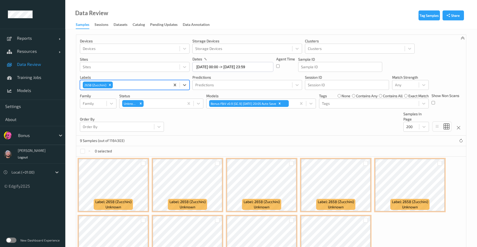
scroll to position [45, 0]
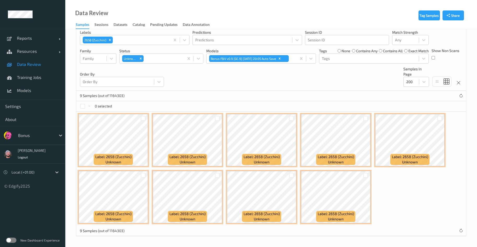
click at [214, 13] on div "Data Review Samples Sessions Datasets Catalog Pending Updates Data Annotation" at bounding box center [271, 14] width 412 height 29
click at [140, 41] on div at bounding box center [141, 40] width 54 height 6
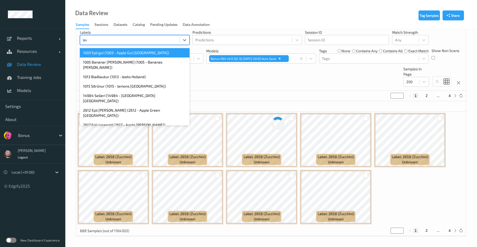
type input "leeks"
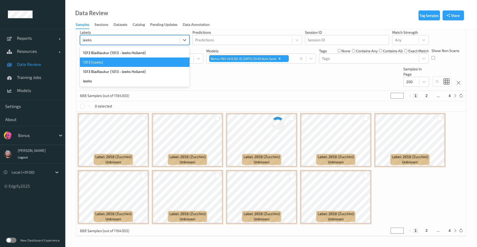
click at [127, 63] on div "1013 (Leeks)" at bounding box center [135, 61] width 110 height 9
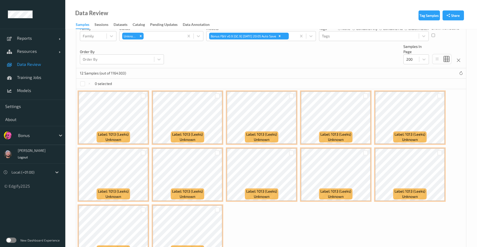
scroll to position [0, 0]
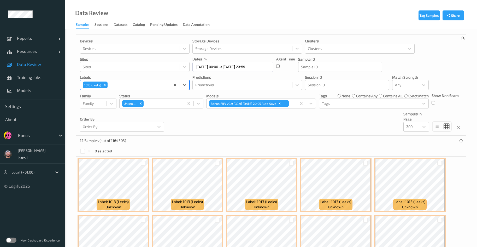
click at [145, 92] on div "Devices Devices Storage Devices Storage Devices Clusters Clusters Sites Sites d…" at bounding box center [271, 85] width 390 height 101
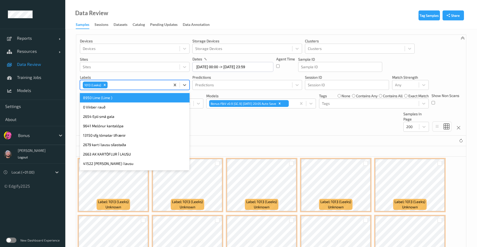
click at [144, 85] on div at bounding box center [138, 85] width 59 height 6
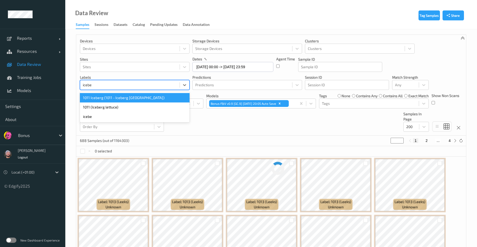
type input "iceber"
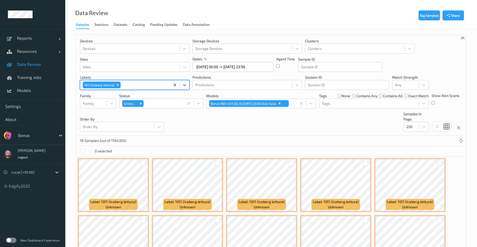
click at [220, 144] on div "18 Samples (out of 1164303)" at bounding box center [271, 140] width 390 height 10
click at [118, 82] on div "Remove 1011 (Iceberg lettuce)" at bounding box center [118, 84] width 6 height 7
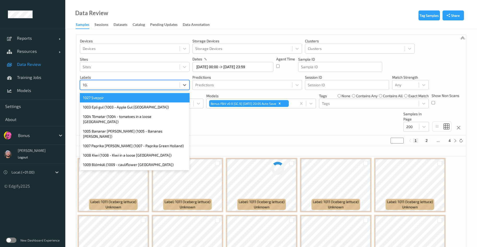
type input "1026"
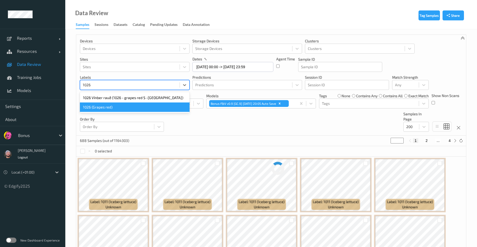
click at [109, 108] on div "1026 (Grapes red)" at bounding box center [135, 106] width 110 height 9
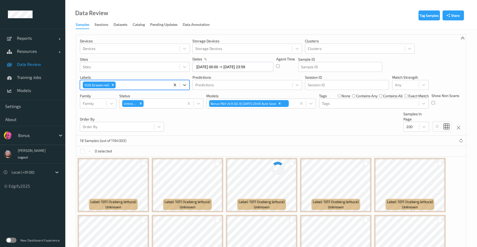
click at [237, 120] on div "Devices Devices Storage Devices Storage Devices Clusters Clusters Sites Sites d…" at bounding box center [271, 85] width 390 height 101
click at [142, 104] on icon "Remove Unknown" at bounding box center [141, 104] width 4 height 4
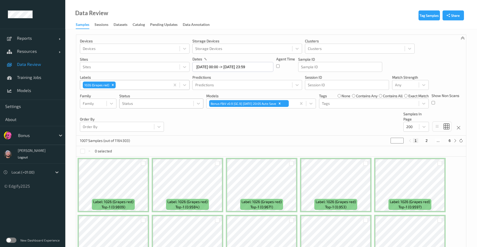
click at [448, 50] on div "Devices Devices Storage Devices Storage Devices Clusters Clusters Sites Sites d…" at bounding box center [271, 85] width 390 height 101
click at [244, 22] on div "Data Review Samples Sessions Datasets Catalog Pending Updates Data Annotation" at bounding box center [271, 14] width 412 height 29
click at [243, 16] on div "Data Review Samples Sessions Datasets Catalog Pending Updates Data Annotation" at bounding box center [271, 14] width 412 height 29
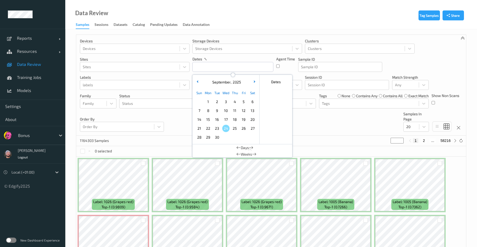
click at [252, 111] on span "13" at bounding box center [252, 110] width 7 height 7
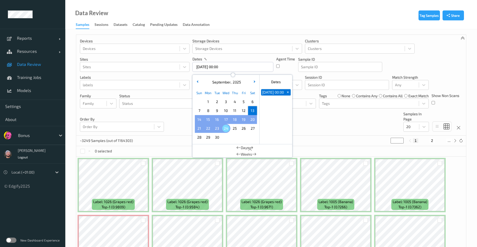
click at [223, 127] on span "24" at bounding box center [225, 127] width 7 height 7
type input "[DATE] 00:00 -> [DATE] 23:59"
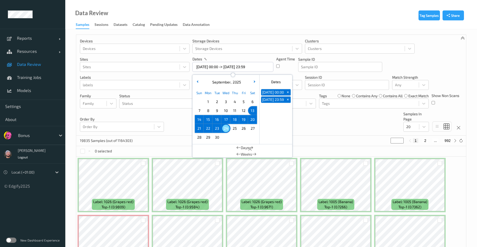
click at [171, 122] on div "Devices Devices Storage Devices Storage Devices Clusters Clusters Sites Sites d…" at bounding box center [271, 85] width 390 height 101
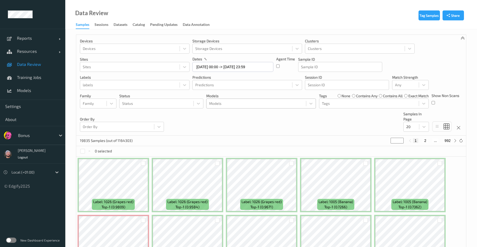
click at [269, 104] on div at bounding box center [256, 103] width 94 height 6
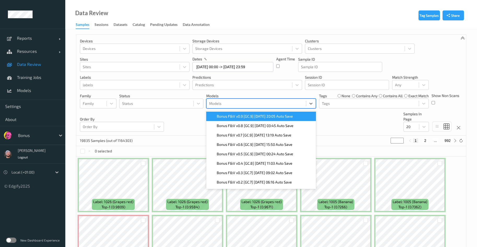
click at [252, 116] on span "Bonus F&V v0.9 [GC.9] [DATE] 20:05 Auto Save" at bounding box center [255, 116] width 76 height 5
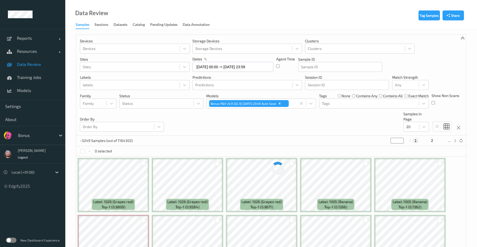
click at [189, 122] on div "Devices Devices Storage Devices Storage Devices Clusters Clusters Sites Sites d…" at bounding box center [271, 85] width 390 height 101
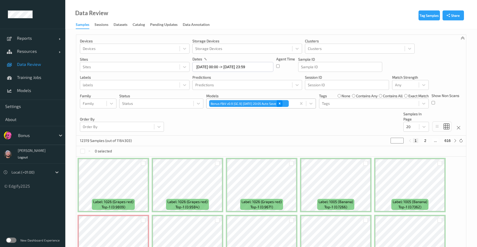
click at [281, 105] on icon "Remove Bonus F&V v0.9 [GC.9] 2025-09-14 20:05 Auto Save" at bounding box center [280, 104] width 4 height 4
click at [251, 120] on div "Devices Devices Storage Devices Storage Devices Clusters Clusters Sites Sites d…" at bounding box center [271, 85] width 390 height 101
click at [222, 19] on div "Data Review Samples Sessions Datasets Catalog Pending Updates Data Annotation" at bounding box center [271, 14] width 412 height 29
click at [129, 84] on div at bounding box center [130, 85] width 94 height 6
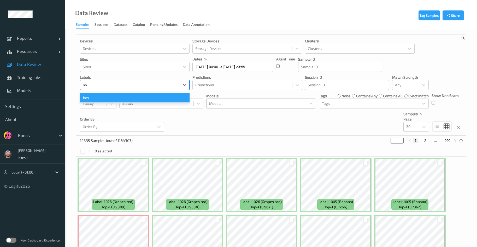
type input "hos"
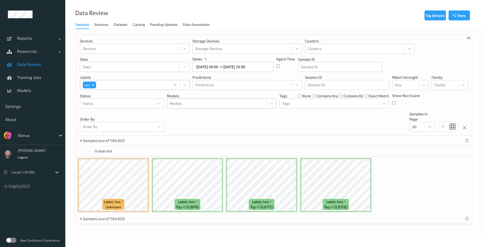
click at [123, 87] on div at bounding box center [132, 85] width 70 height 6
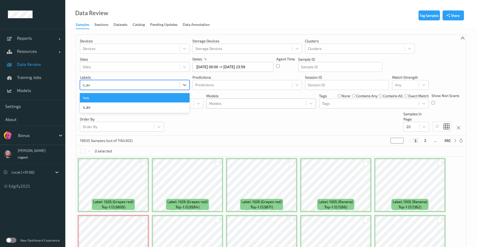
type input "z_avo"
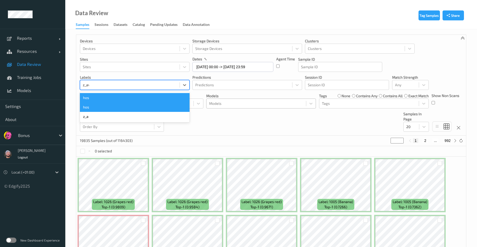
type input "z_avo"
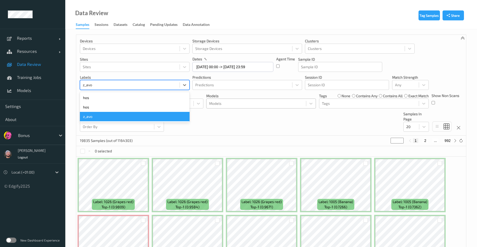
click at [102, 116] on div "z_avo" at bounding box center [135, 116] width 110 height 9
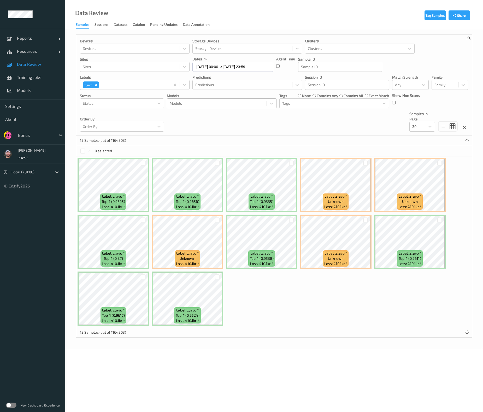
click at [327, 246] on div "Label: z_avo * top-1 (0.9695) Loss: 410.1kr * Label: z_avo * top-1 (0.9656) Los…" at bounding box center [274, 241] width 396 height 171
